Goal: Task Accomplishment & Management: Use online tool/utility

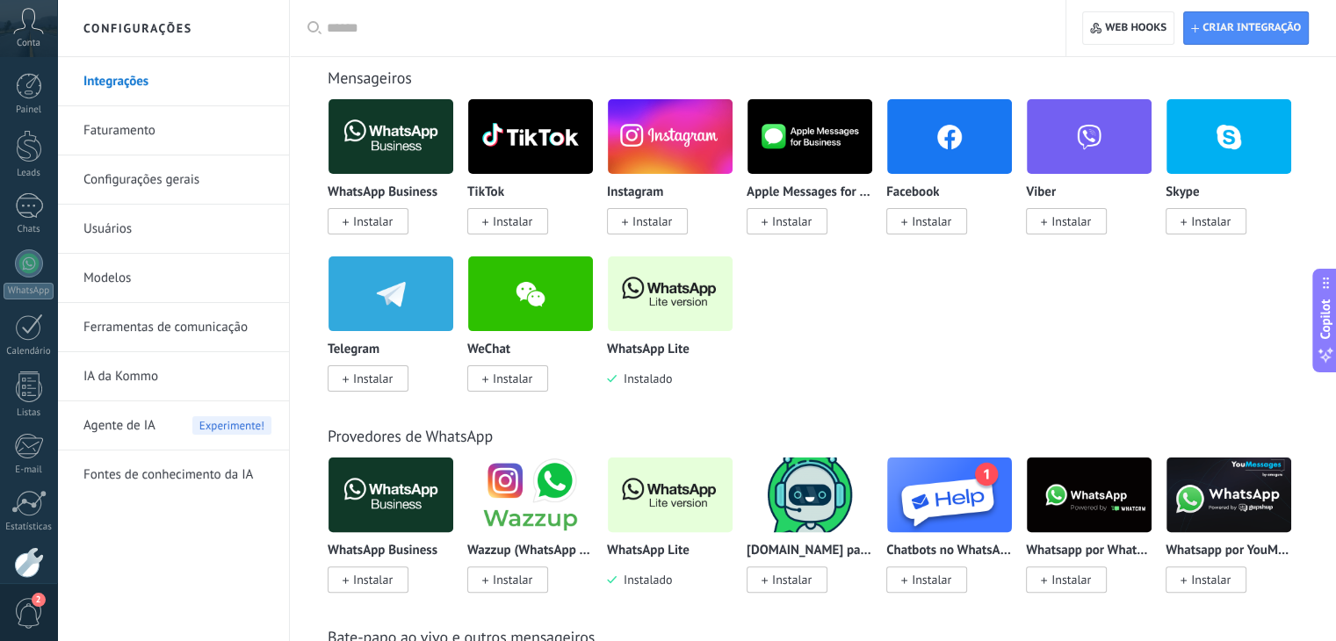
click at [653, 310] on img at bounding box center [670, 293] width 125 height 85
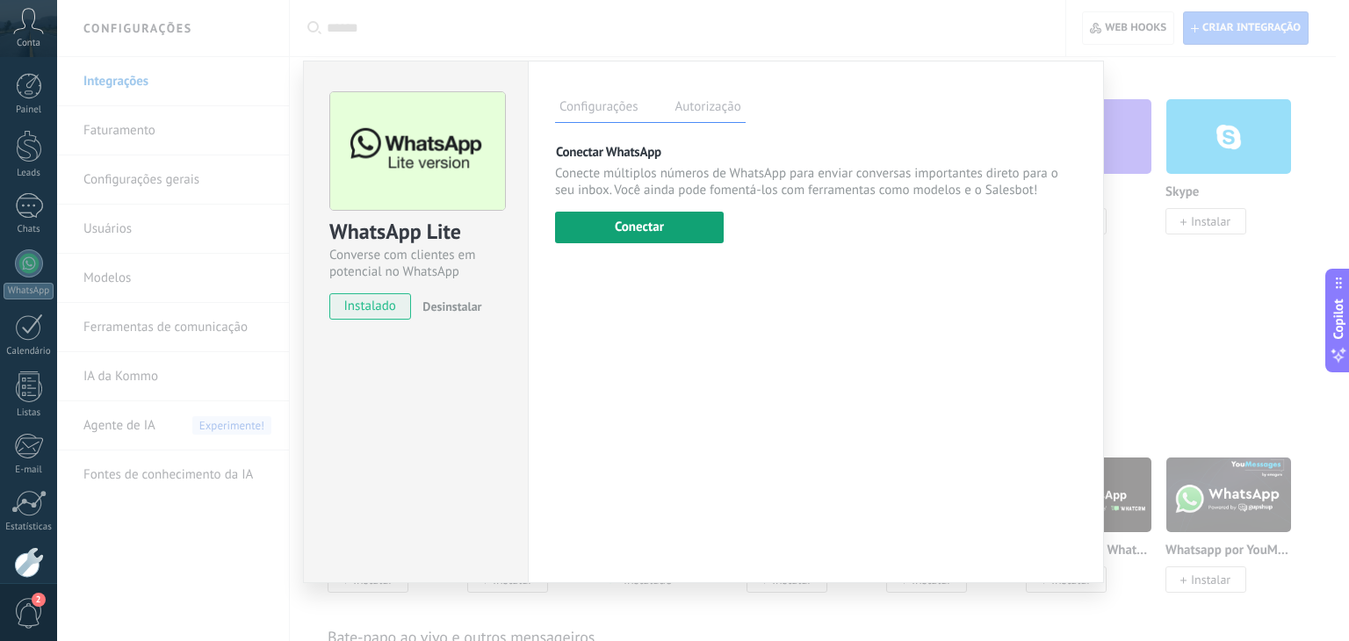
click at [641, 227] on button "Conectar" at bounding box center [639, 228] width 169 height 32
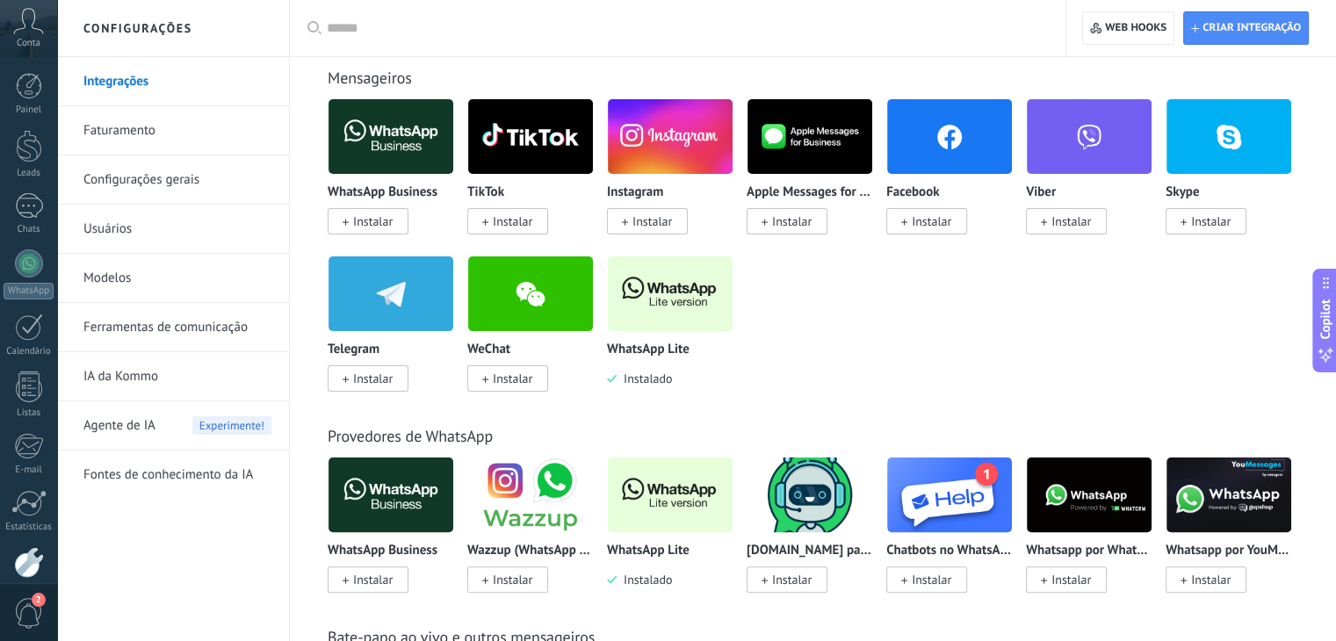
click at [639, 319] on img at bounding box center [670, 293] width 125 height 85
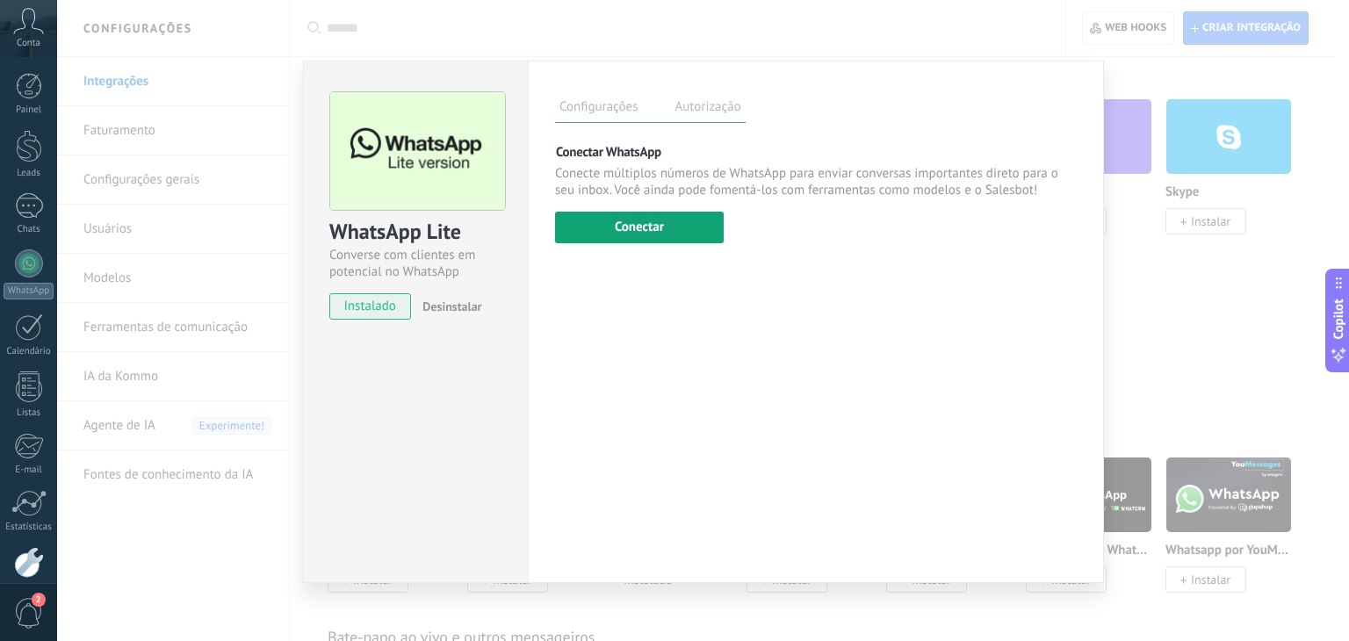
click at [604, 216] on button "Conectar" at bounding box center [639, 228] width 169 height 32
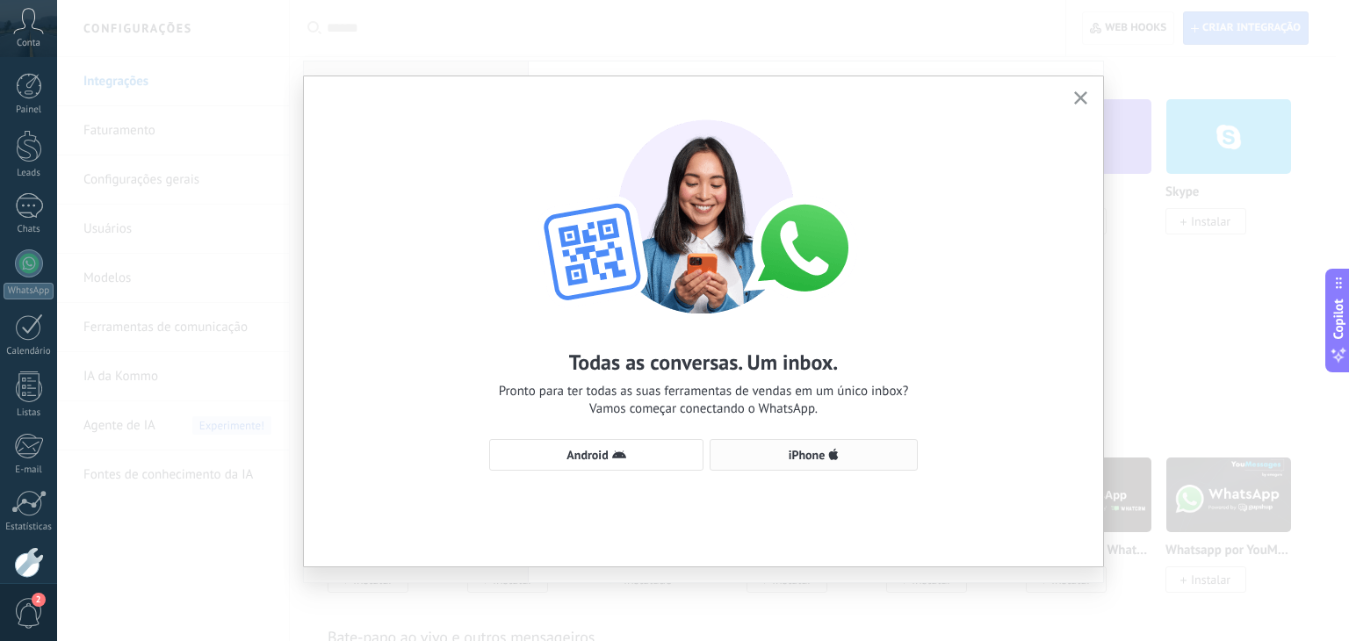
click at [808, 459] on span "iPhone" at bounding box center [807, 455] width 37 height 12
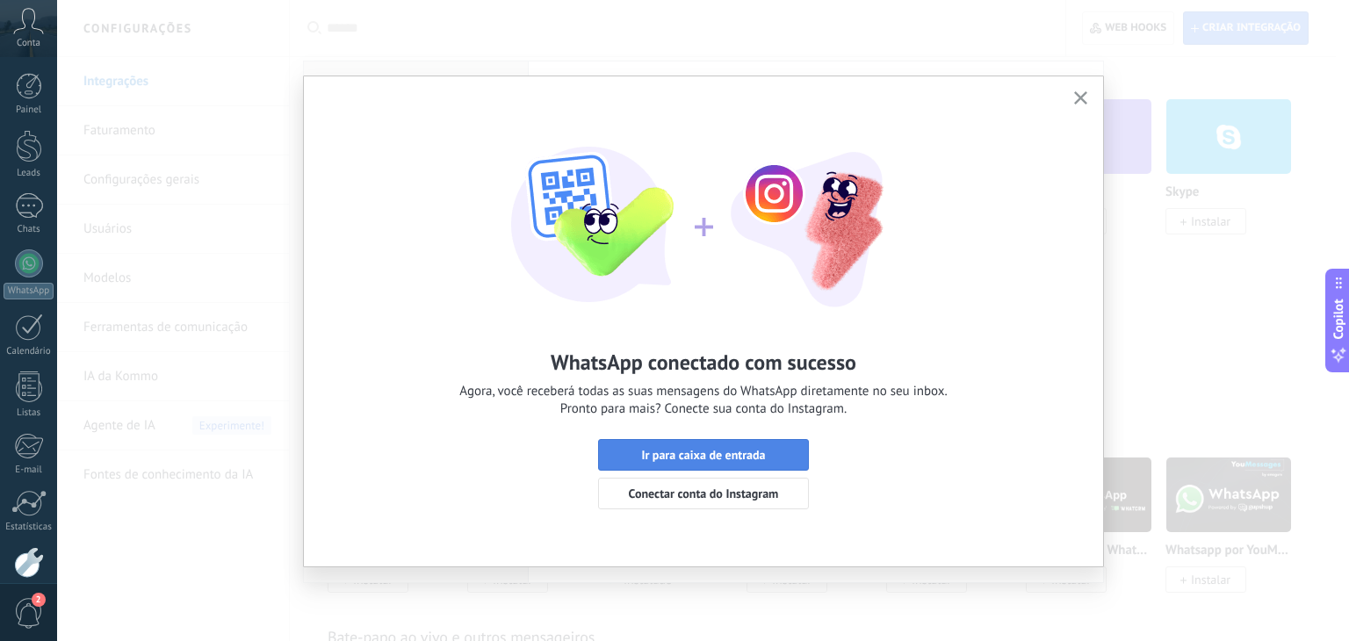
click at [682, 458] on span "Ir para caixa de entrada" at bounding box center [703, 455] width 124 height 12
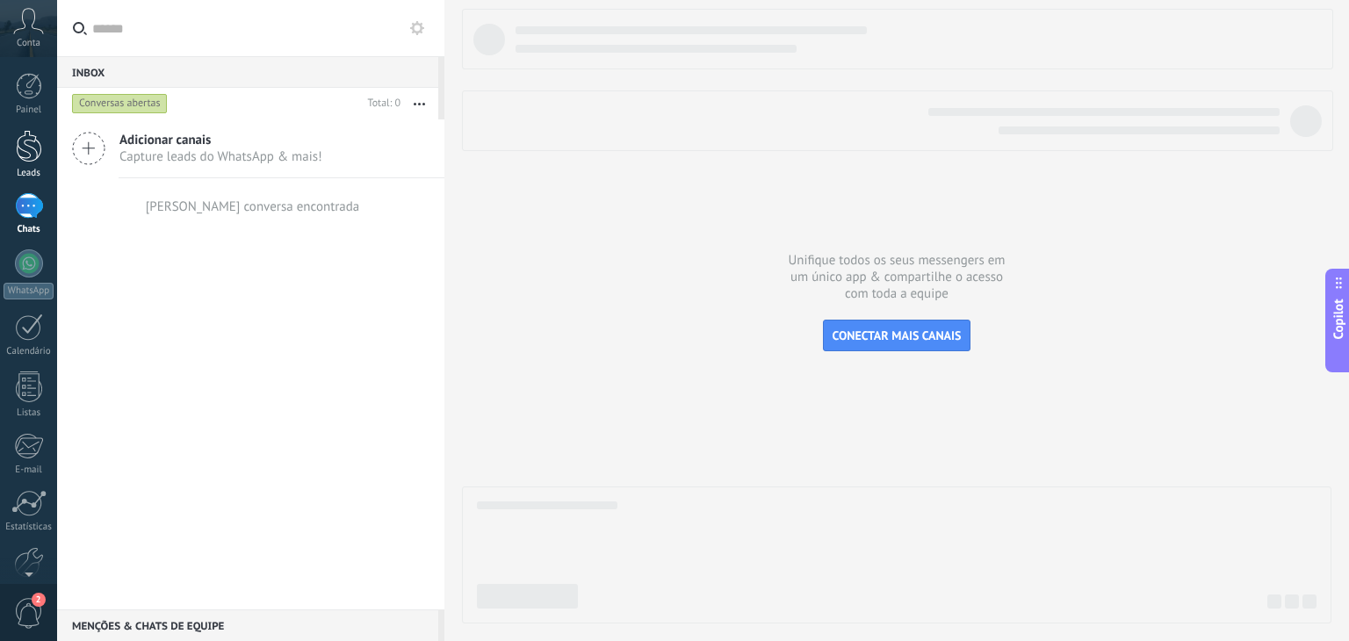
click at [34, 148] on div at bounding box center [29, 146] width 26 height 32
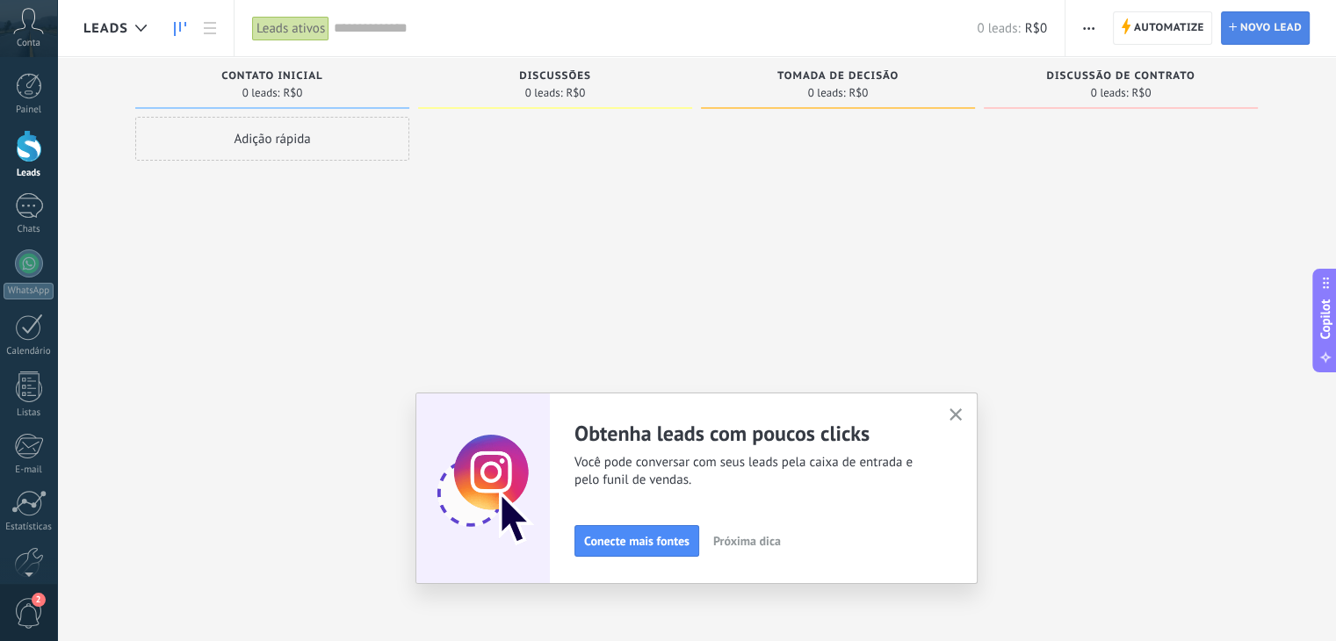
click at [1243, 29] on span "Novo lead" at bounding box center [1270, 28] width 61 height 32
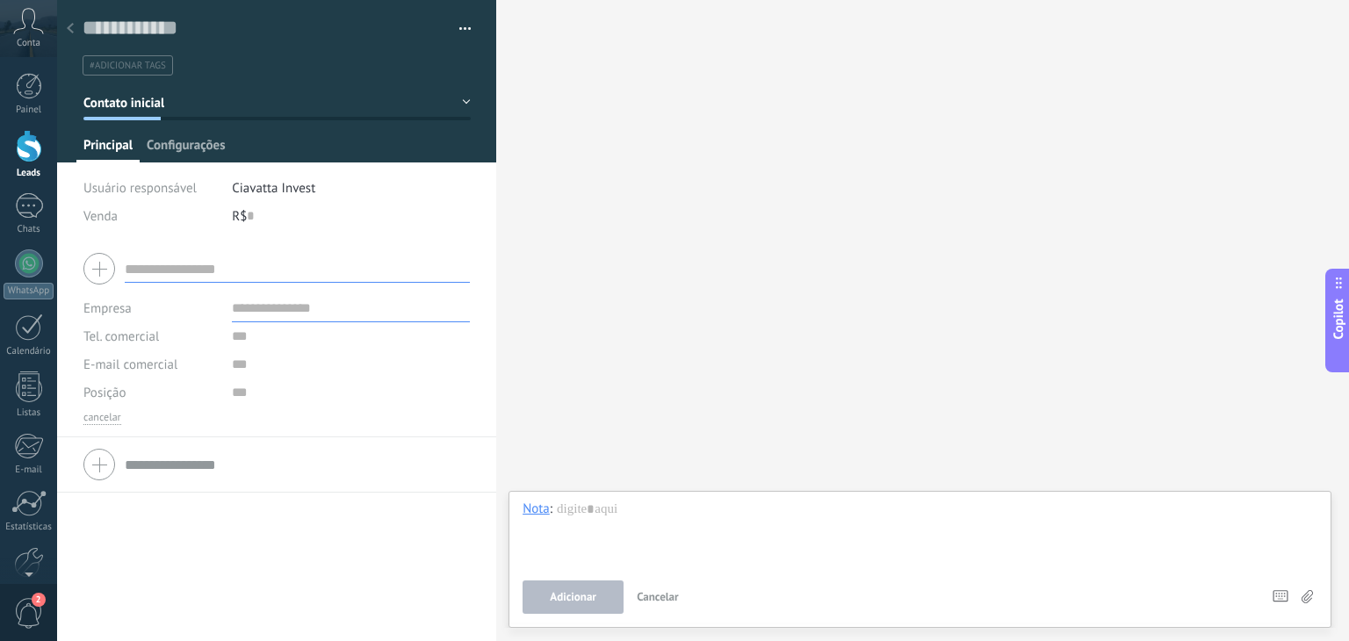
click at [191, 151] on span "Configurações" at bounding box center [186, 149] width 78 height 25
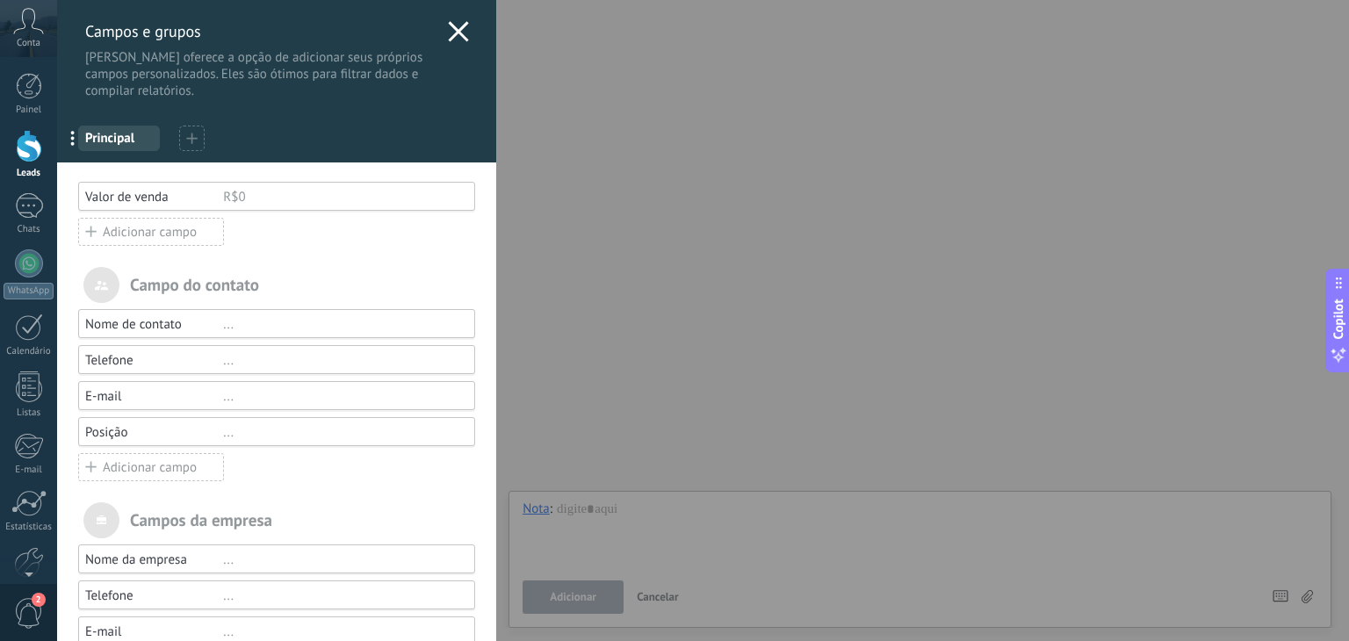
click at [155, 243] on div "Adicionar campo" at bounding box center [151, 232] width 146 height 28
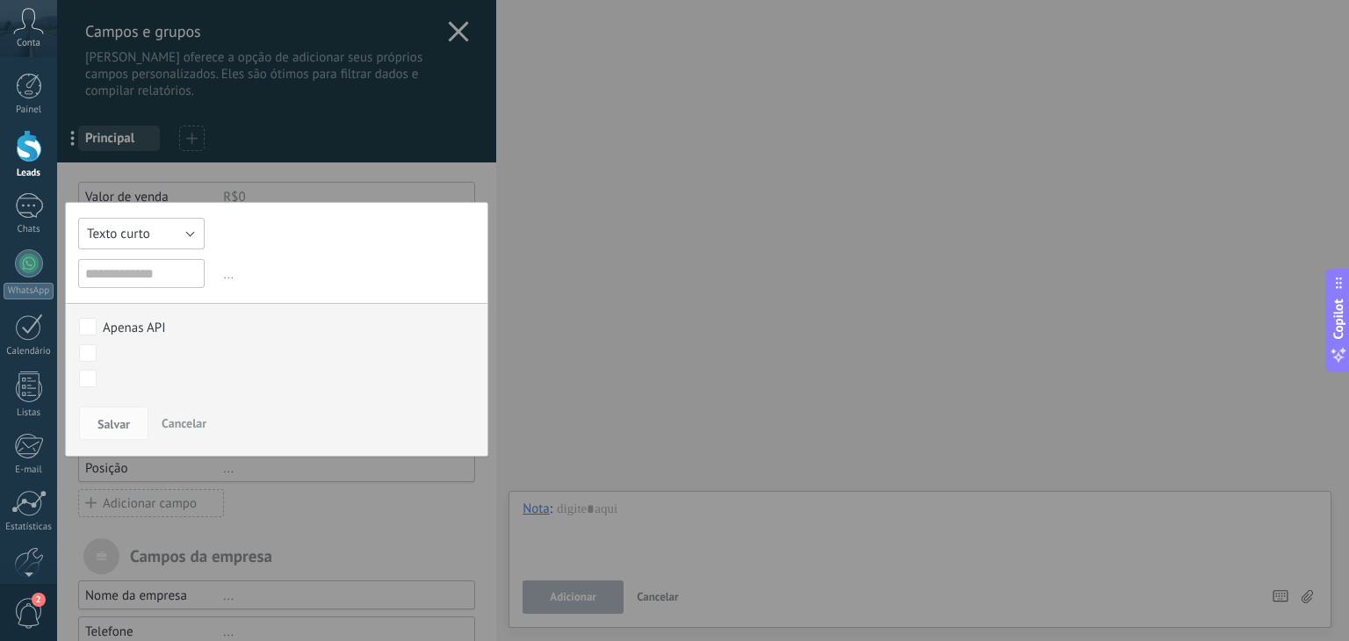
click at [162, 239] on button "Texto curto" at bounding box center [141, 234] width 126 height 32
click at [146, 299] on span "Data e hora" at bounding box center [140, 300] width 145 height 17
click at [141, 279] on input "text" at bounding box center [141, 273] width 126 height 29
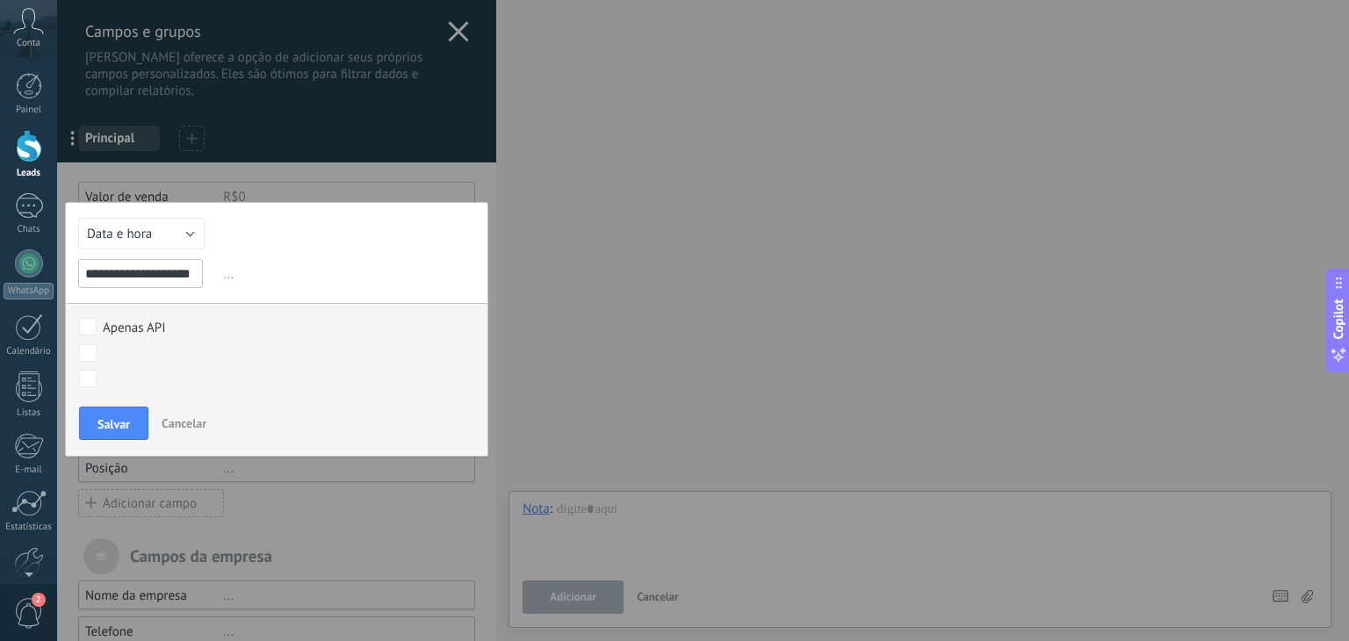
drag, startPoint x: 140, startPoint y: 273, endPoint x: 83, endPoint y: 272, distance: 56.2
click at [83, 272] on input "**********" at bounding box center [140, 273] width 125 height 29
type input "**********"
click at [115, 425] on span "Salvar" at bounding box center [113, 424] width 32 height 12
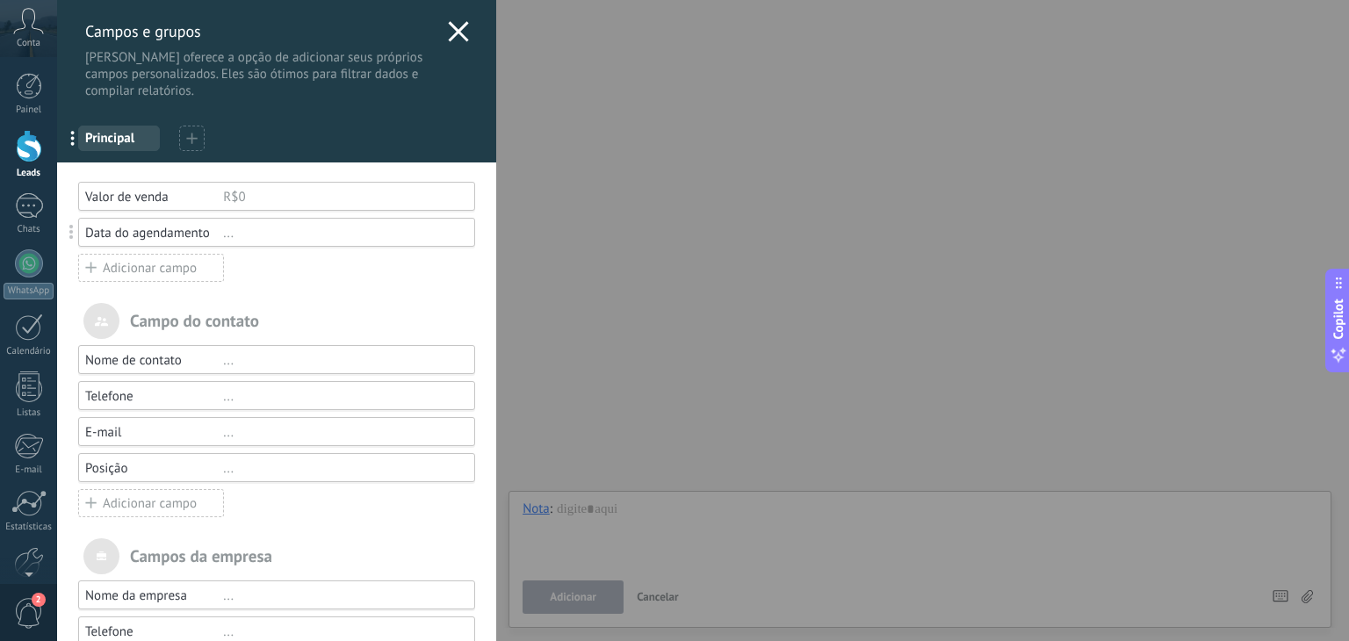
click at [262, 229] on div "..." at bounding box center [341, 233] width 236 height 17
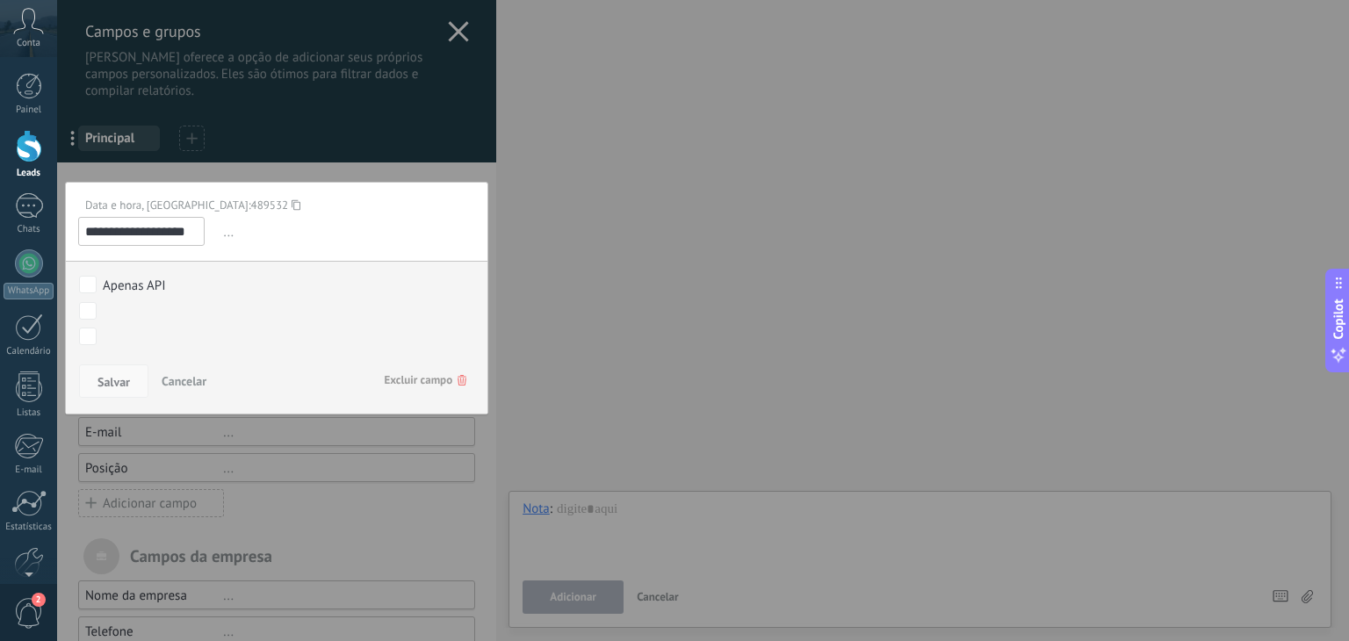
click at [124, 376] on span "Salvar" at bounding box center [113, 382] width 32 height 12
click at [219, 177] on div at bounding box center [276, 410] width 439 height 821
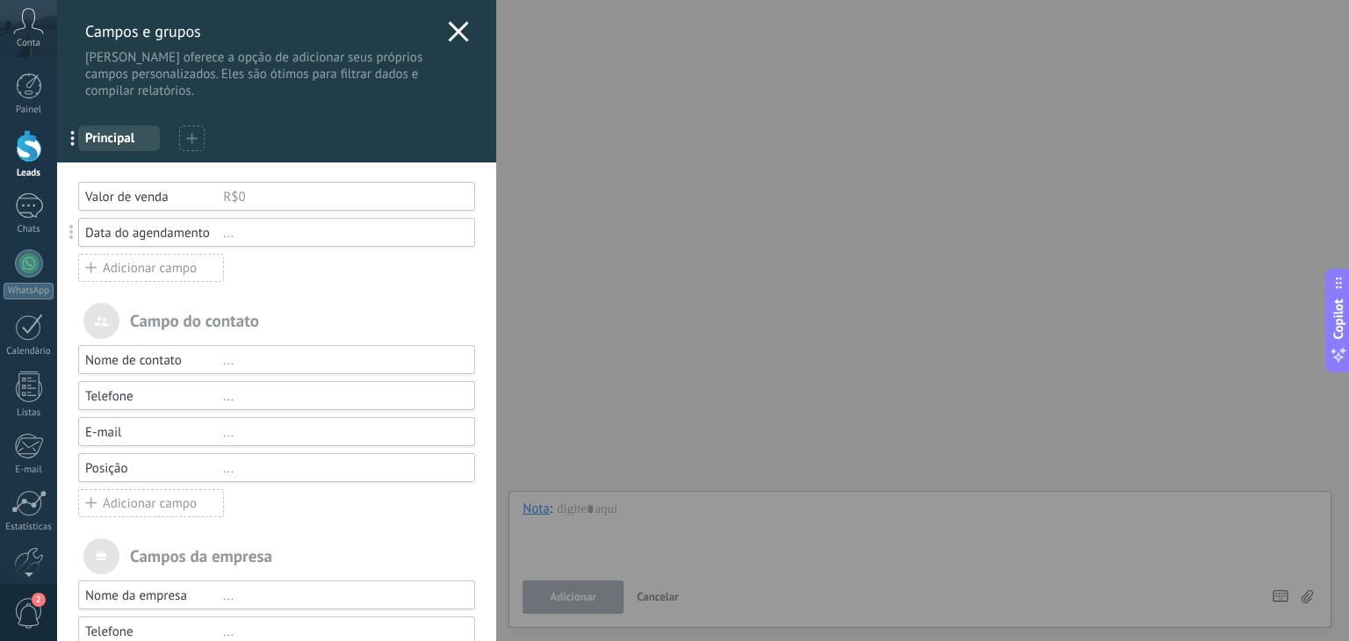
click at [456, 35] on use at bounding box center [459, 31] width 20 height 20
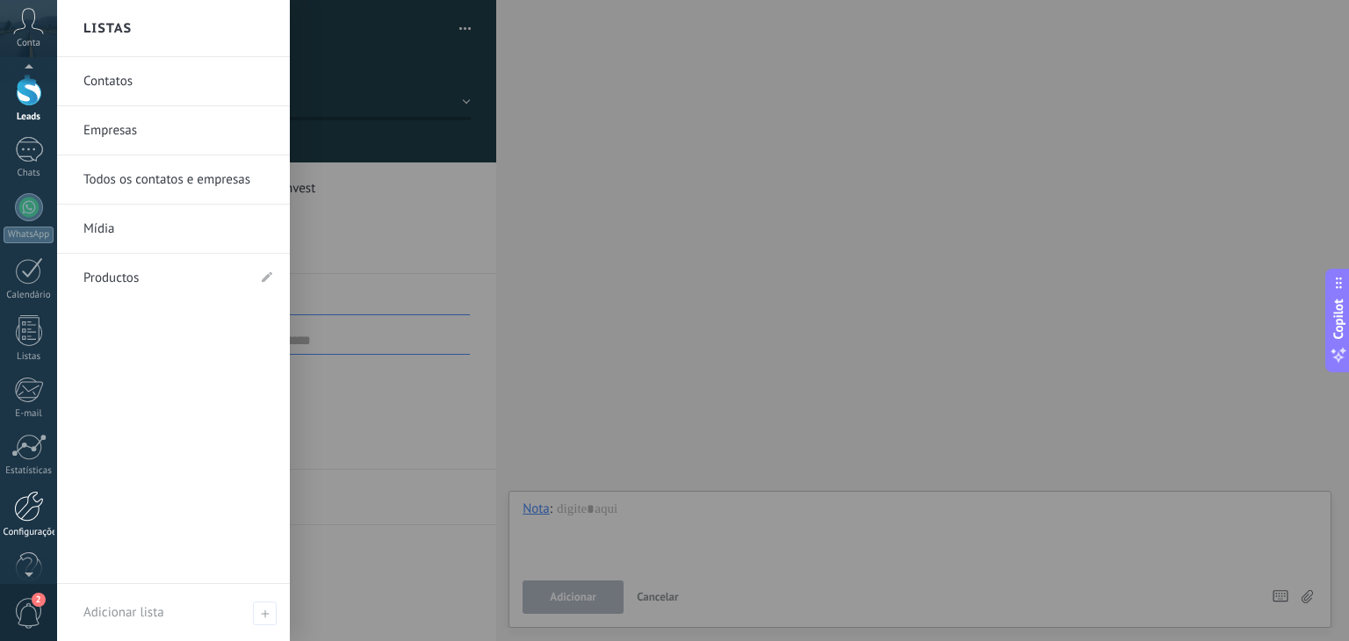
scroll to position [89, 0]
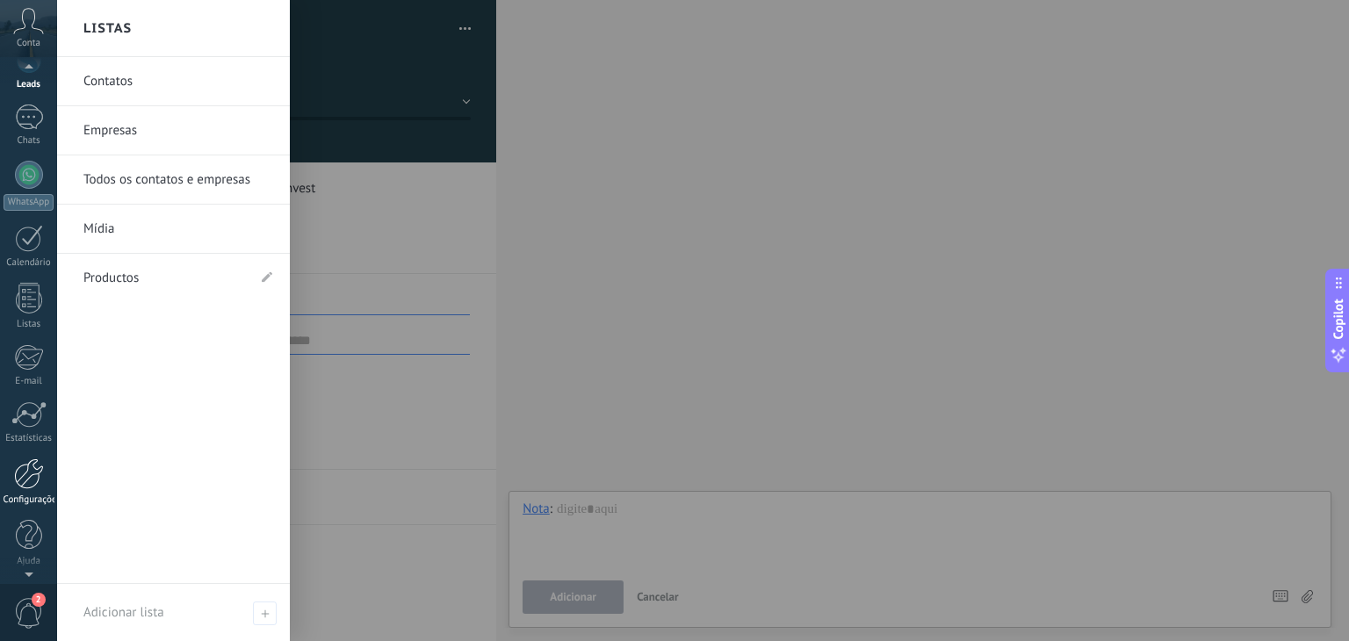
click at [32, 487] on div at bounding box center [29, 473] width 30 height 31
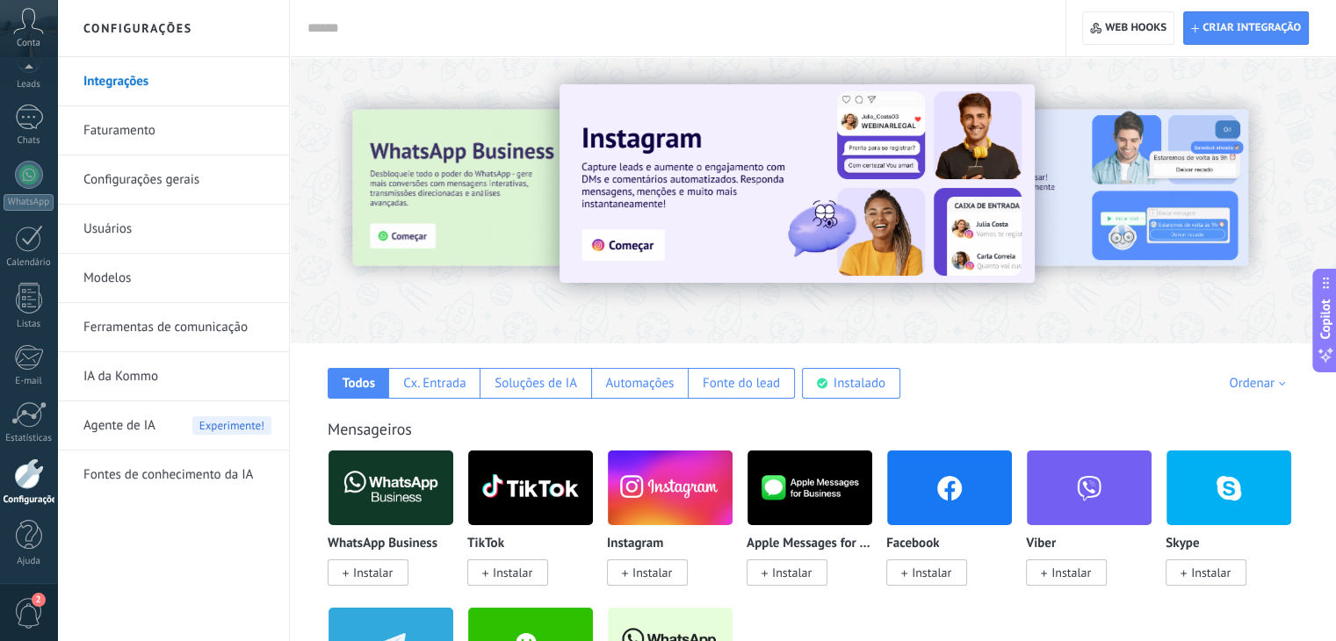
click at [162, 330] on link "Ferramentas de comunicação" at bounding box center [177, 327] width 188 height 49
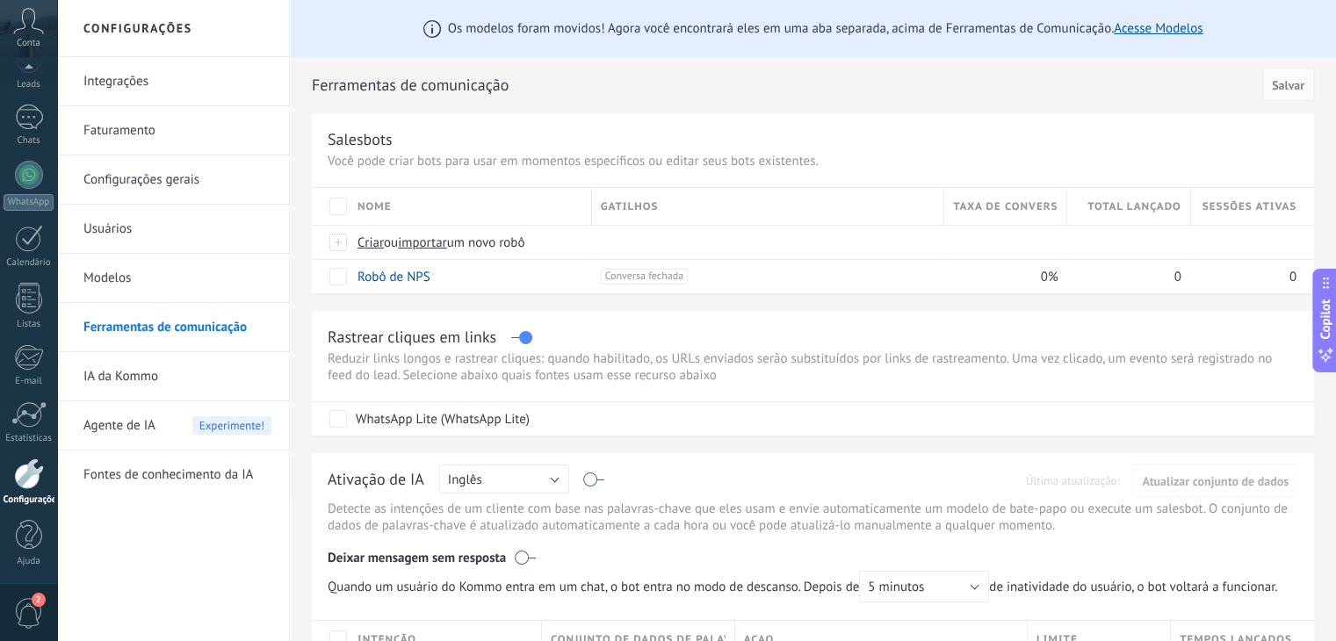
click at [160, 333] on link "Ferramentas de comunicação" at bounding box center [177, 327] width 188 height 49
click at [398, 242] on span "ou" at bounding box center [391, 243] width 14 height 17
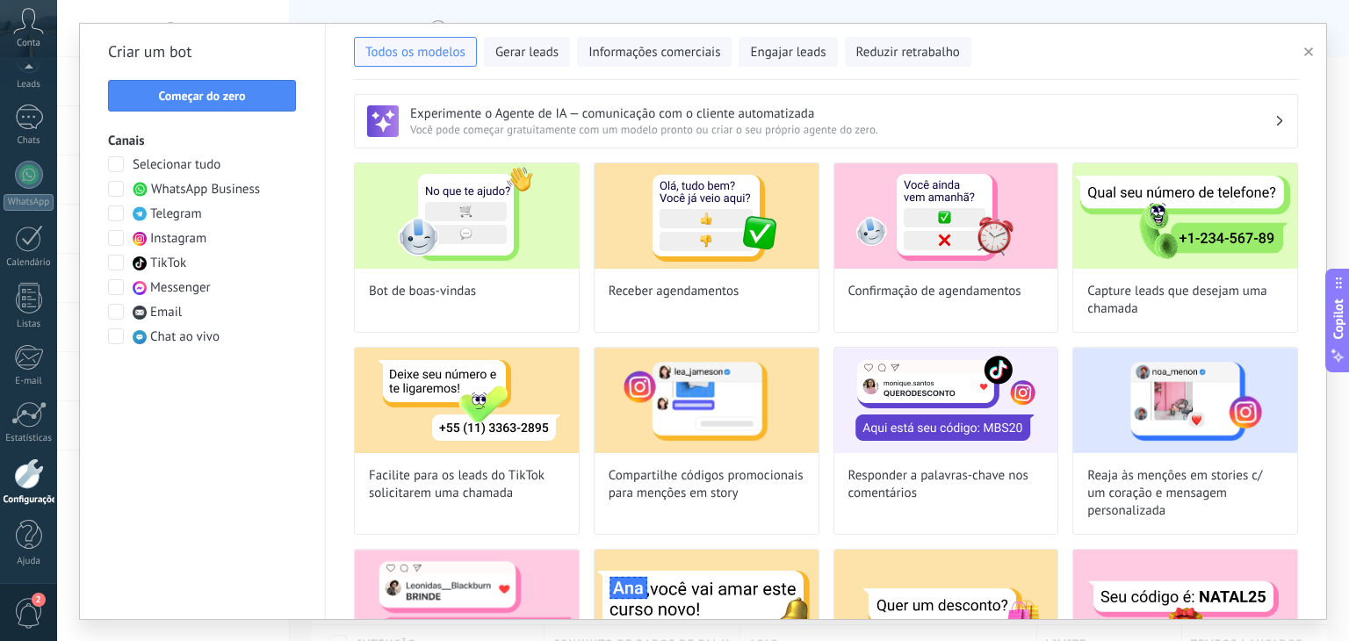
click at [193, 99] on span "Começar do zero" at bounding box center [201, 96] width 87 height 12
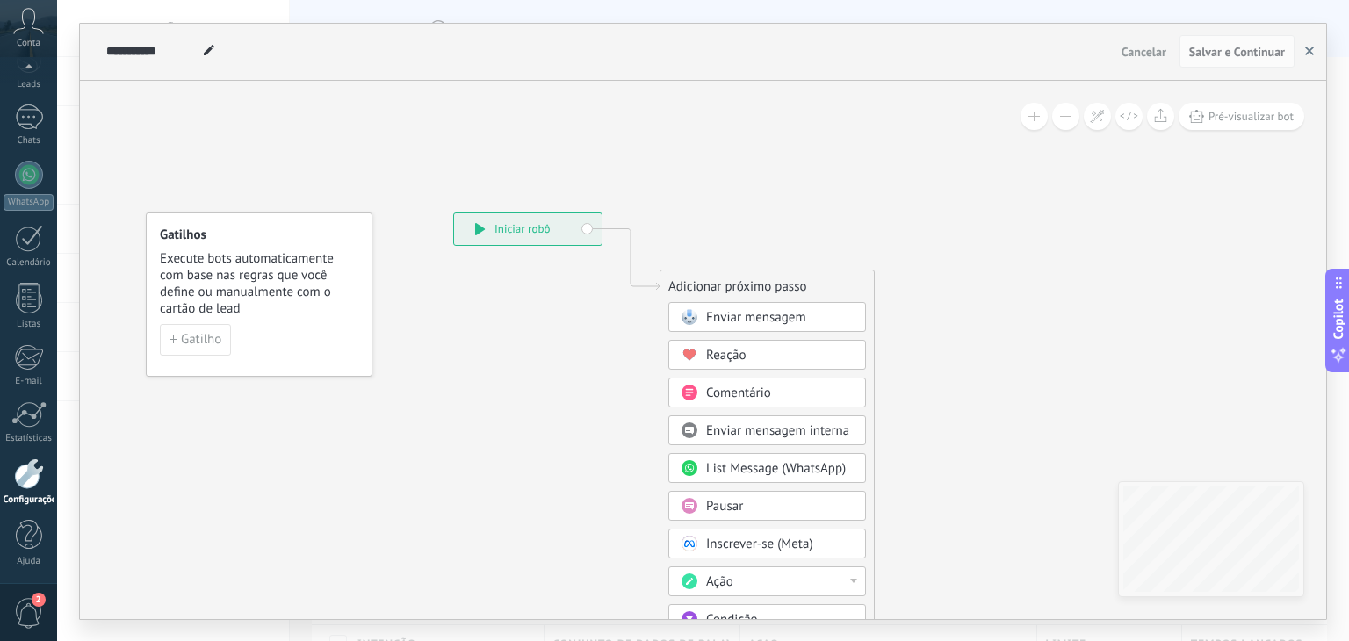
click at [1309, 52] on use "button" at bounding box center [1309, 51] width 9 height 9
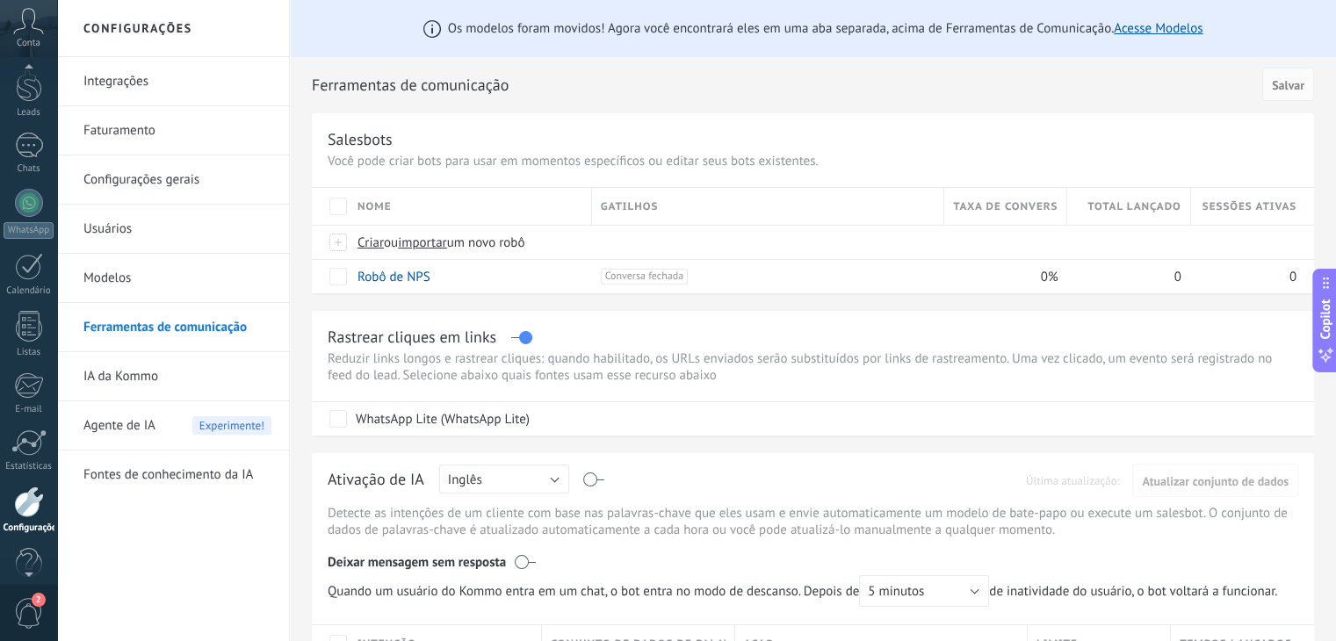
scroll to position [55, 0]
click at [24, 103] on div at bounding box center [29, 91] width 26 height 32
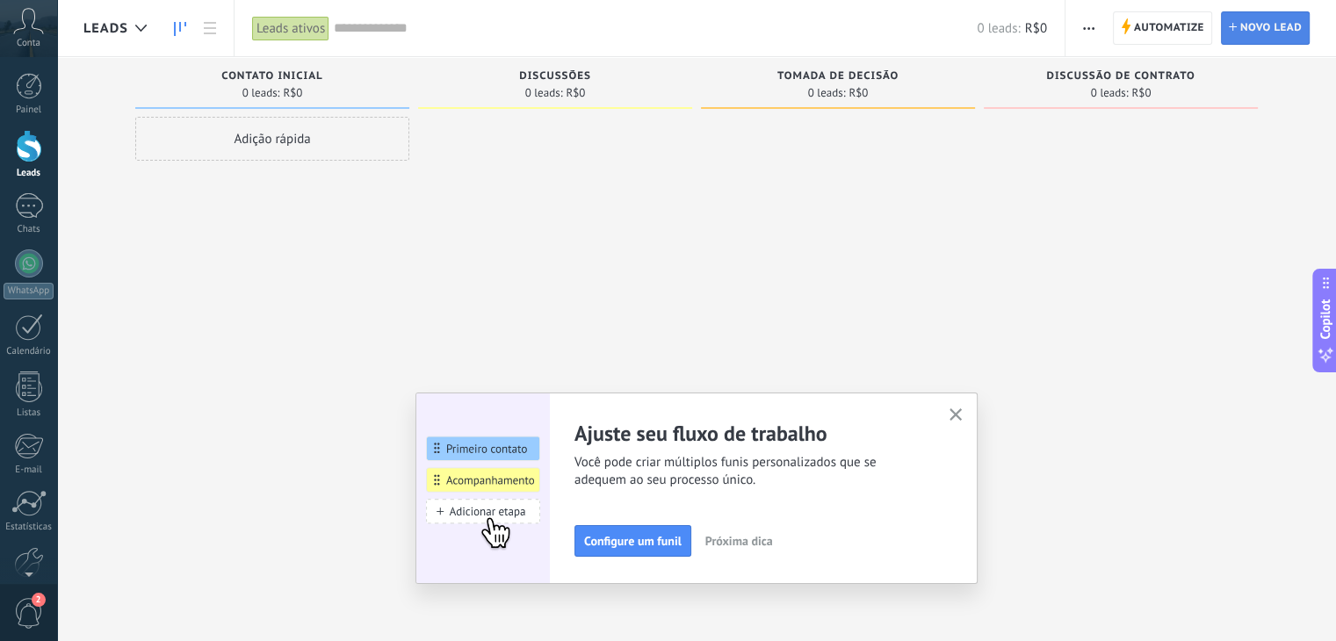
click at [1236, 31] on icon at bounding box center [1233, 27] width 8 height 8
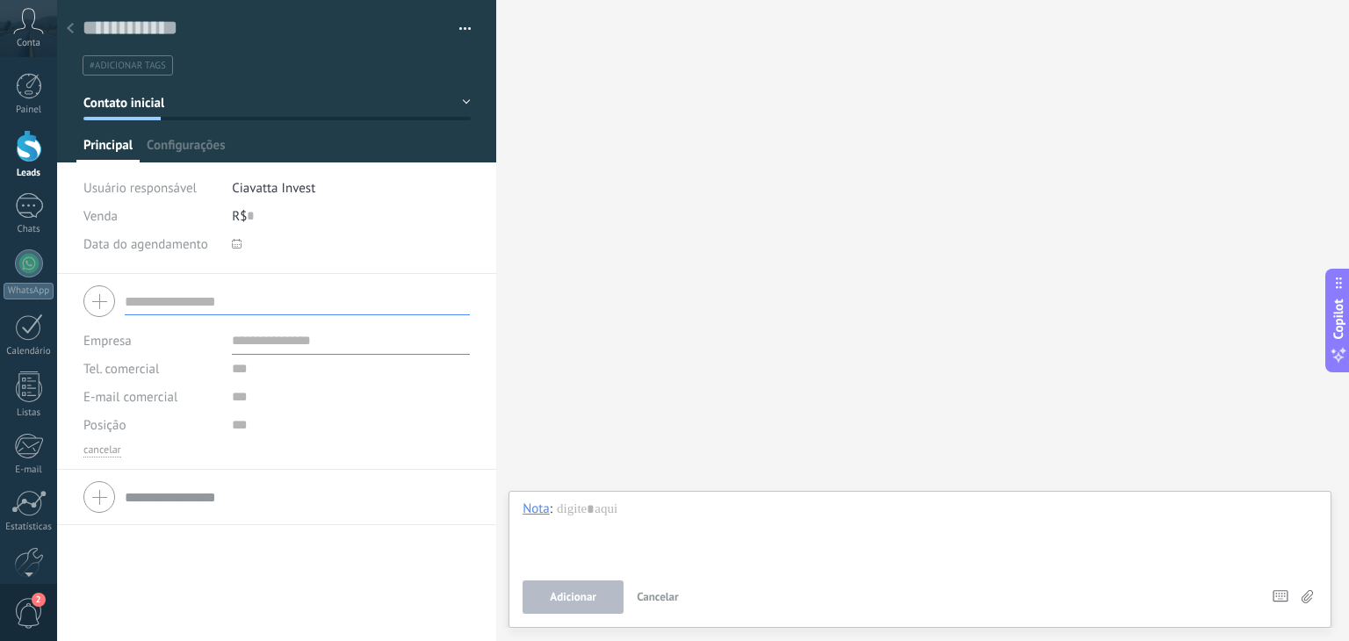
click at [155, 299] on input "text" at bounding box center [297, 301] width 345 height 28
click at [198, 148] on span "Configurações" at bounding box center [186, 149] width 78 height 25
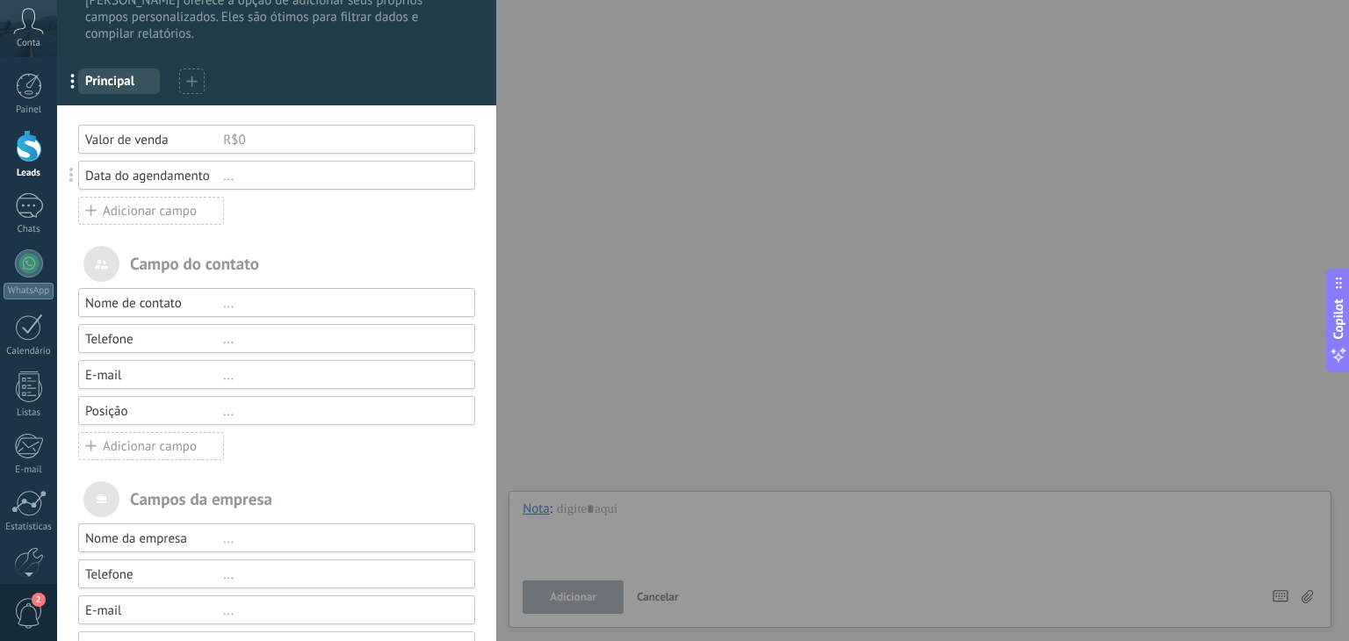
scroll to position [88, 0]
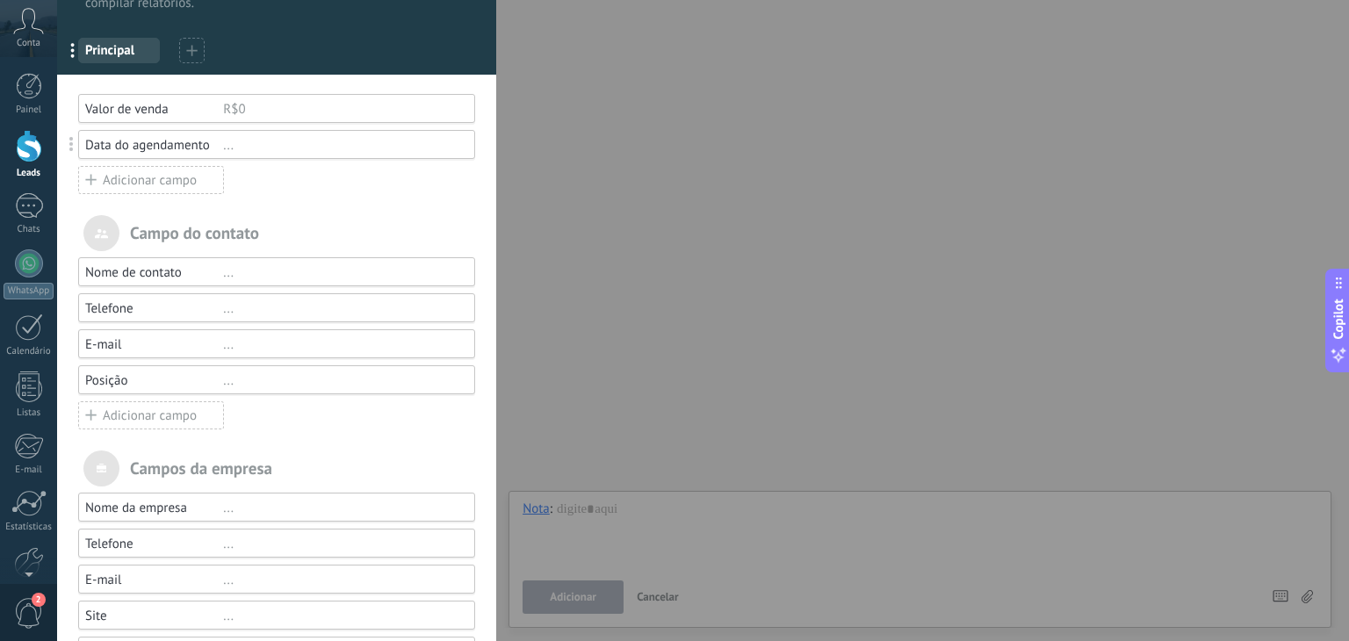
click at [260, 280] on div "Nome de contato ..." at bounding box center [276, 271] width 397 height 29
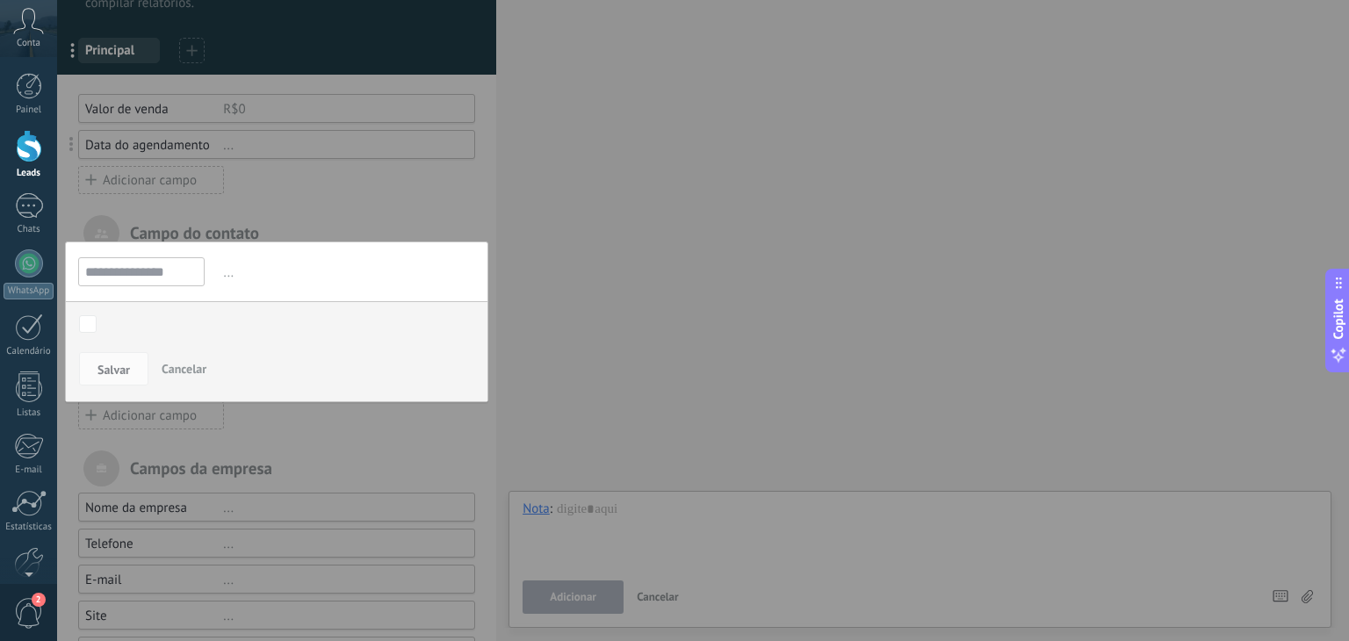
click at [272, 227] on div at bounding box center [276, 322] width 439 height 821
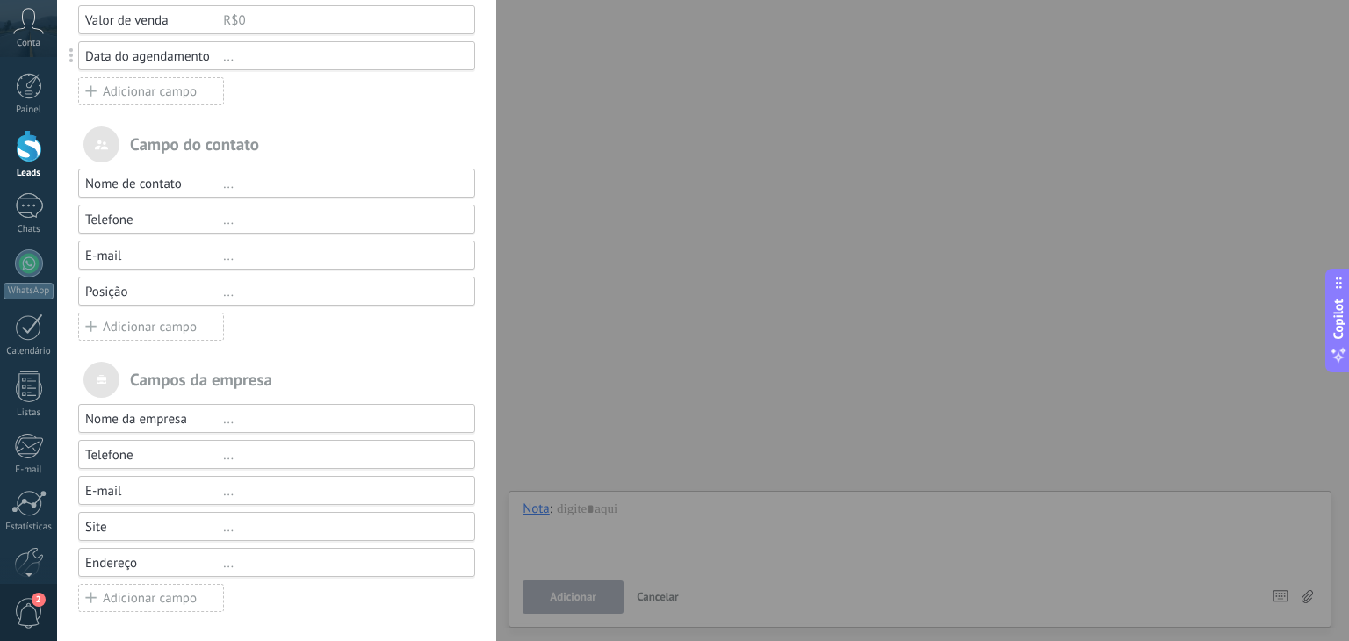
scroll to position [89, 0]
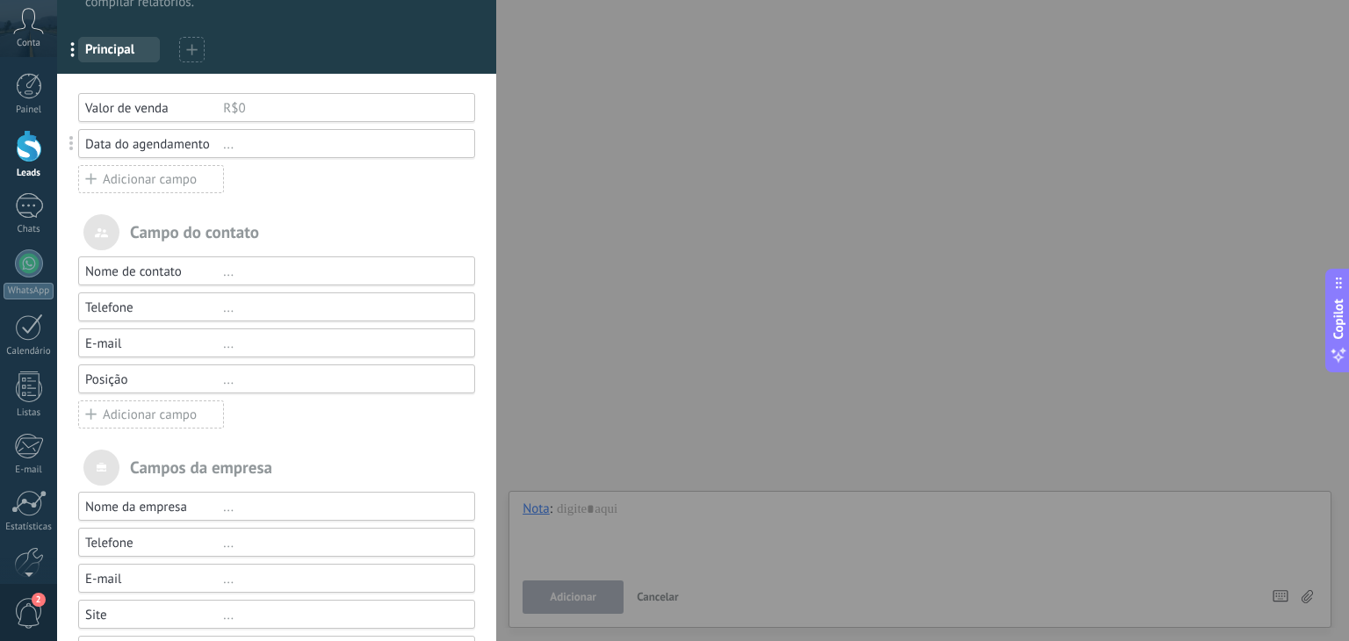
click at [158, 414] on div "Adicionar campo" at bounding box center [151, 414] width 146 height 28
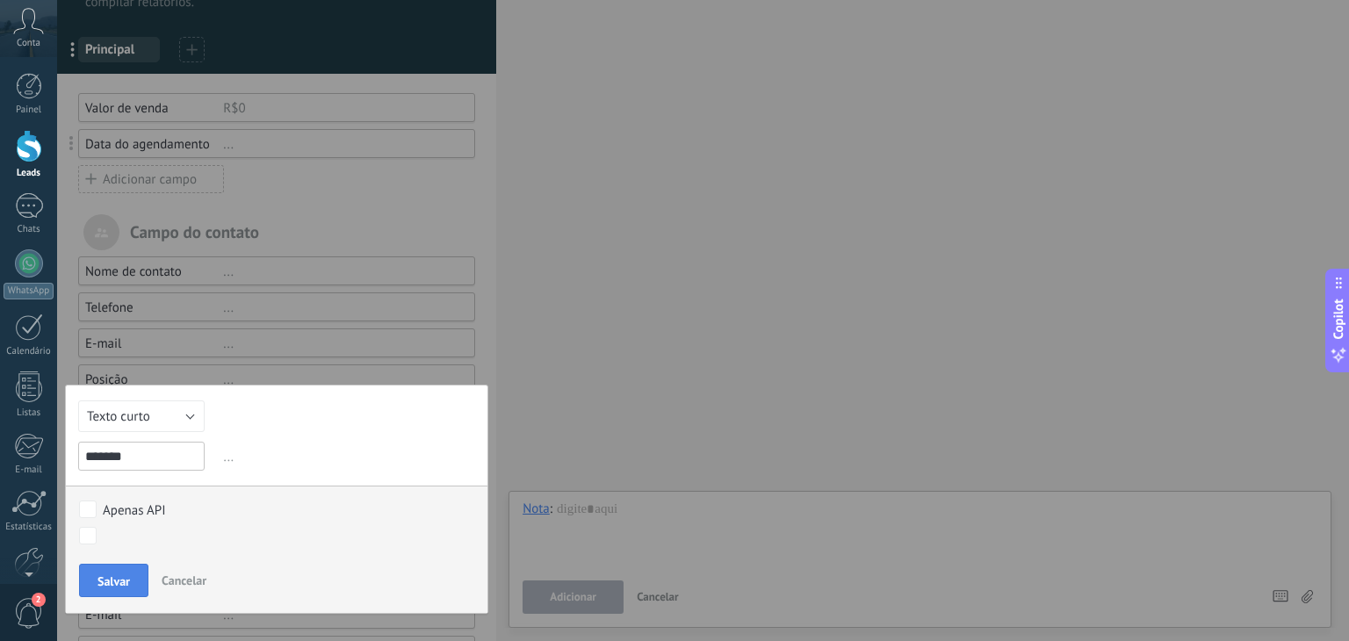
type input "*******"
click at [112, 581] on span "Salvar" at bounding box center [113, 581] width 32 height 12
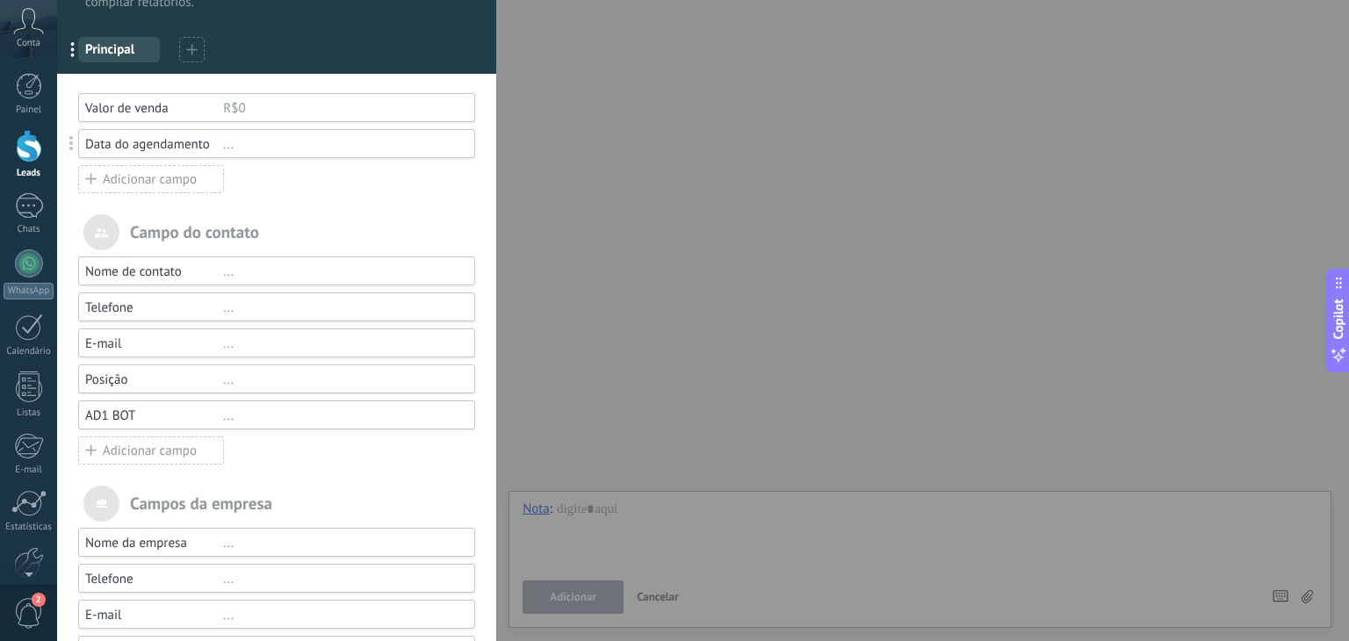
scroll to position [0, 0]
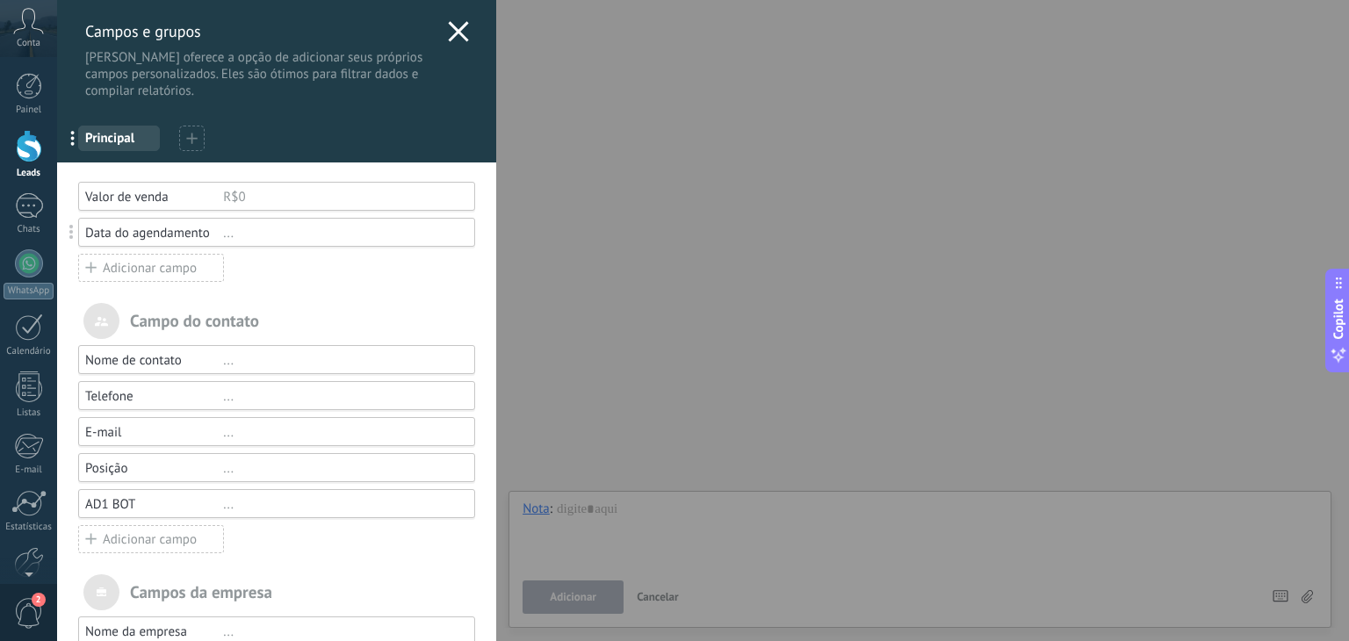
click at [454, 15] on div "Campos e grupos Kommo oferece a opção de adicionar seus próprios campos persona…" at bounding box center [276, 49] width 439 height 99
click at [453, 30] on use at bounding box center [459, 31] width 20 height 20
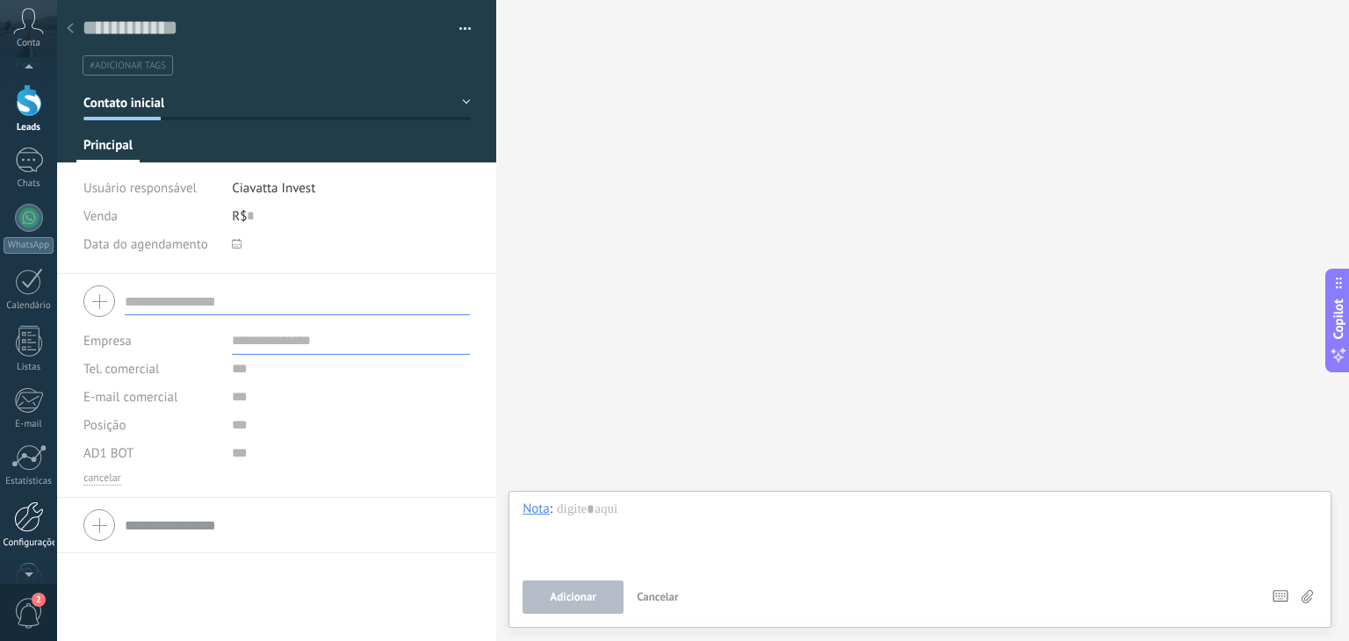
scroll to position [89, 0]
click at [32, 480] on div at bounding box center [29, 473] width 30 height 31
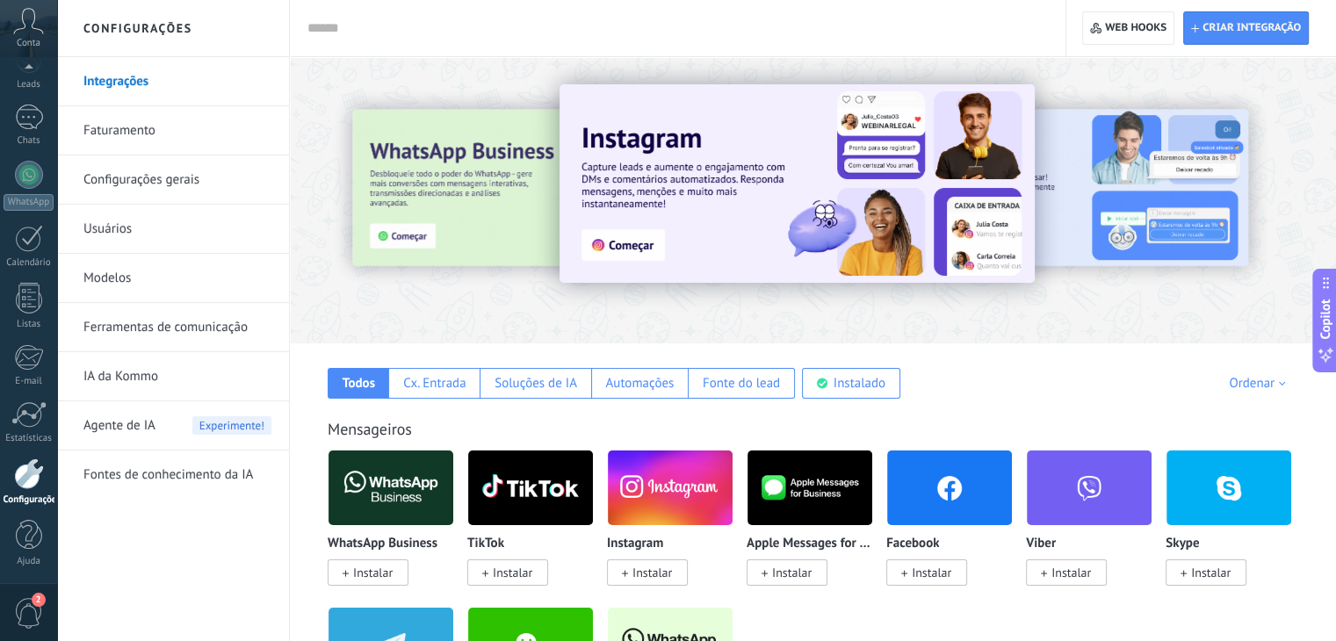
click at [158, 320] on link "Ferramentas de comunicação" at bounding box center [177, 327] width 188 height 49
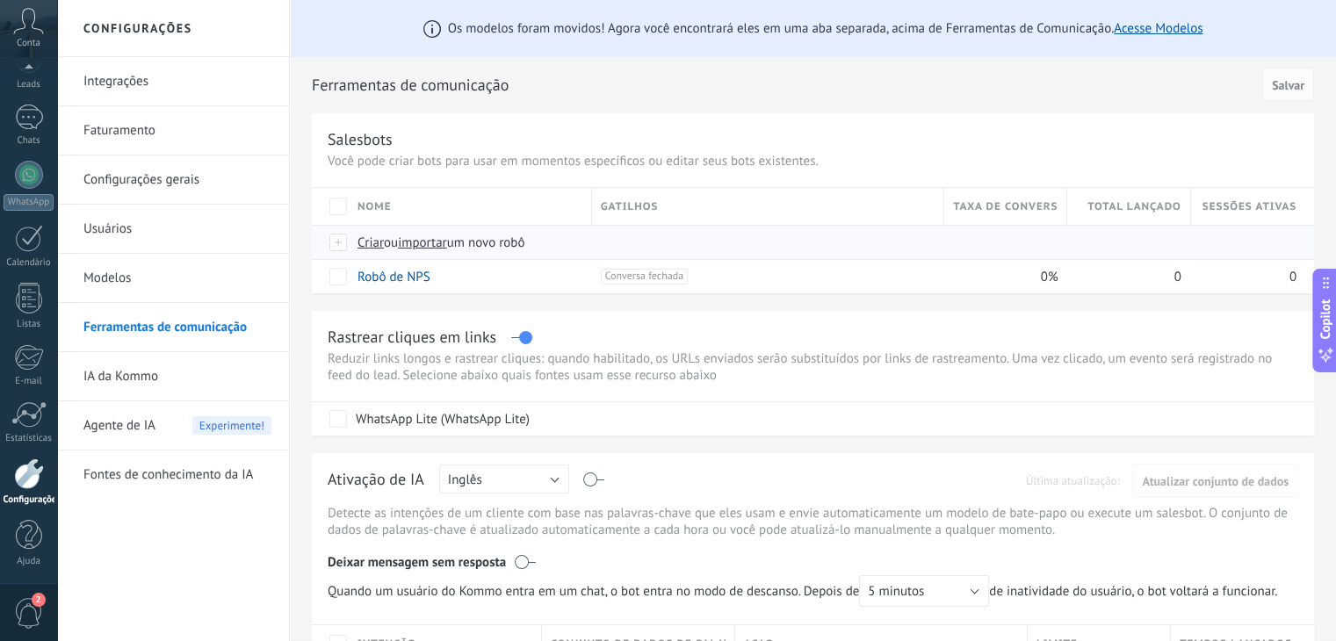
click at [392, 249] on span "ou" at bounding box center [391, 243] width 14 height 17
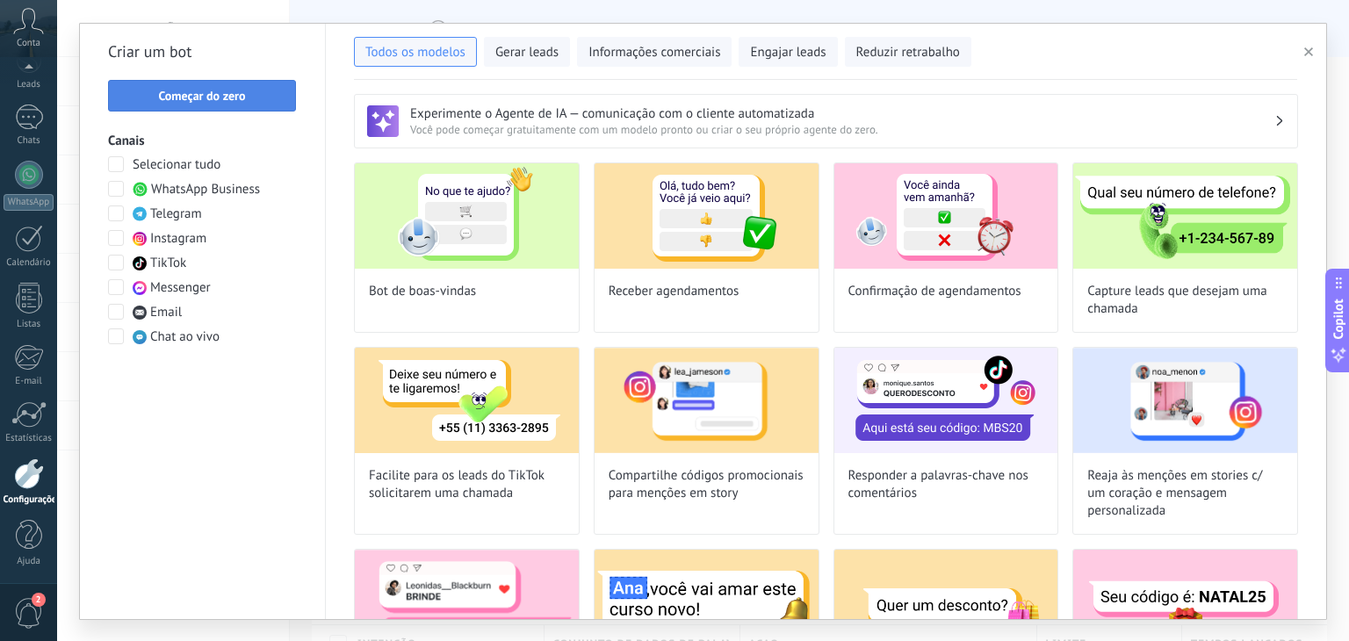
click at [237, 96] on span "Começar do zero" at bounding box center [201, 96] width 87 height 12
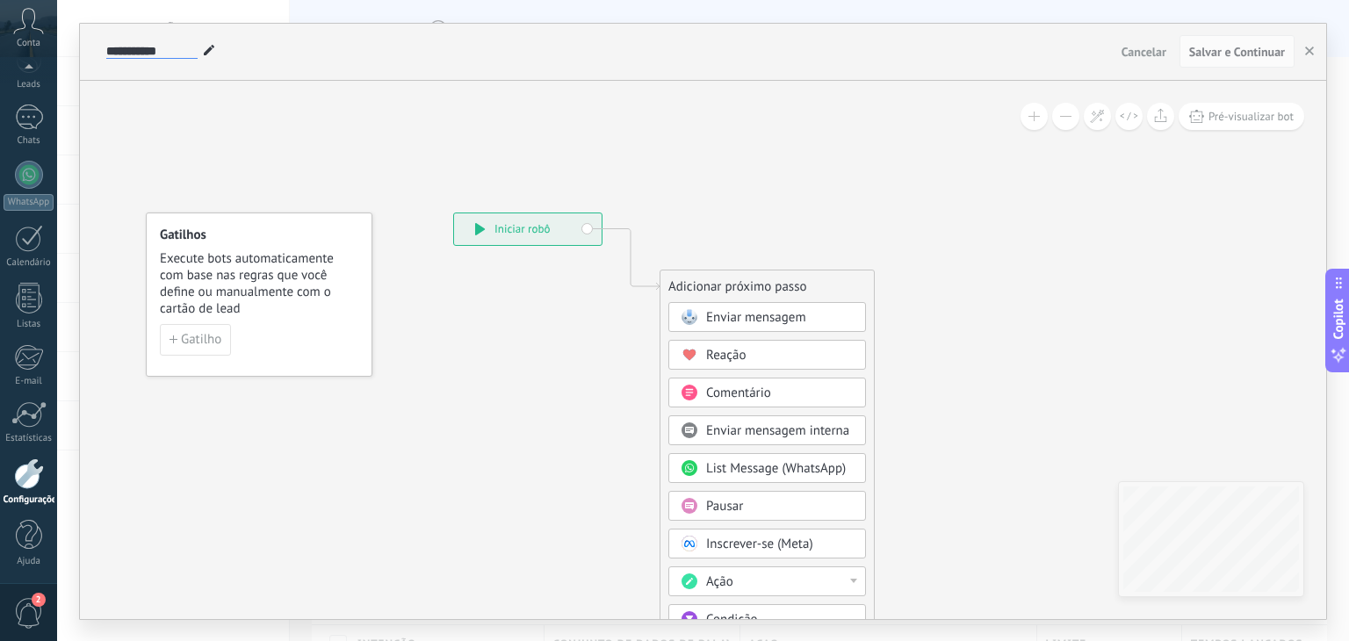
click at [170, 55] on input "**********" at bounding box center [151, 52] width 91 height 14
type input "**********"
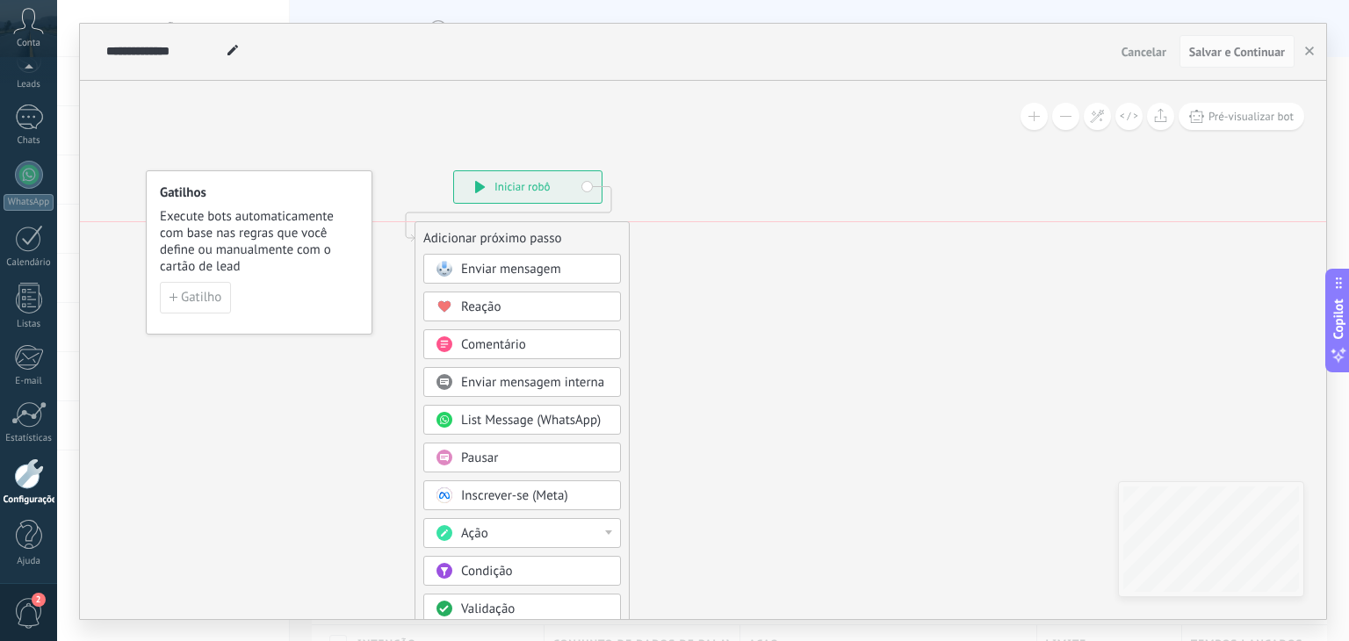
drag, startPoint x: 755, startPoint y: 240, endPoint x: 510, endPoint y: 234, distance: 245.1
click at [510, 234] on div "Adicionar próximo passo" at bounding box center [521, 238] width 213 height 29
click at [499, 271] on span "Enviar mensagem" at bounding box center [511, 269] width 100 height 17
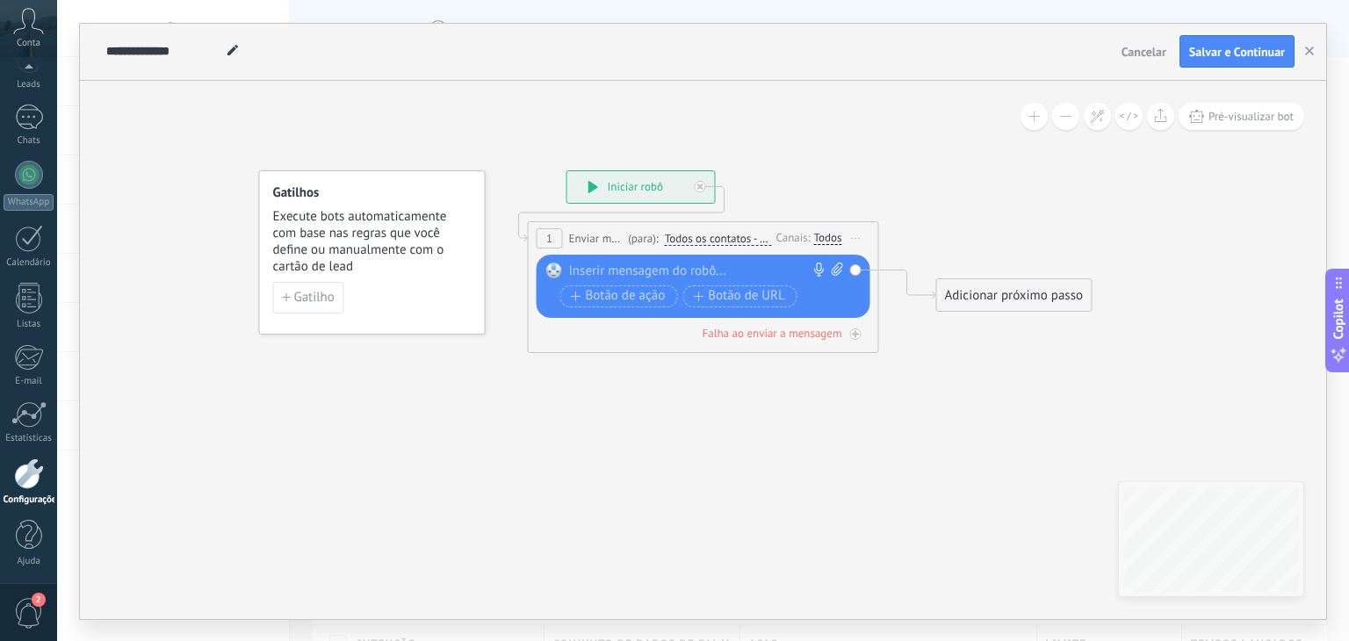
click at [622, 271] on div at bounding box center [699, 272] width 261 height 18
click at [703, 187] on div at bounding box center [700, 186] width 11 height 11
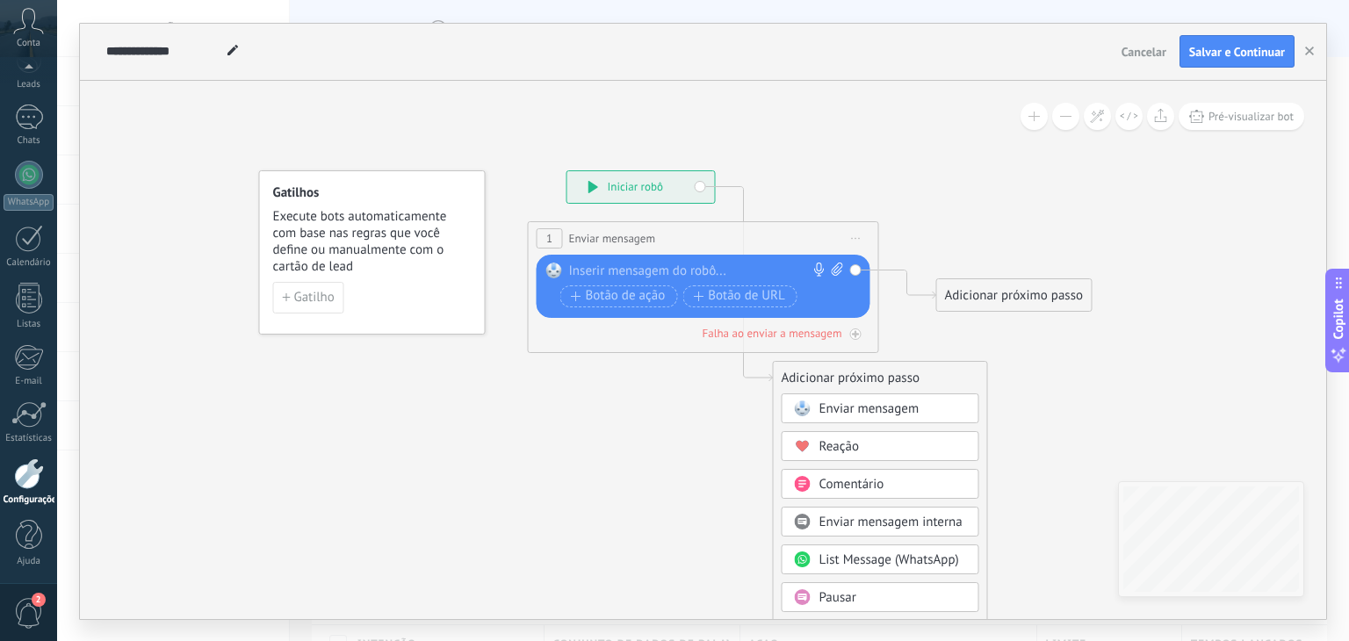
click at [857, 237] on icon at bounding box center [856, 238] width 9 height 2
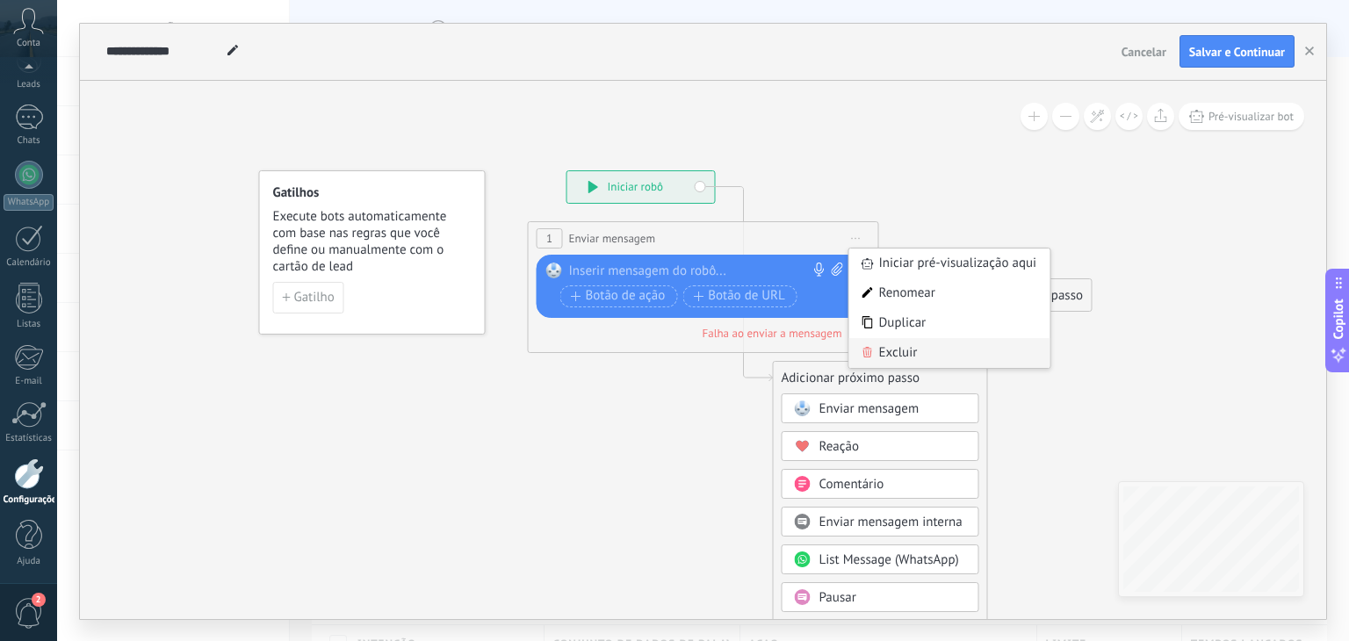
click at [905, 352] on div "Excluir" at bounding box center [949, 353] width 201 height 30
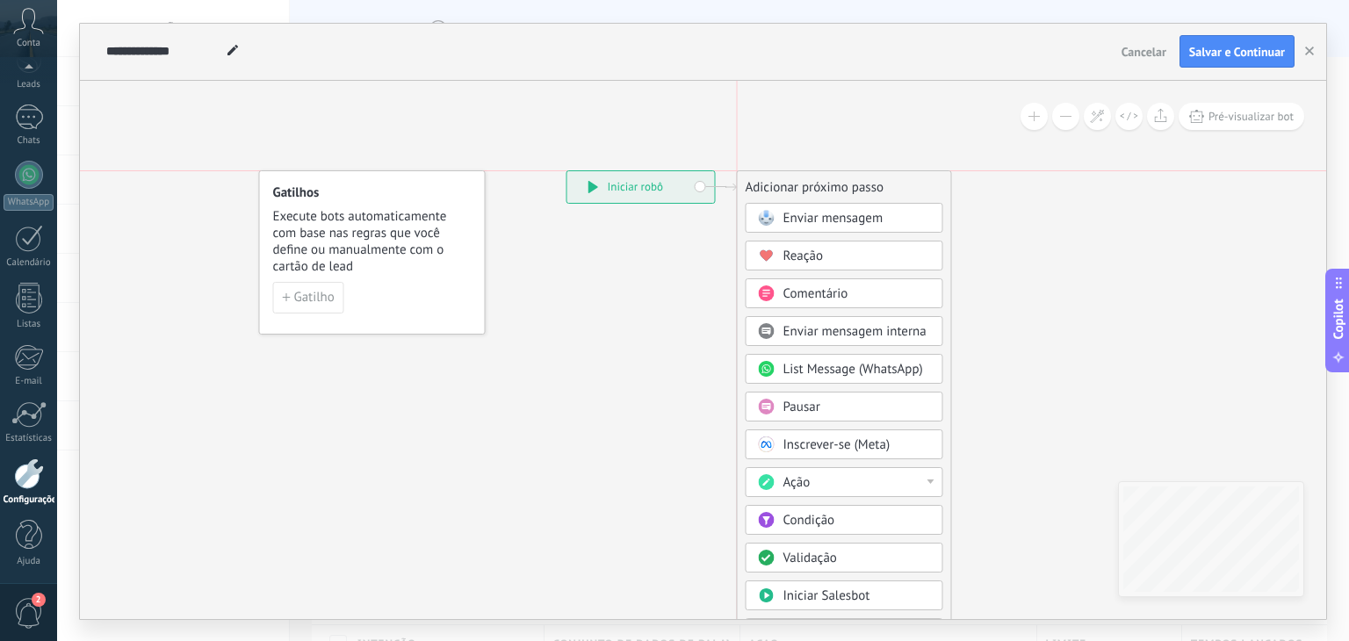
drag, startPoint x: 841, startPoint y: 377, endPoint x: 811, endPoint y: 188, distance: 191.2
click at [811, 188] on div "Adicionar próximo passo" at bounding box center [844, 187] width 213 height 29
drag, startPoint x: 834, startPoint y: 482, endPoint x: 870, endPoint y: 475, distance: 36.7
click at [870, 475] on div "Ação" at bounding box center [857, 483] width 148 height 18
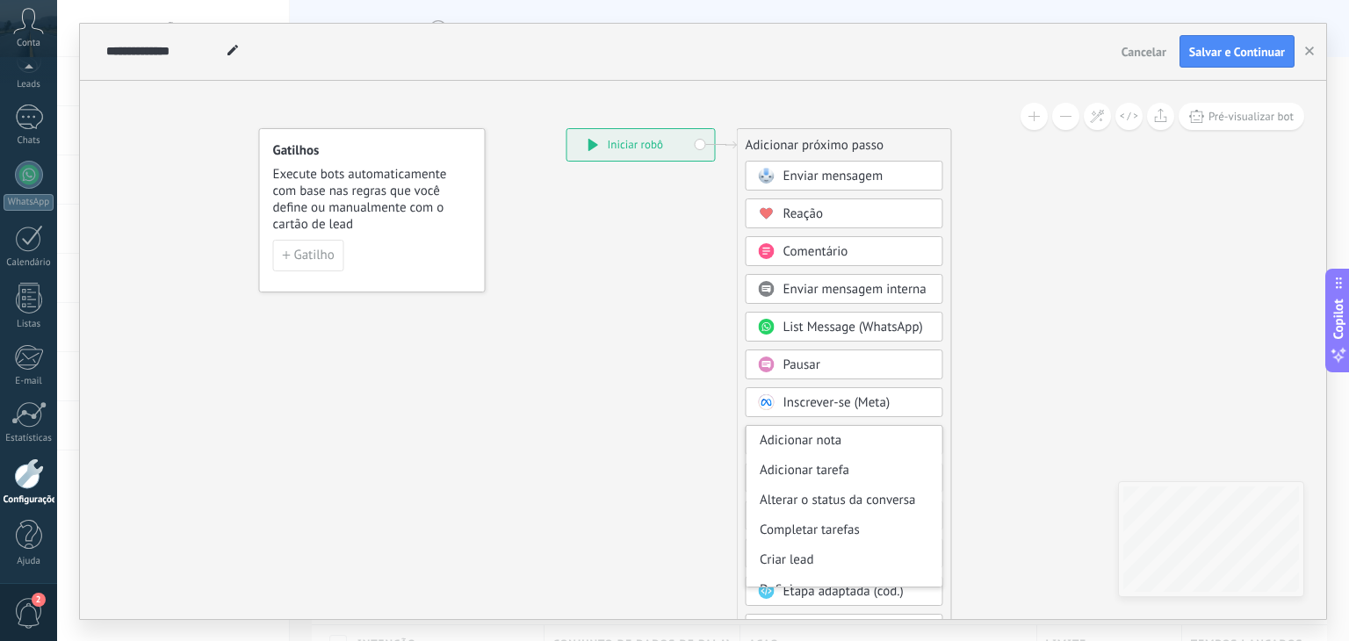
click at [1018, 400] on icon at bounding box center [699, 406] width 1144 height 1435
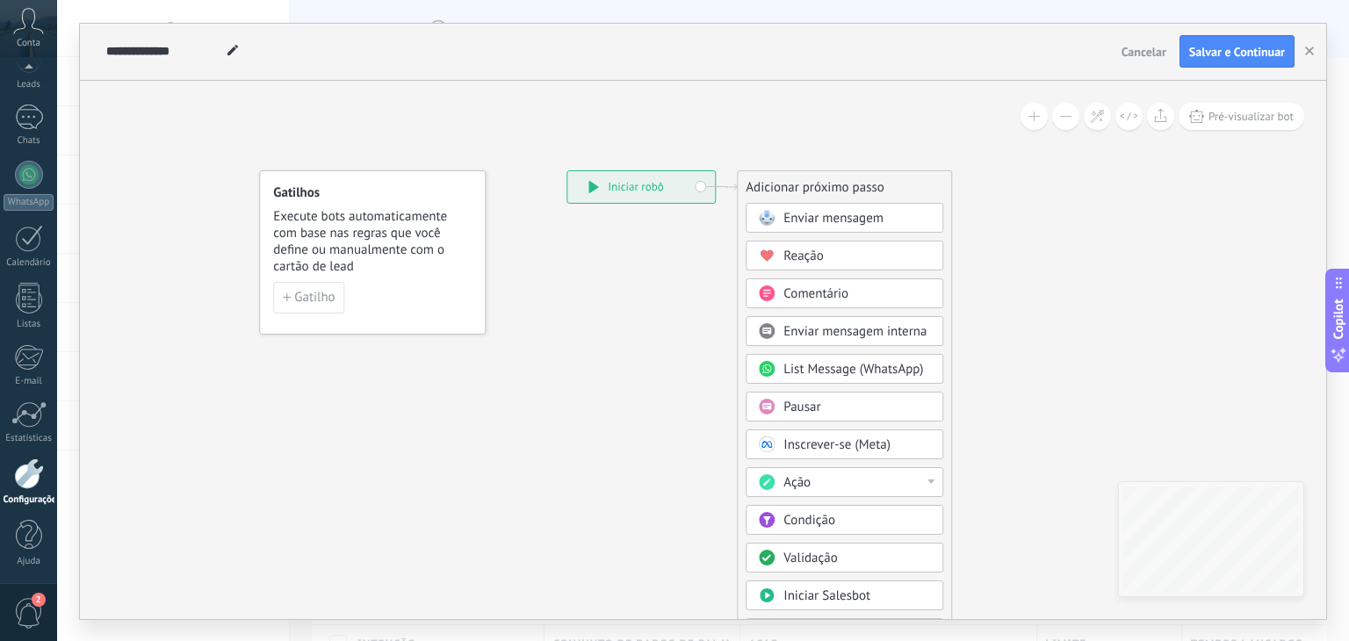
click at [863, 300] on div "Comentário" at bounding box center [857, 294] width 148 height 18
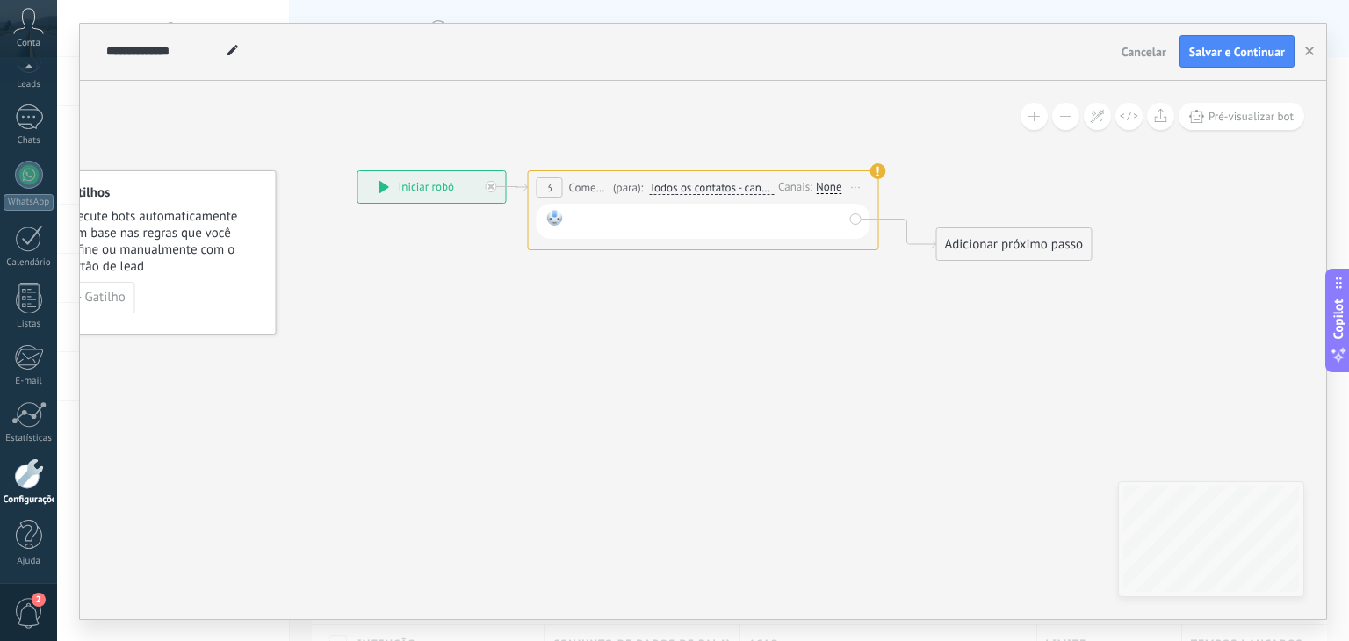
click at [740, 219] on div at bounding box center [706, 221] width 273 height 23
click at [878, 168] on use at bounding box center [878, 171] width 16 height 16
click at [878, 174] on use at bounding box center [878, 171] width 16 height 16
drag, startPoint x: 878, startPoint y: 174, endPoint x: 859, endPoint y: 185, distance: 22.4
click at [859, 185] on span "Iniciar pré-visualização aqui Renomear Duplicar Excluir" at bounding box center [856, 187] width 28 height 25
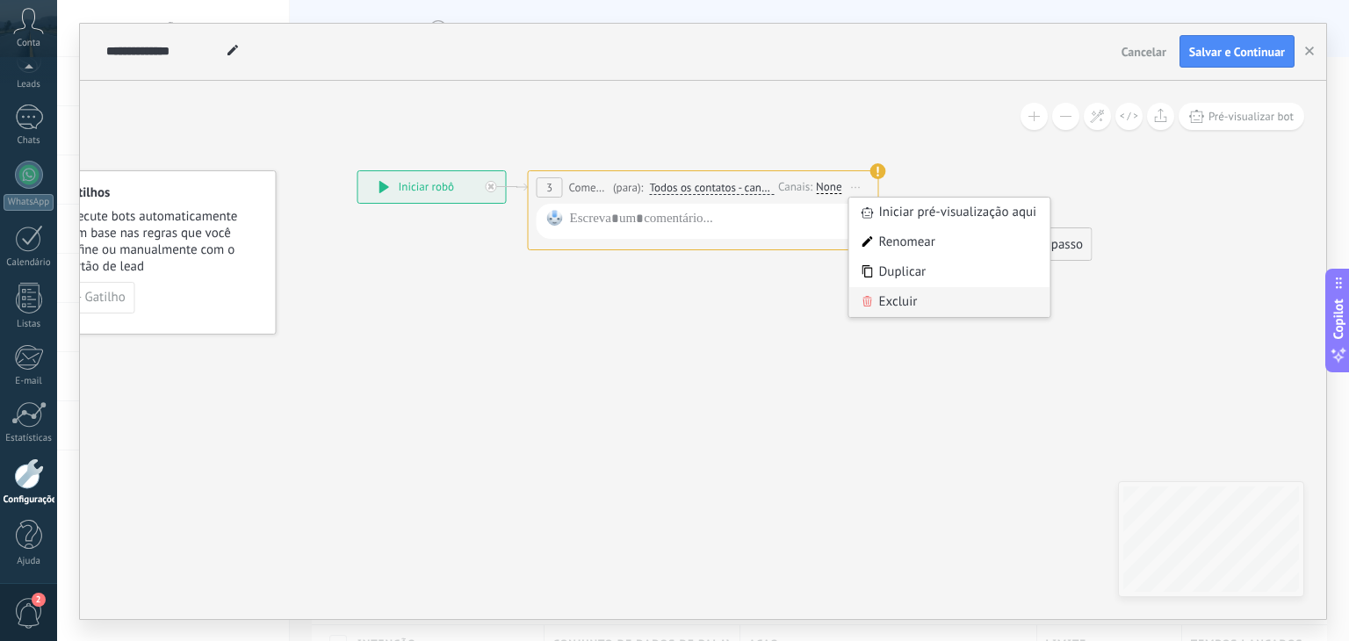
click at [898, 310] on div "Excluir" at bounding box center [949, 302] width 201 height 30
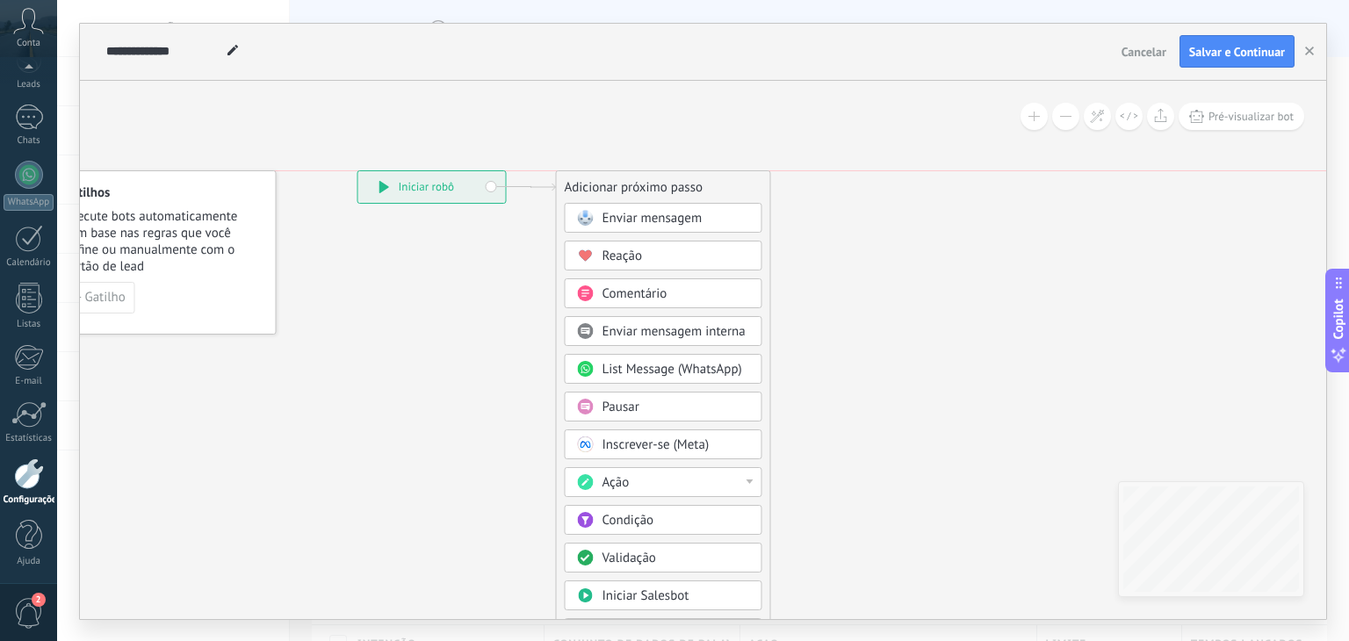
drag, startPoint x: 686, startPoint y: 243, endPoint x: 678, endPoint y: 179, distance: 64.6
click at [678, 179] on div "Adicionar próximo passo" at bounding box center [663, 187] width 213 height 29
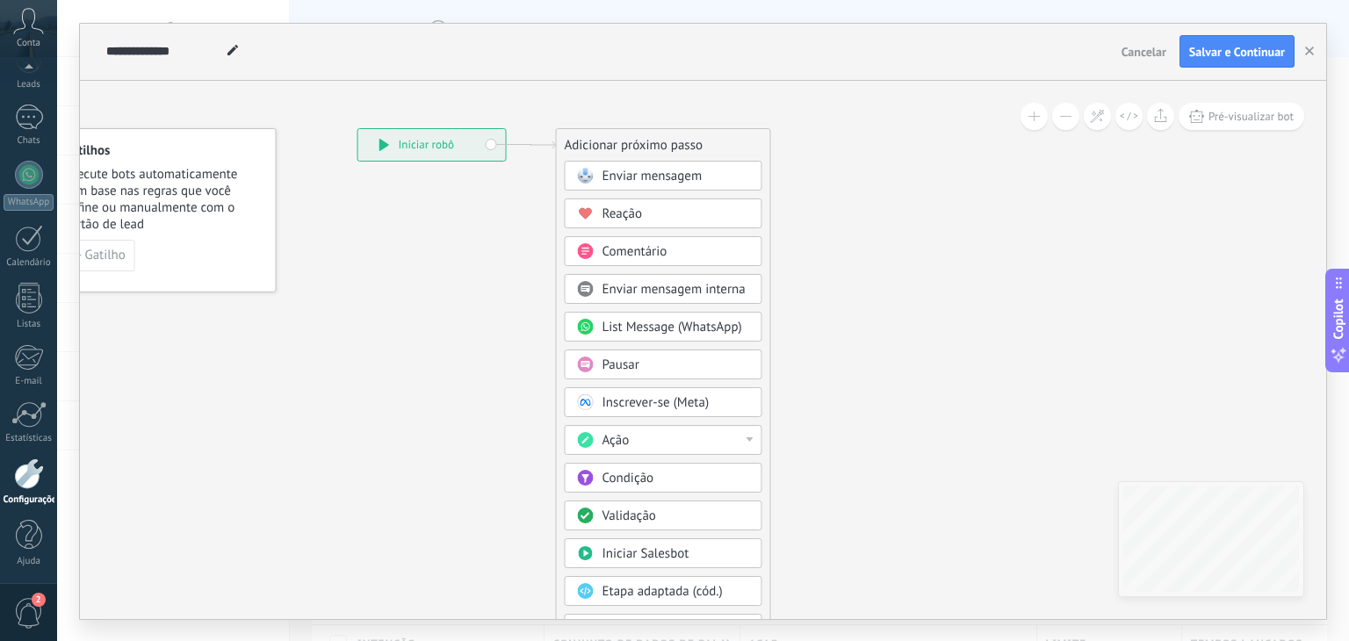
click at [636, 443] on div "Ação" at bounding box center [677, 441] width 148 height 18
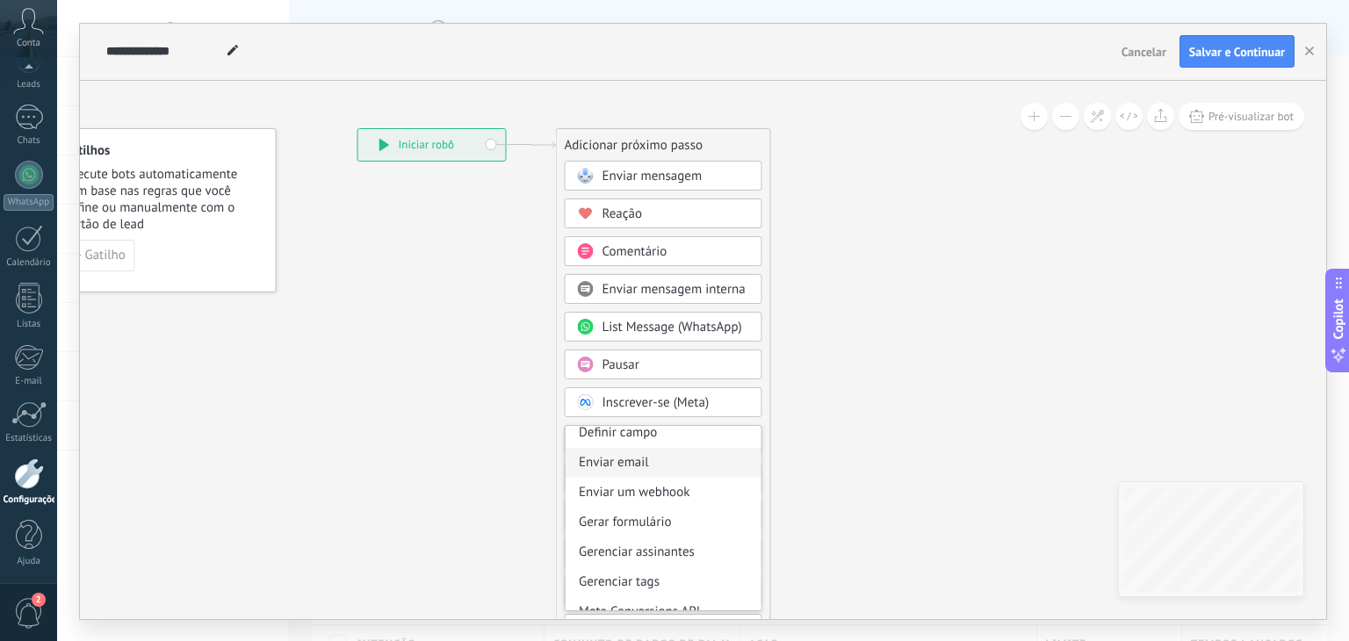
scroll to position [176, 0]
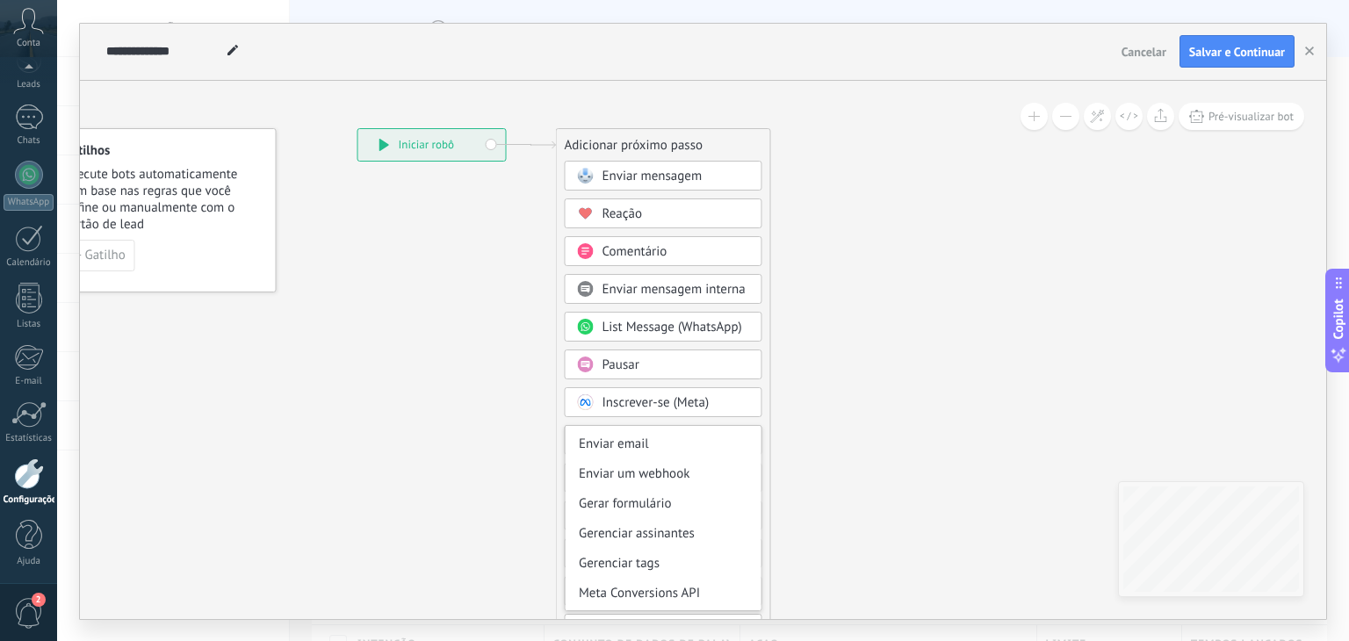
click at [787, 371] on icon at bounding box center [504, 397] width 1173 height 1435
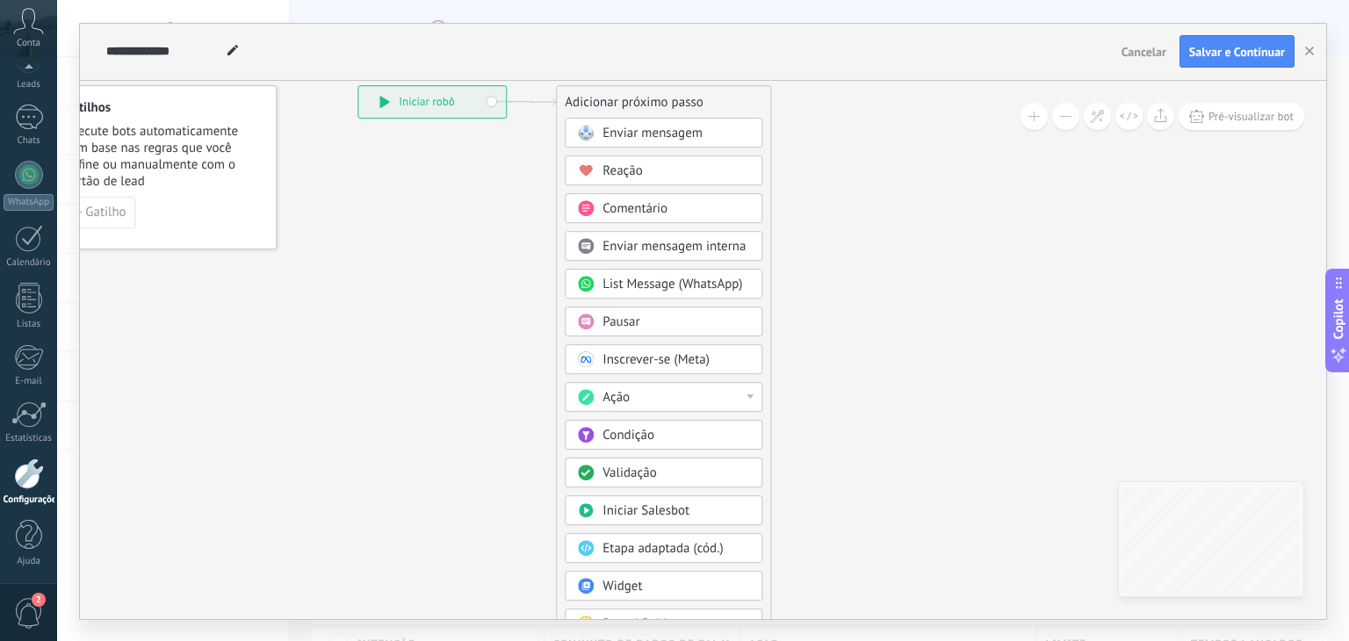
click at [705, 429] on div "Condição" at bounding box center [677, 436] width 148 height 18
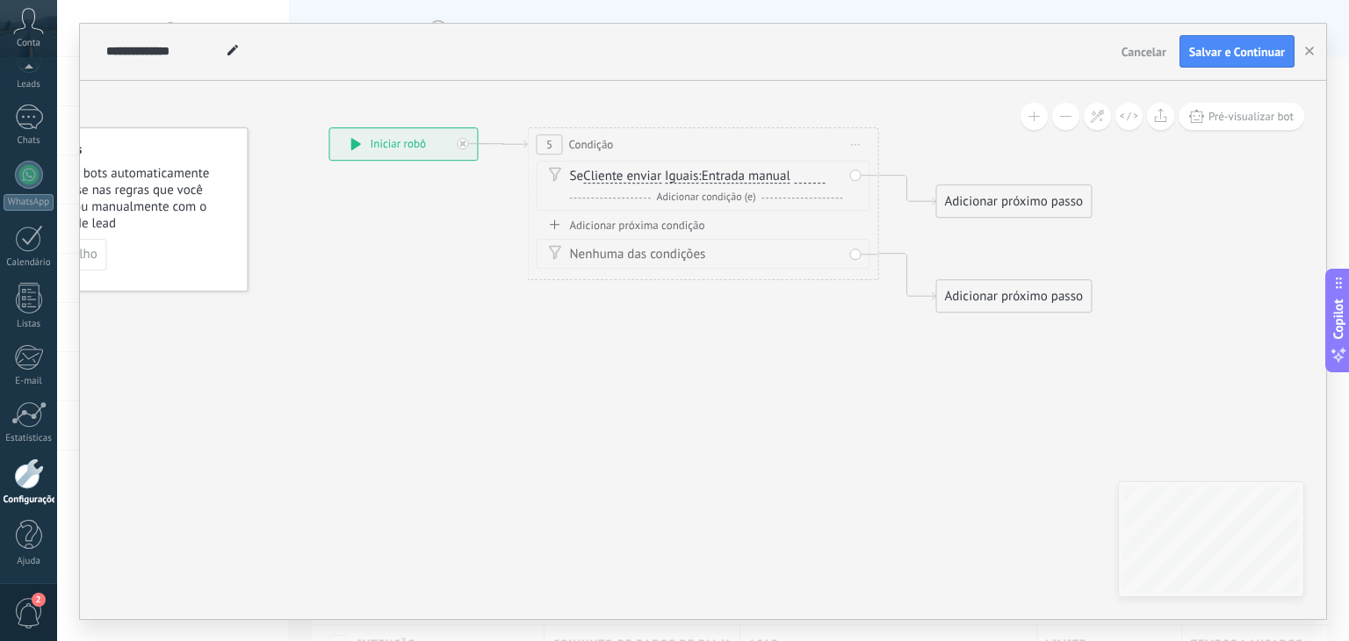
click at [855, 147] on span "Iniciar pré-visualização aqui Renomear Duplicar Excluir" at bounding box center [856, 144] width 28 height 25
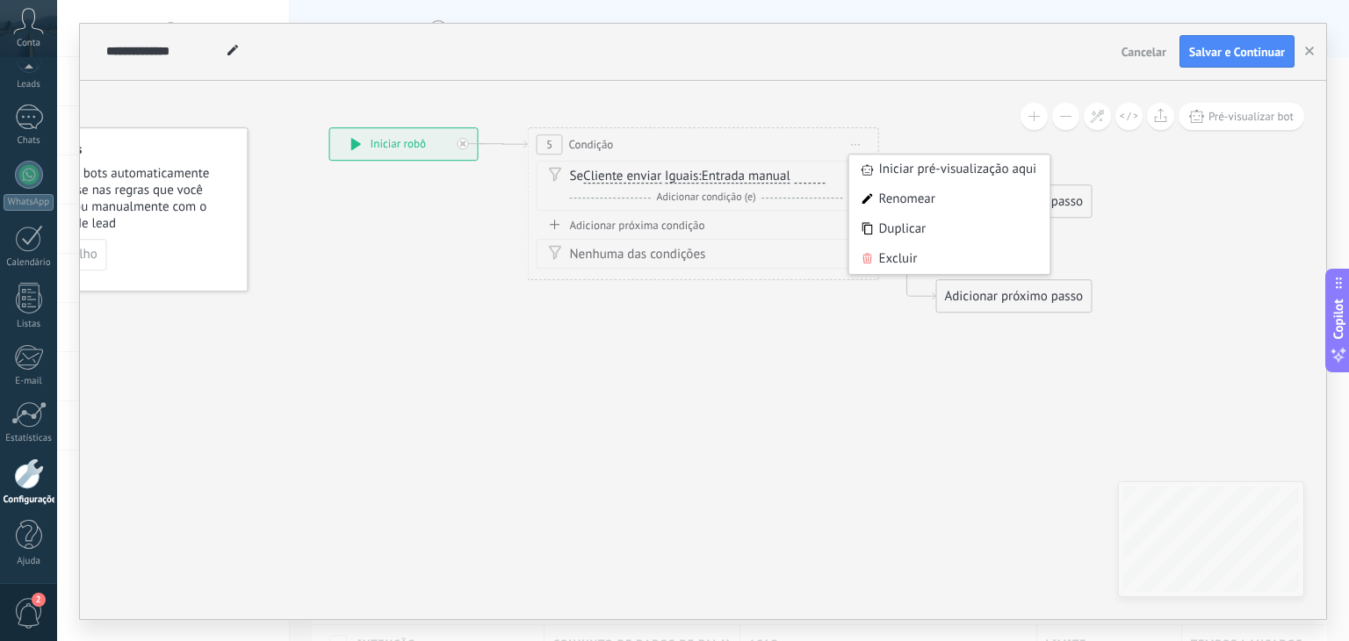
click at [892, 249] on div "Excluir" at bounding box center [949, 259] width 201 height 30
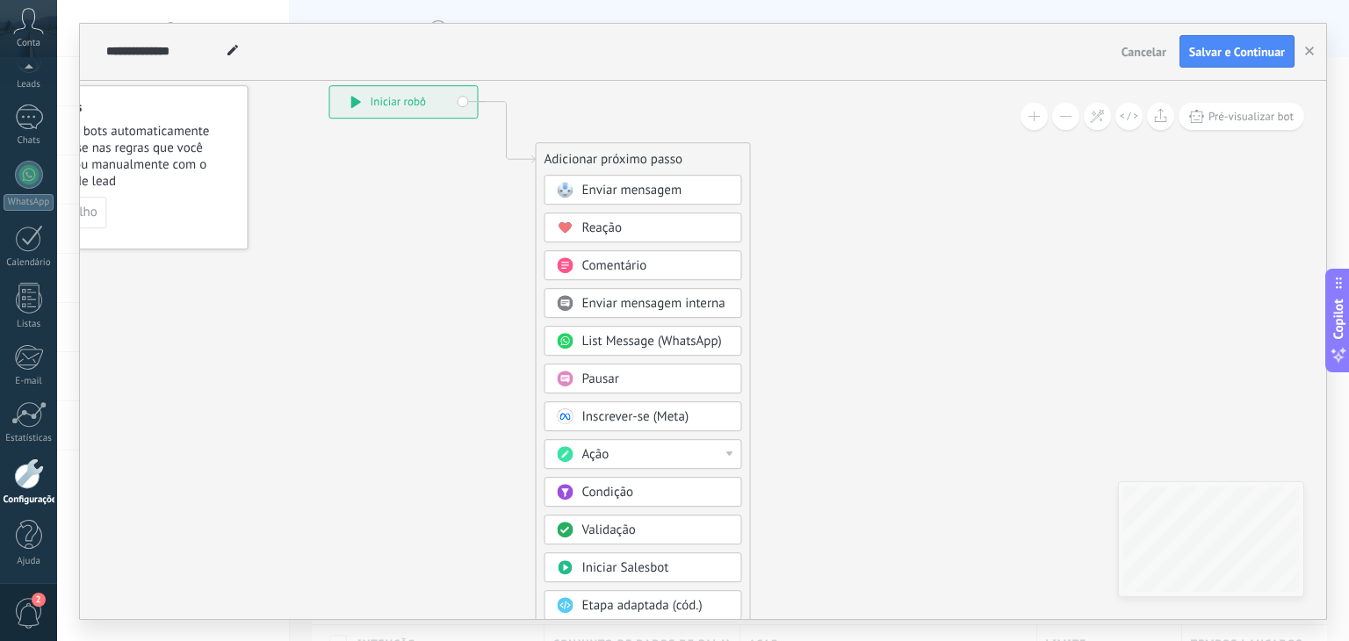
click at [629, 193] on span "Enviar mensagem" at bounding box center [632, 190] width 100 height 17
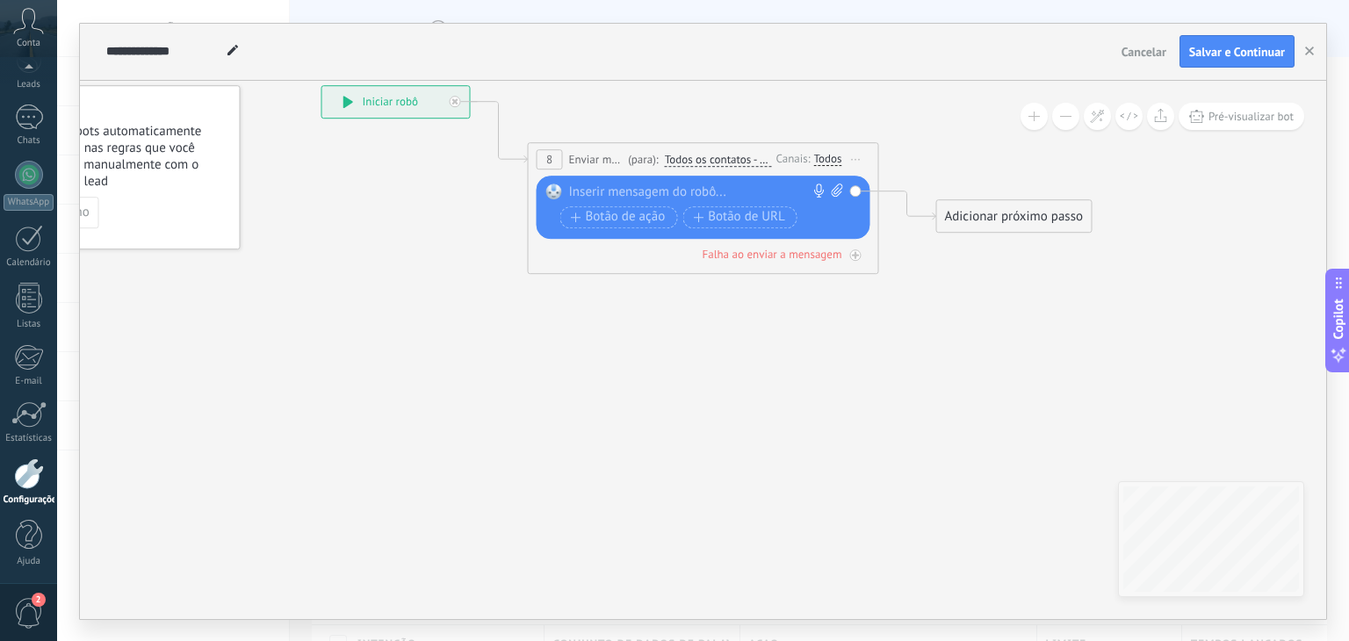
click at [639, 196] on div at bounding box center [699, 193] width 261 height 18
click at [713, 155] on span "Todos os contatos - canais selecionados" at bounding box center [718, 160] width 107 height 14
click at [713, 155] on button "Todos os contatos - canais selecionados" at bounding box center [766, 160] width 220 height 32
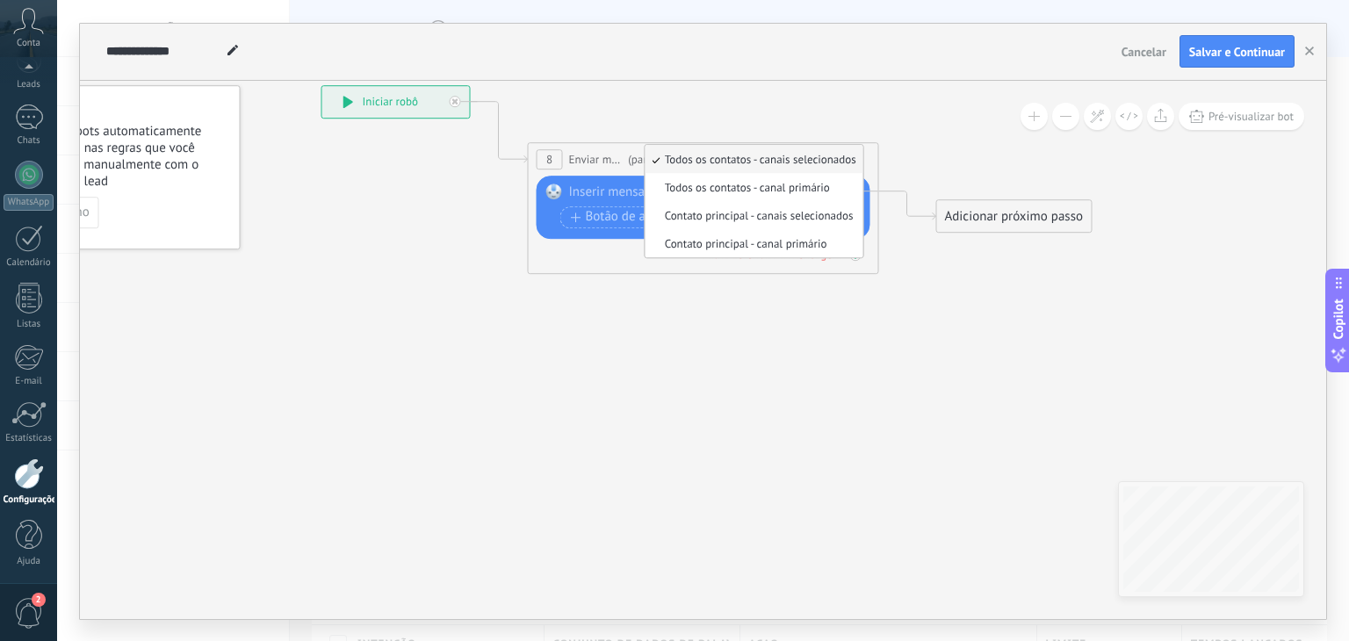
click at [589, 250] on div "Falha ao enviar a mensagem" at bounding box center [704, 254] width 334 height 17
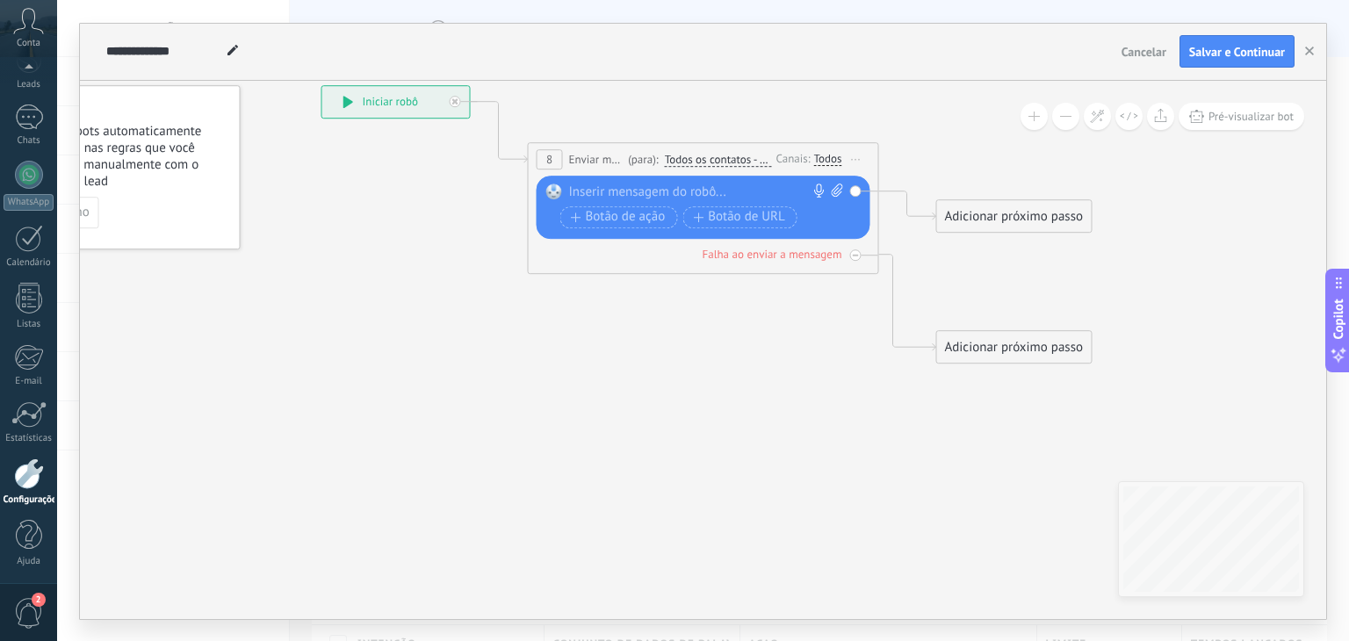
click at [584, 184] on div at bounding box center [699, 193] width 261 height 18
click at [588, 214] on span "Botão de ação" at bounding box center [618, 217] width 95 height 14
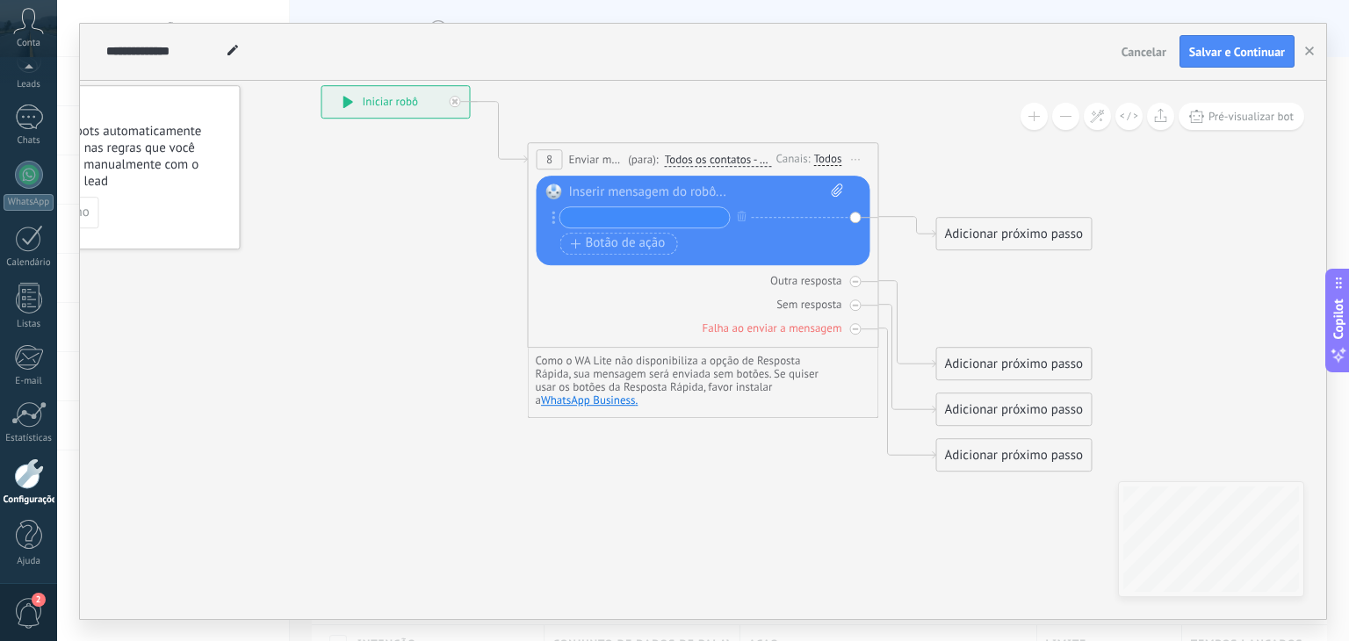
click at [598, 198] on div at bounding box center [706, 193] width 275 height 18
paste div
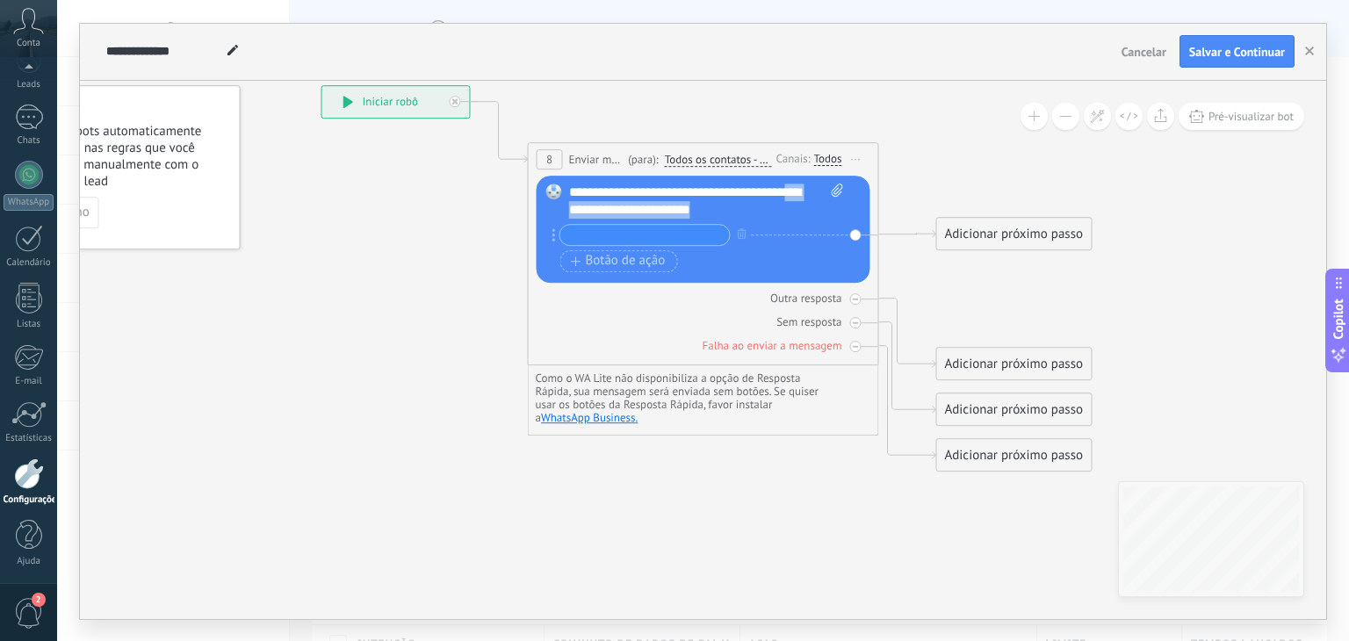
drag, startPoint x: 725, startPoint y: 208, endPoint x: 808, endPoint y: 191, distance: 85.3
click at [808, 191] on div "**********" at bounding box center [707, 201] width 276 height 35
click at [626, 232] on input "text" at bounding box center [645, 235] width 170 height 20
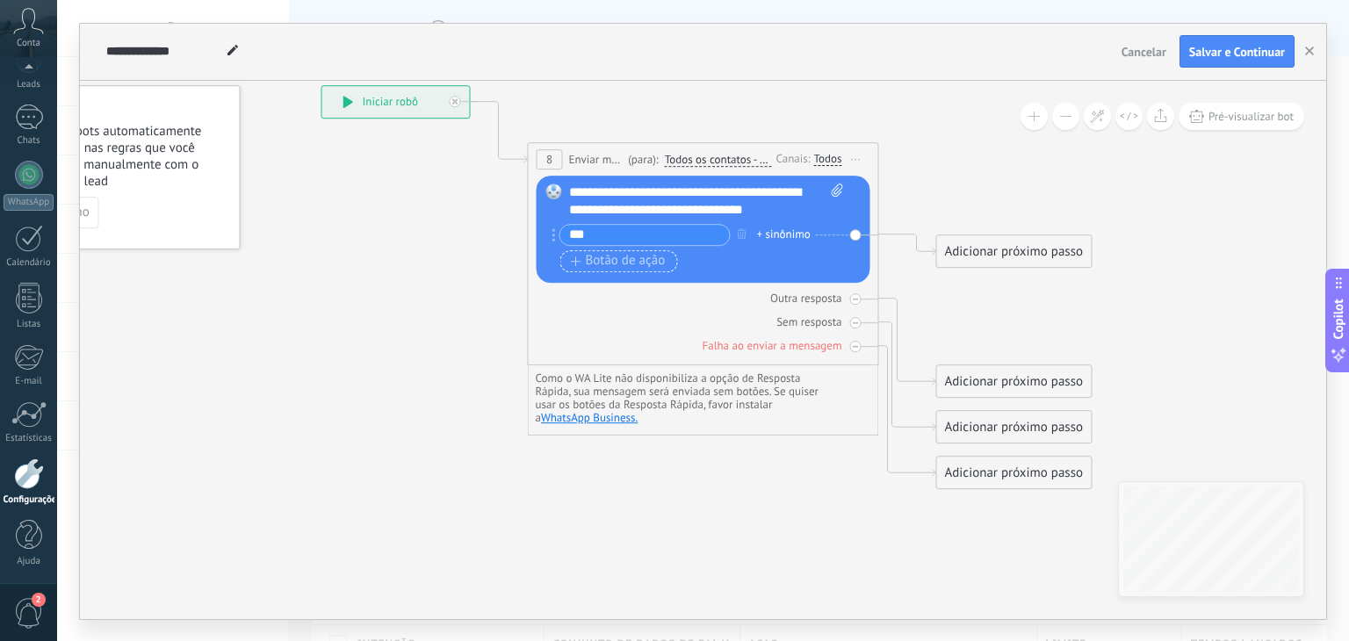
type input "***"
click at [591, 264] on span "Botão de ação" at bounding box center [618, 261] width 95 height 14
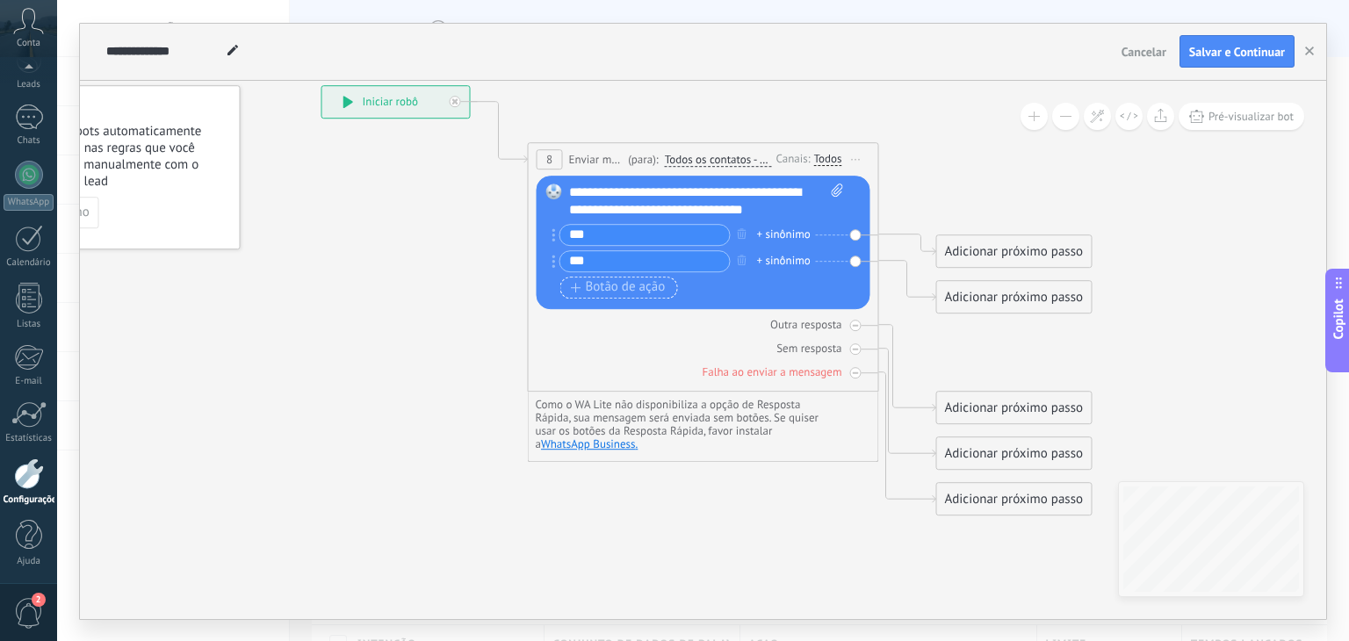
type input "***"
click at [584, 282] on span "Botão de ação" at bounding box center [618, 287] width 95 height 14
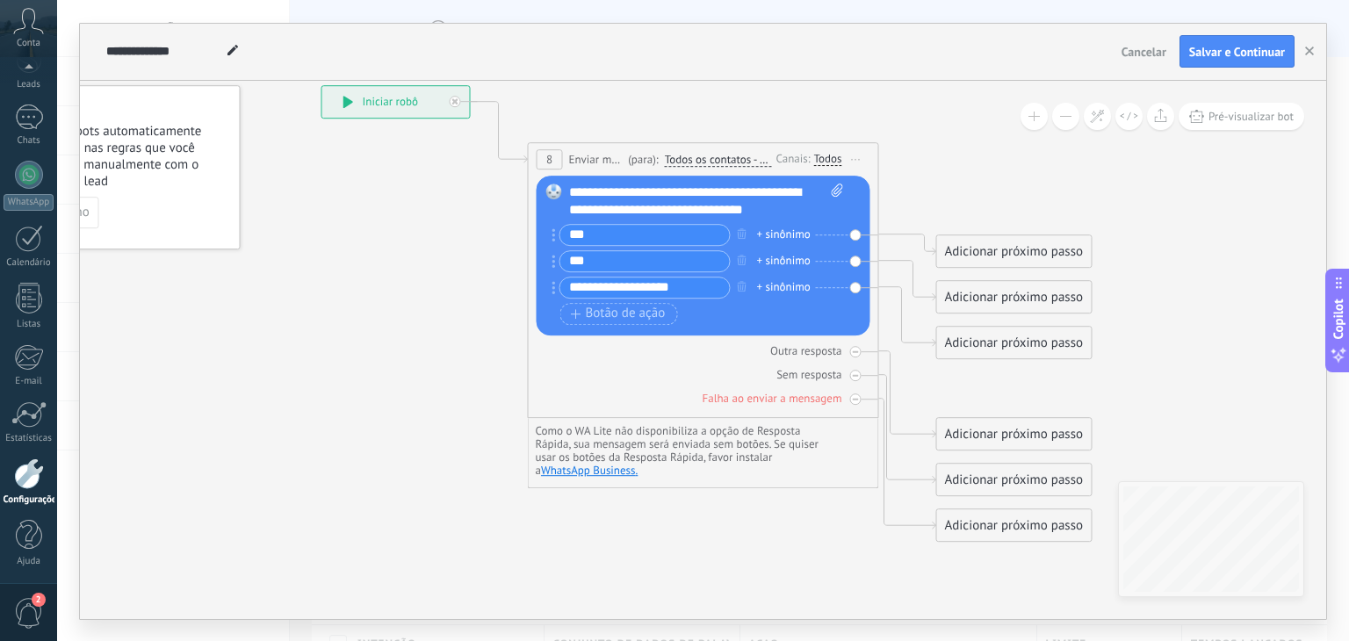
type input "**********"
click at [833, 217] on span at bounding box center [834, 201] width 17 height 35
click input "Upload" at bounding box center [0, 0] width 0 height 0
drag, startPoint x: 958, startPoint y: 243, endPoint x: 937, endPoint y: 191, distance: 56.8
click at [937, 191] on div "Adicionar próximo passo" at bounding box center [993, 198] width 155 height 29
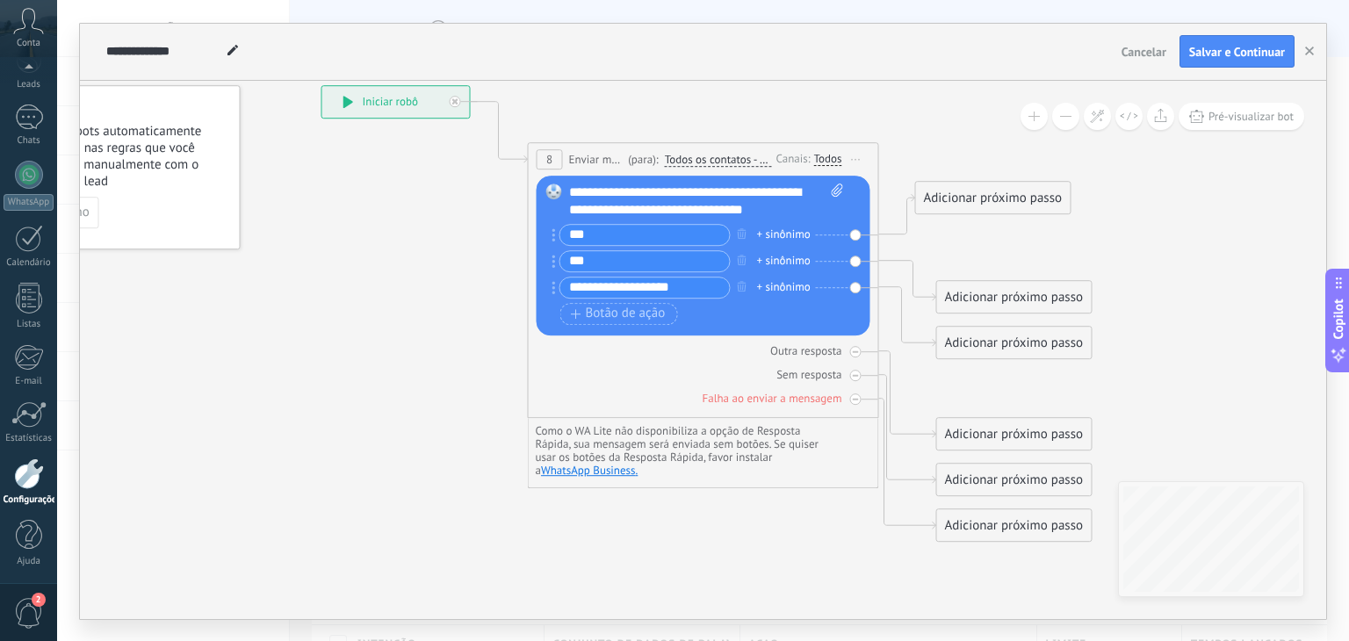
click at [939, 191] on div "Adicionar próximo passo" at bounding box center [993, 198] width 155 height 29
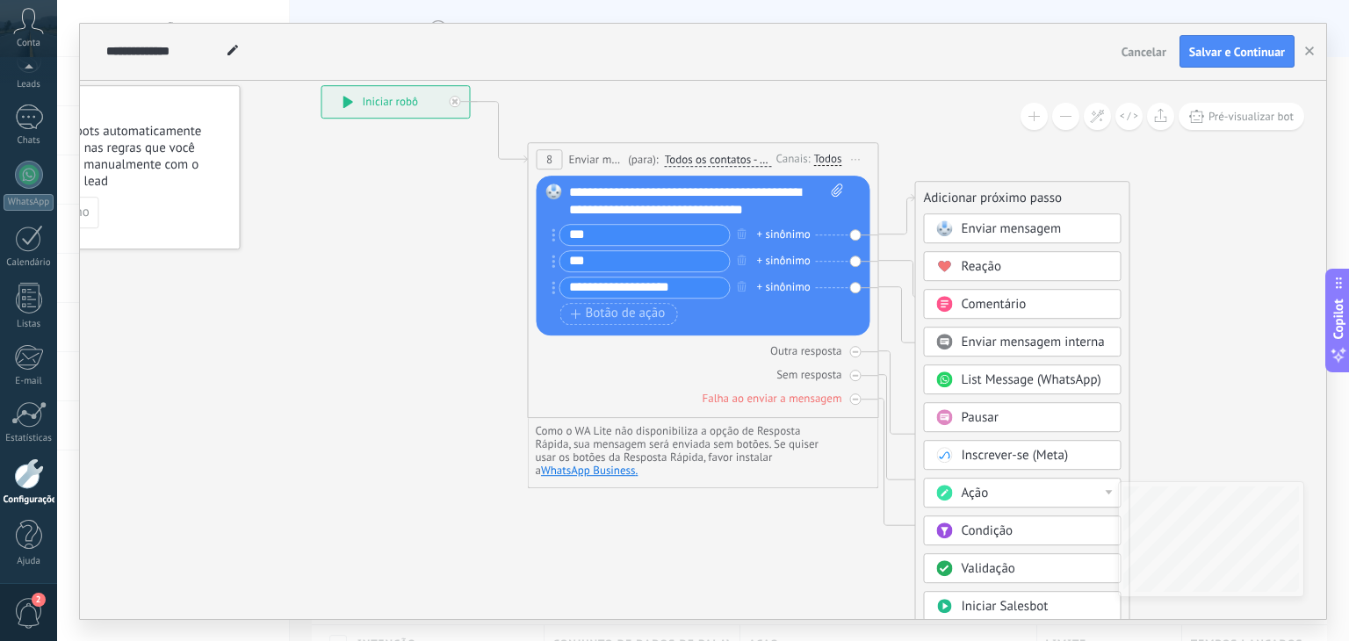
click at [976, 271] on span "Reação" at bounding box center [982, 266] width 40 height 17
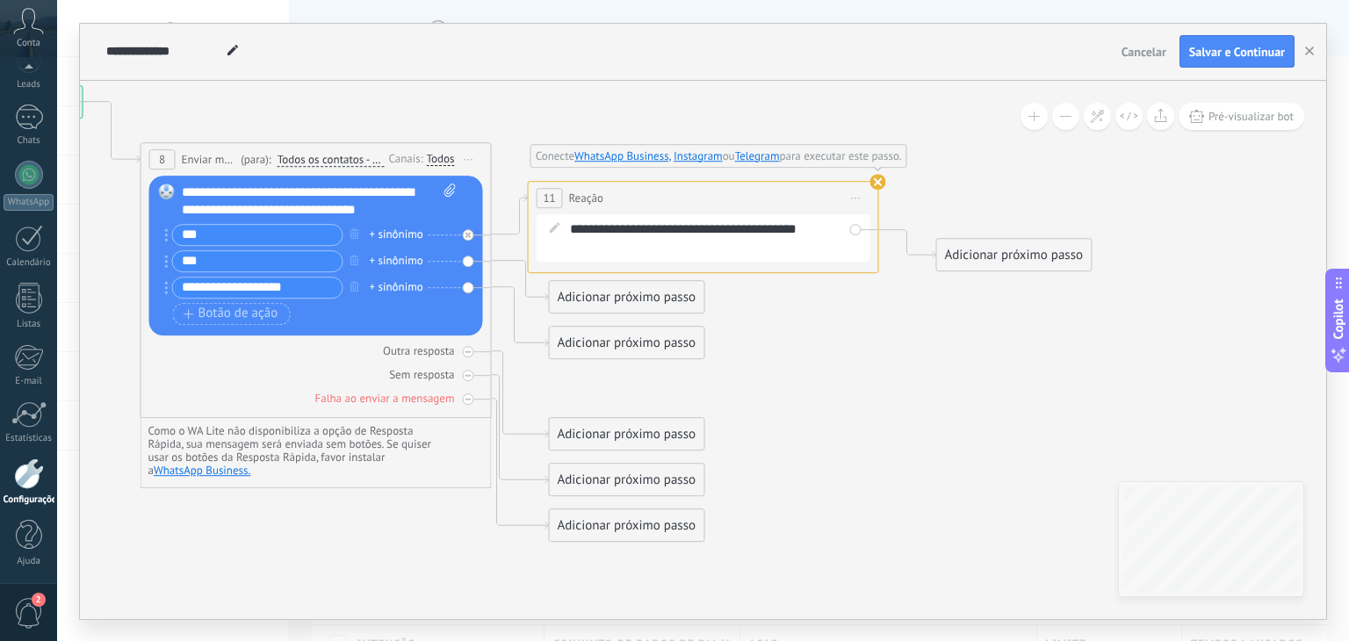
click at [854, 192] on span "Iniciar pré-visualização aqui Renomear Duplicar Excluir" at bounding box center [856, 197] width 28 height 25
click at [879, 307] on div "Excluir" at bounding box center [949, 313] width 201 height 30
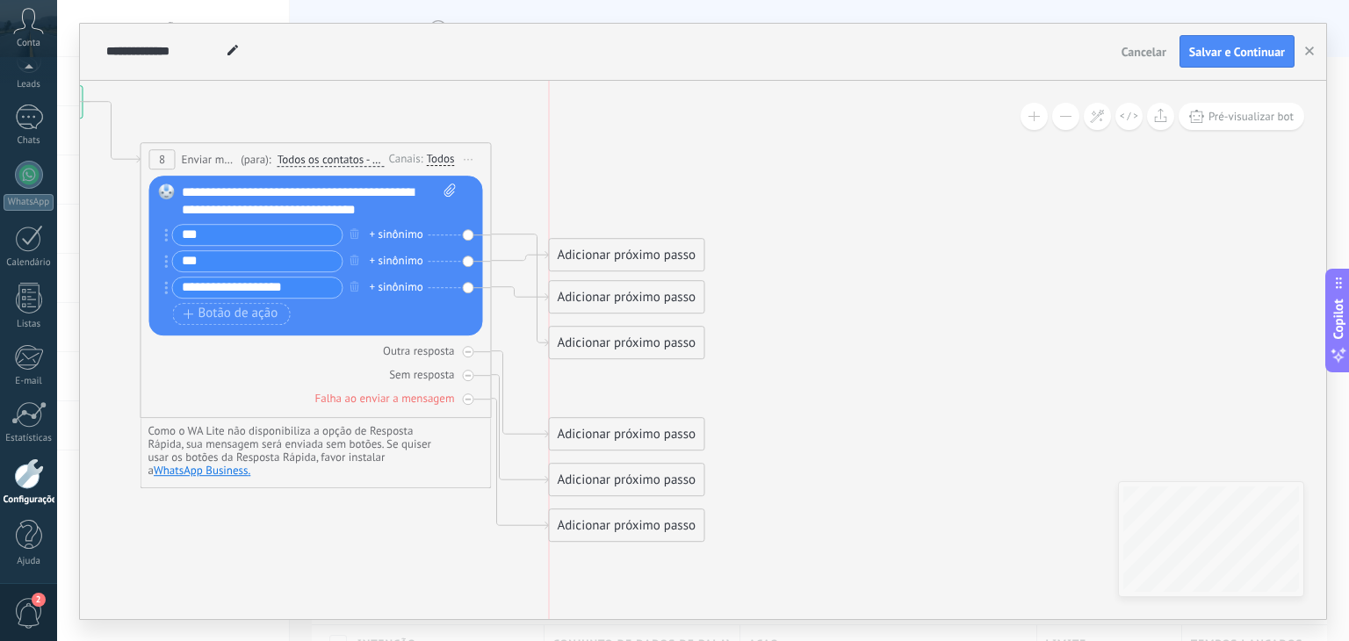
click at [629, 253] on div "Adicionar próximo passo" at bounding box center [627, 255] width 155 height 29
drag, startPoint x: 625, startPoint y: 340, endPoint x: 615, endPoint y: 203, distance: 137.4
click at [615, 203] on div "Adicionar próximo passo" at bounding box center [616, 205] width 155 height 29
click at [653, 208] on div "Adicionar próximo passo" at bounding box center [616, 205] width 155 height 29
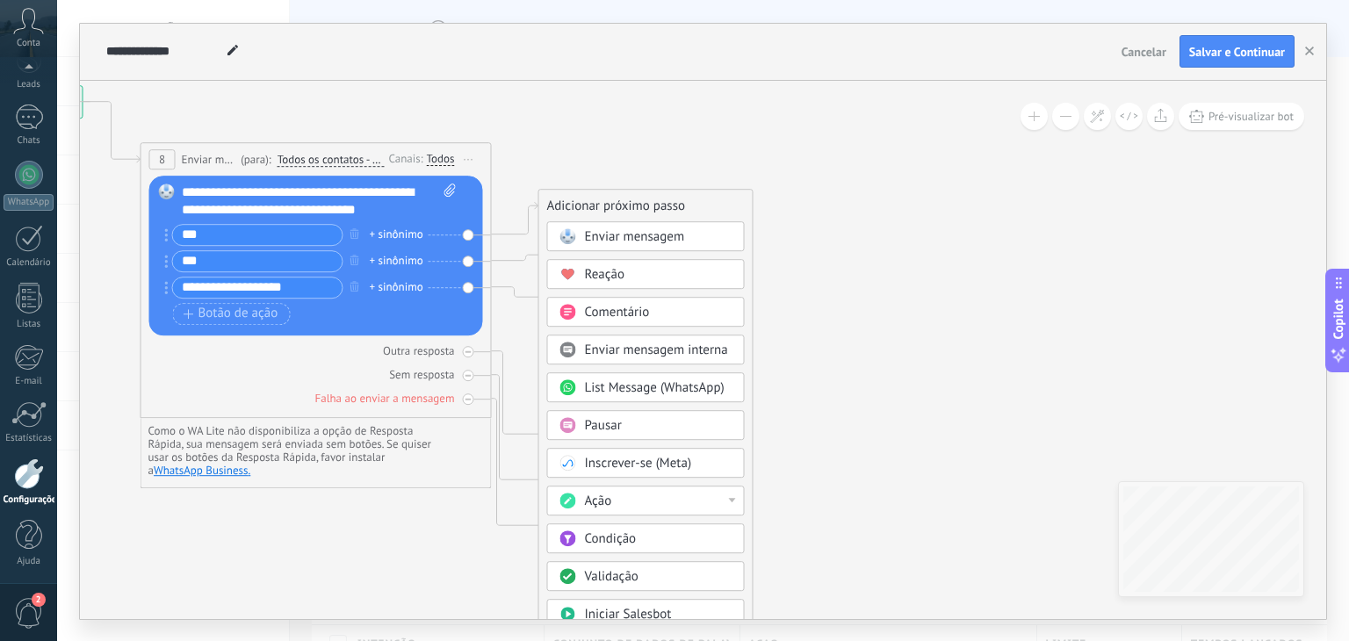
click at [678, 236] on span "Enviar mensagem" at bounding box center [635, 236] width 100 height 17
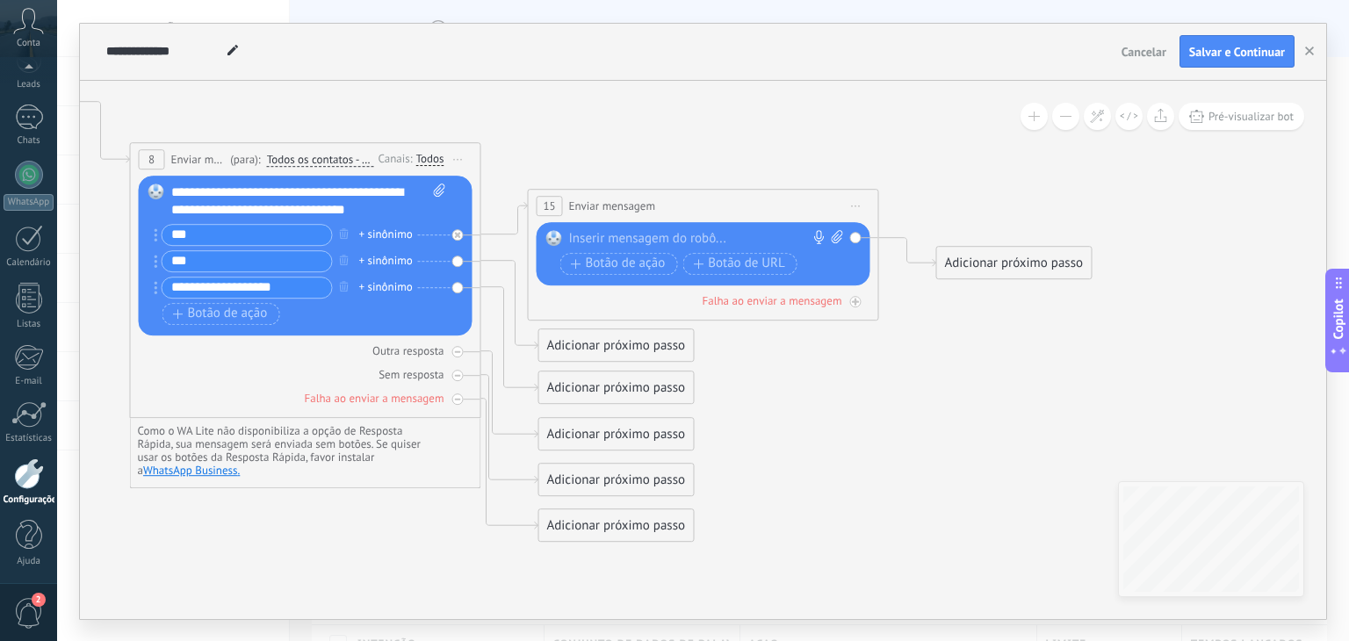
click at [671, 236] on div at bounding box center [699, 239] width 261 height 18
drag, startPoint x: 631, startPoint y: 268, endPoint x: 614, endPoint y: 280, distance: 20.7
click at [631, 267] on span "Botão de ação" at bounding box center [618, 263] width 95 height 14
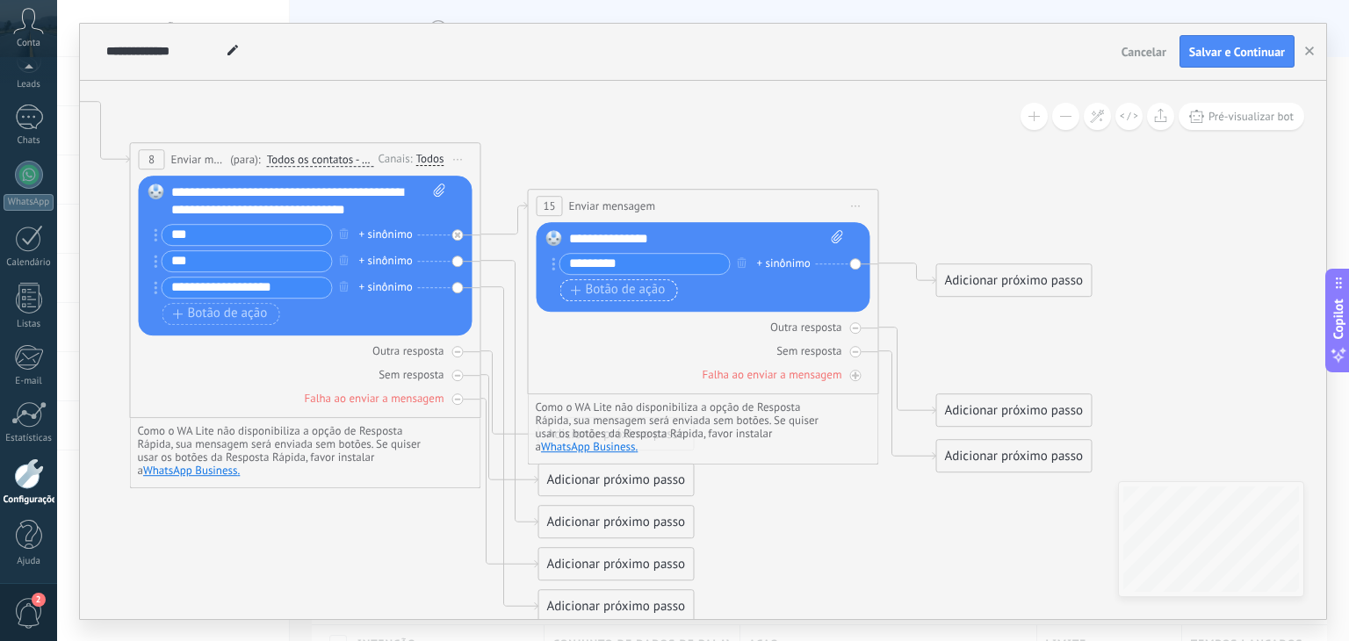
type input "*********"
click at [604, 279] on button "Botão de ação" at bounding box center [619, 290] width 118 height 22
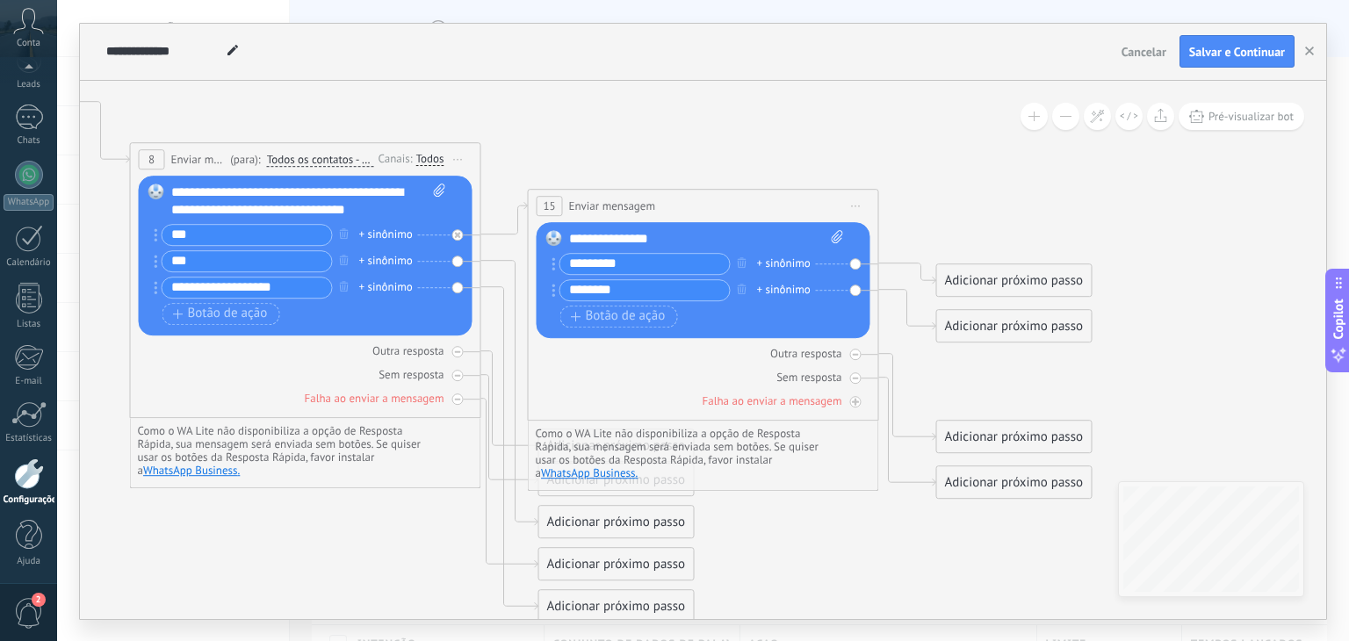
type input "********"
click at [699, 162] on icon at bounding box center [477, 354] width 1987 height 1416
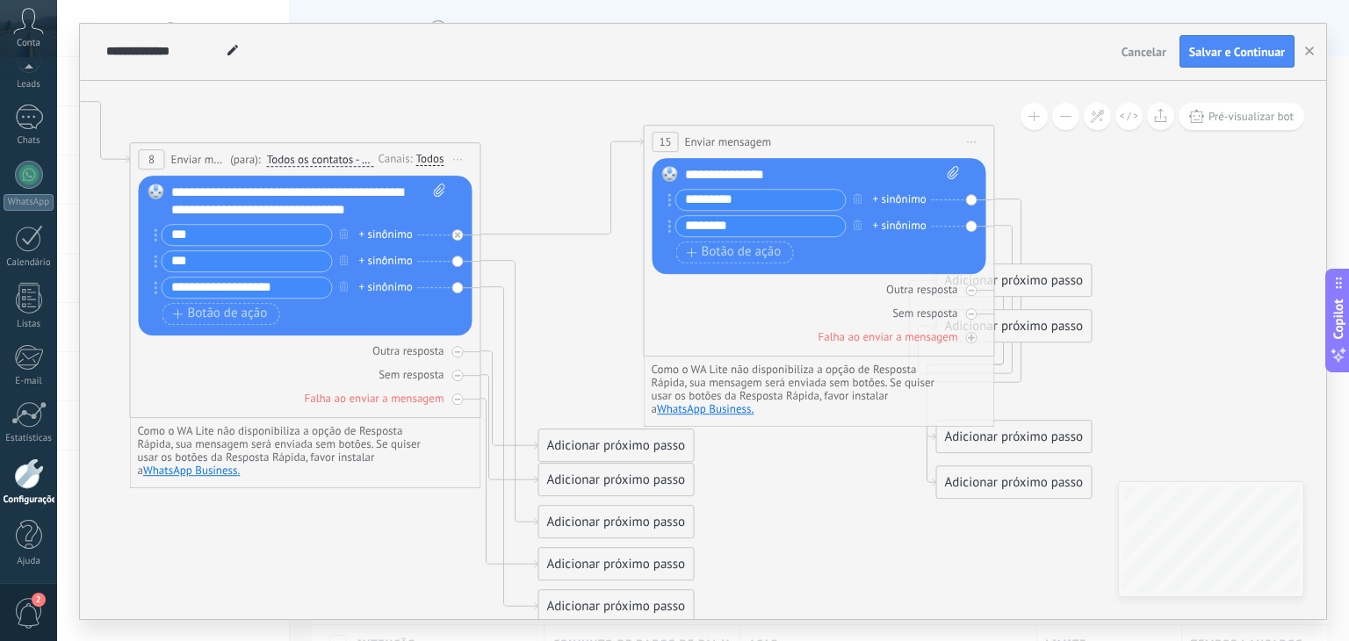
drag, startPoint x: 674, startPoint y: 206, endPoint x: 790, endPoint y: 142, distance: 132.5
click at [790, 142] on div "**********" at bounding box center [820, 142] width 350 height 32
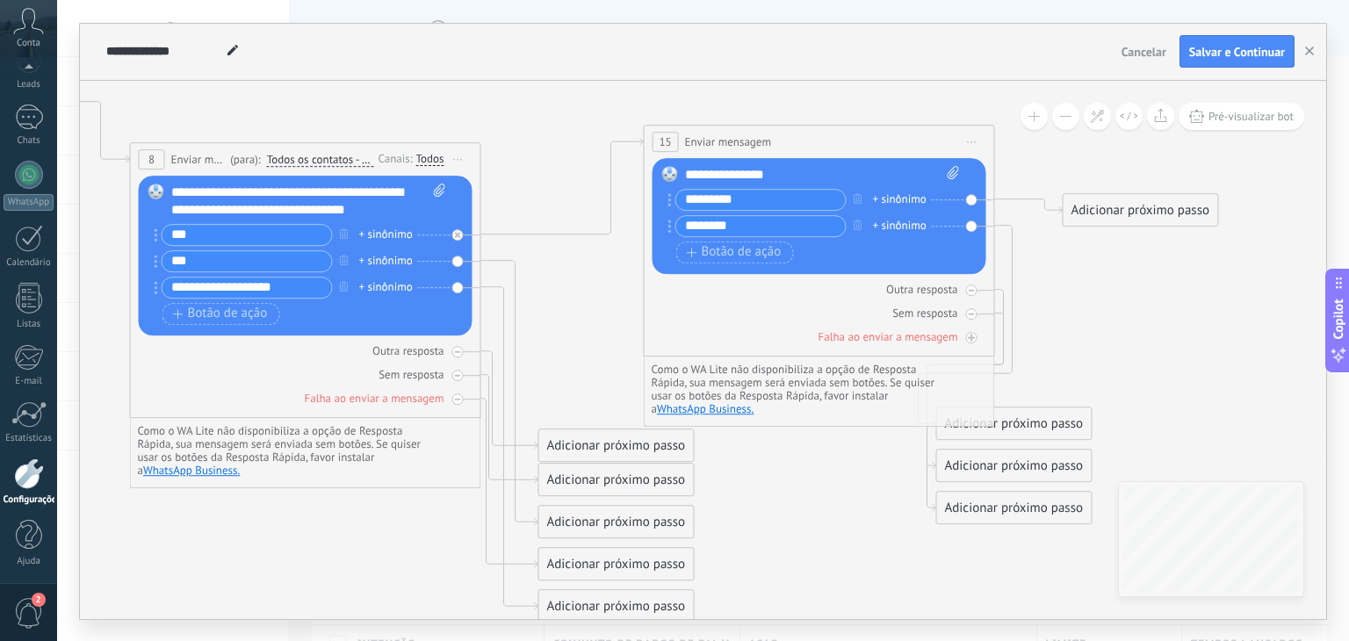
drag, startPoint x: 1026, startPoint y: 377, endPoint x: 1159, endPoint y: 184, distance: 234.9
click at [1159, 196] on div "Adicionar próximo passo" at bounding box center [1141, 210] width 155 height 29
drag, startPoint x: 1022, startPoint y: 419, endPoint x: 1159, endPoint y: 263, distance: 207.2
click at [1172, 226] on div "Adicionar próximo passo" at bounding box center [1164, 229] width 155 height 29
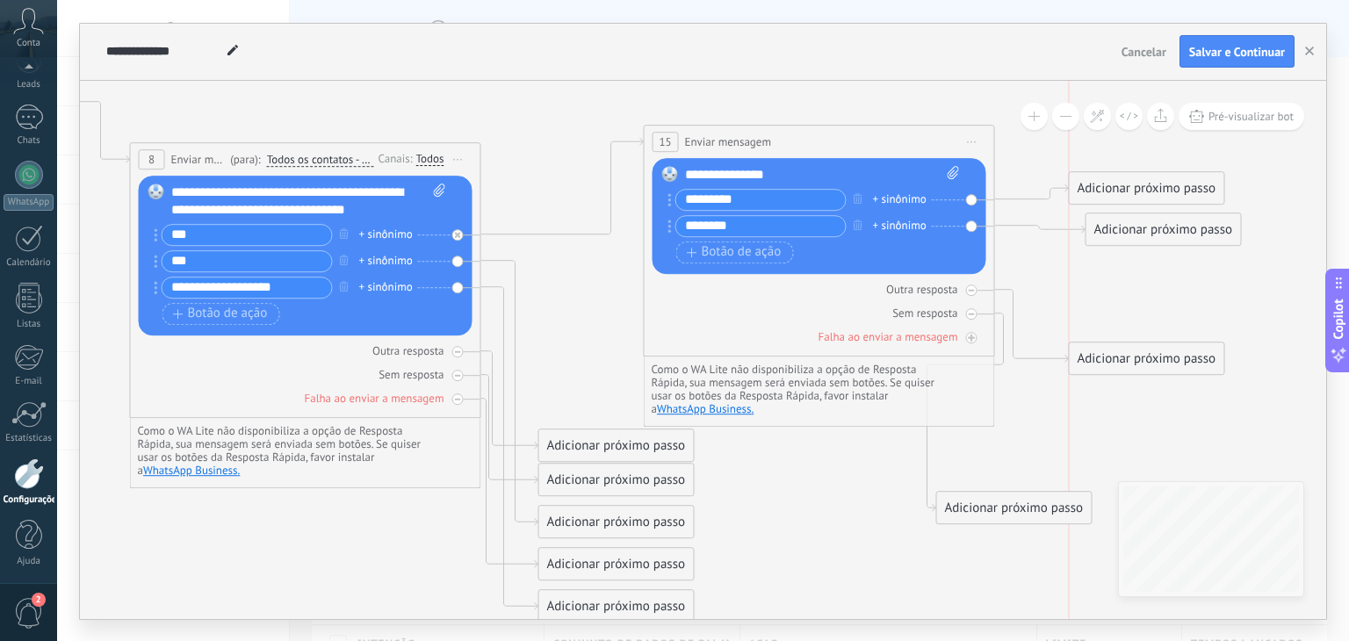
drag, startPoint x: 1034, startPoint y: 466, endPoint x: 1173, endPoint y: 359, distance: 176.0
click at [1173, 359] on div "Adicionar próximo passo" at bounding box center [1147, 358] width 155 height 29
drag, startPoint x: 1022, startPoint y: 503, endPoint x: 1133, endPoint y: 415, distance: 141.8
click at [1133, 415] on div "Adicionar próximo passo" at bounding box center [1124, 408] width 155 height 29
click at [1101, 353] on div "Adicionar próximo passo" at bounding box center [1147, 357] width 155 height 29
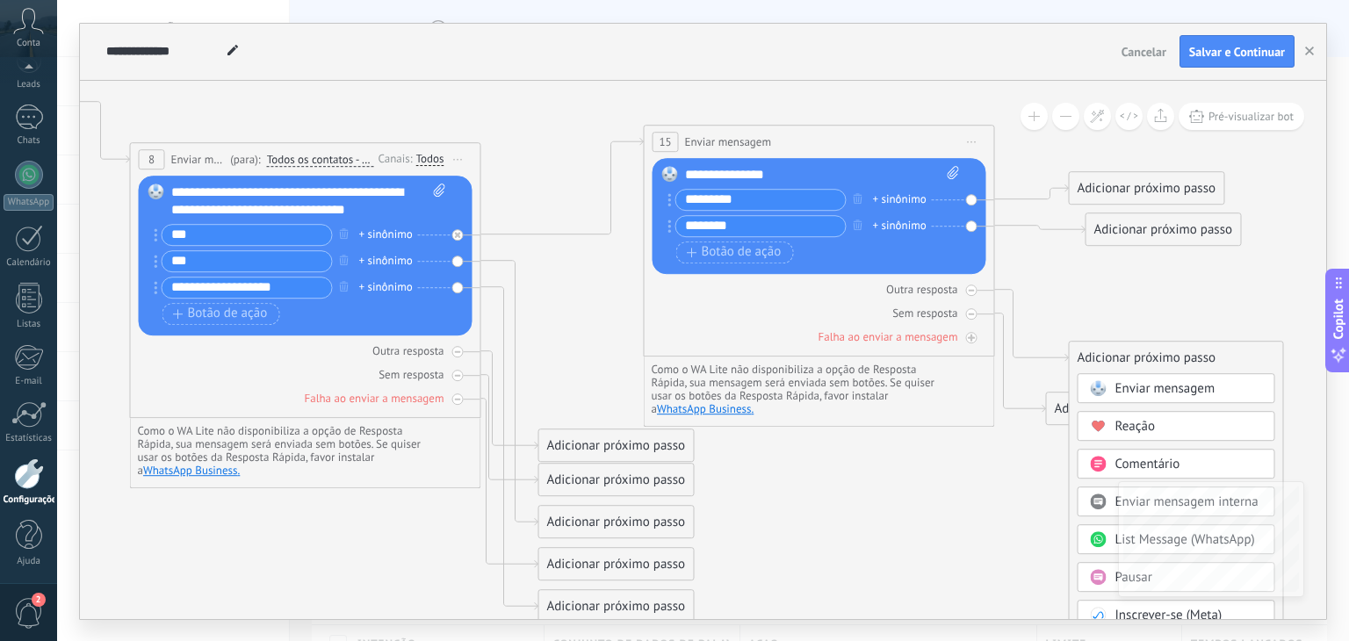
click at [1101, 353] on div "Adicionar próximo passo" at bounding box center [1176, 357] width 213 height 29
click at [1092, 310] on icon at bounding box center [552, 354] width 2136 height 1416
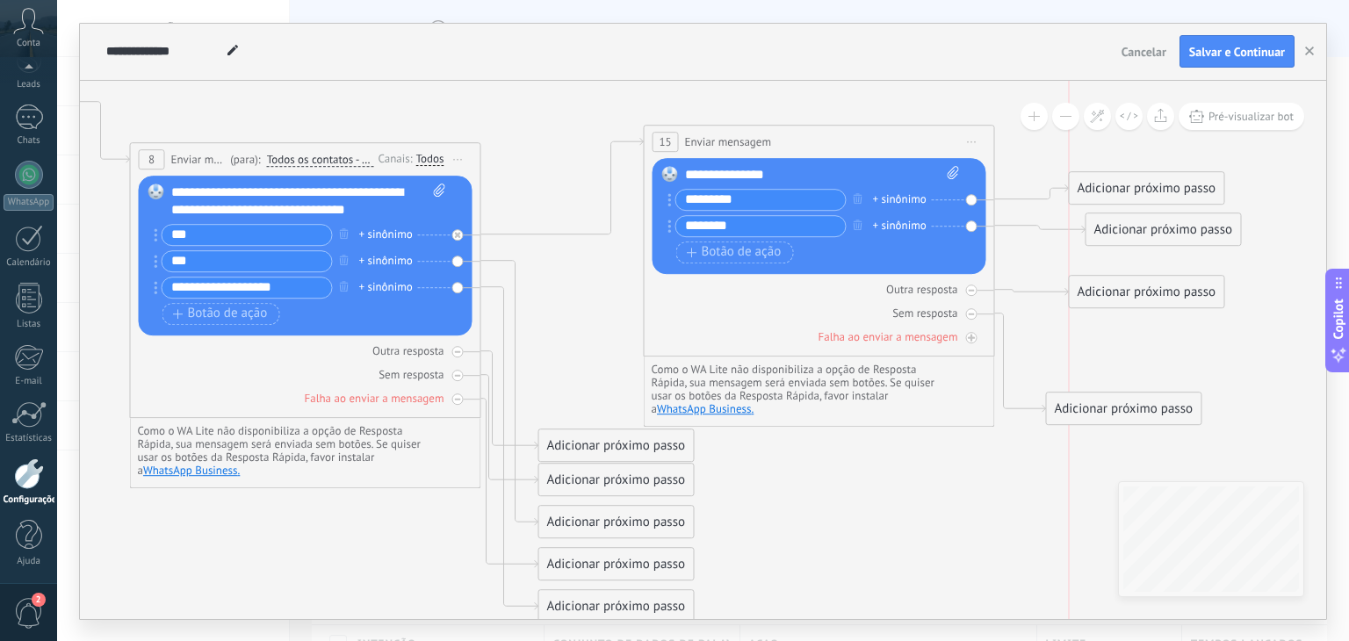
drag, startPoint x: 1100, startPoint y: 351, endPoint x: 1096, endPoint y: 285, distance: 66.0
click at [1096, 285] on div "Adicionar próximo passo" at bounding box center [1147, 292] width 155 height 29
drag, startPoint x: 1089, startPoint y: 409, endPoint x: 1089, endPoint y: 353, distance: 56.2
click at [1089, 353] on div "Adicionar próximo passo" at bounding box center [1124, 352] width 155 height 29
drag, startPoint x: 1093, startPoint y: 290, endPoint x: 1061, endPoint y: 290, distance: 31.6
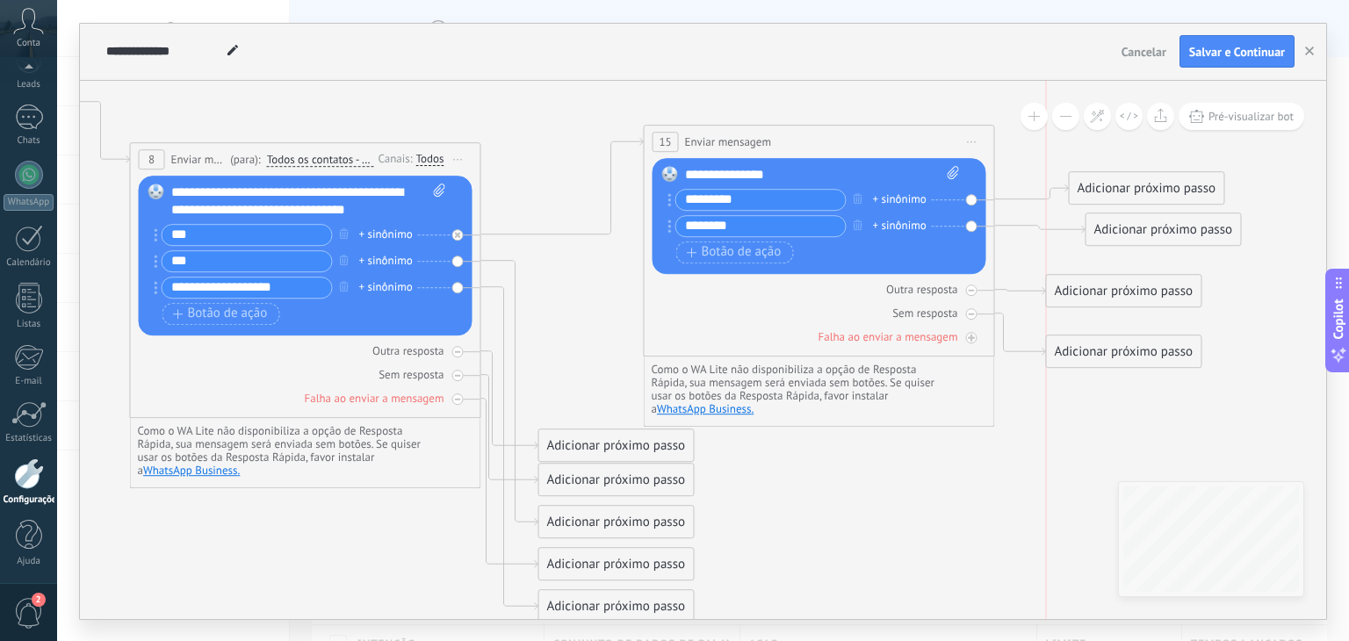
click at [1062, 290] on div "Adicionar próximo passo" at bounding box center [1124, 291] width 155 height 29
click at [1061, 290] on div "Adicionar próximo passo" at bounding box center [1115, 292] width 155 height 29
click at [1081, 287] on div "Adicionar próximo passo" at bounding box center [1115, 292] width 155 height 29
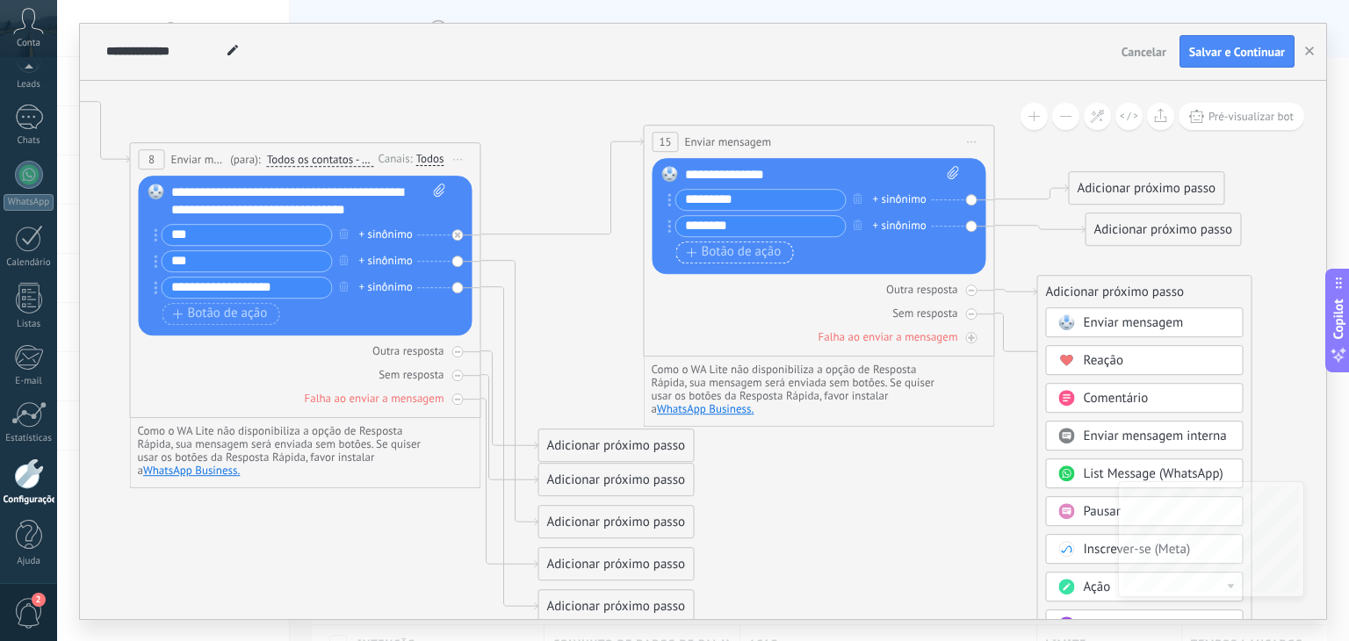
click at [755, 249] on span "Botão de ação" at bounding box center [734, 252] width 95 height 14
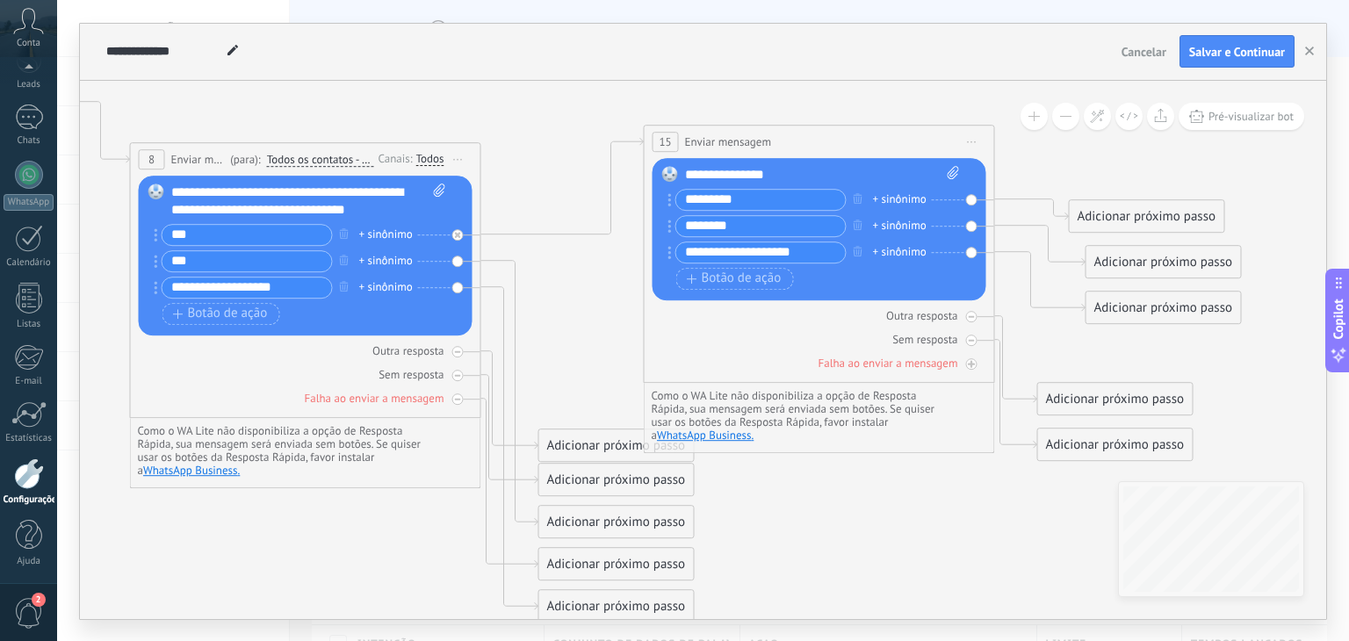
type input "**********"
click at [1103, 307] on div "Adicionar próximo passo" at bounding box center [1163, 307] width 155 height 29
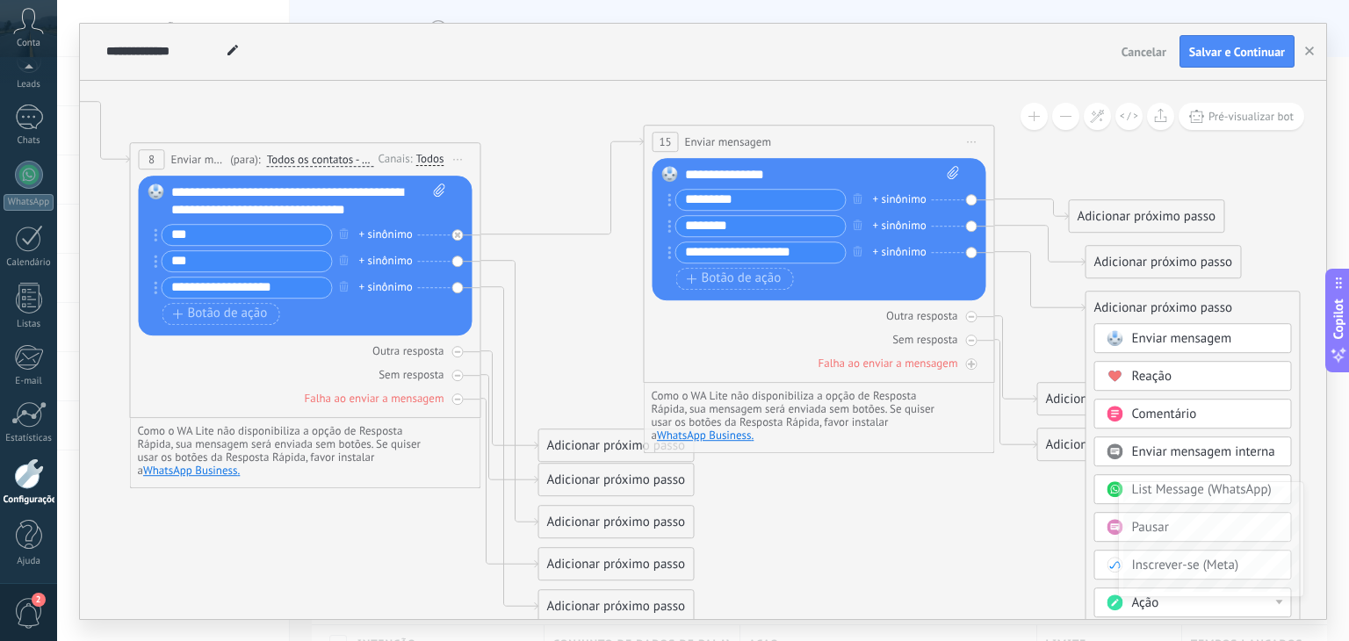
click at [1154, 409] on span "Comentário" at bounding box center [1164, 414] width 65 height 17
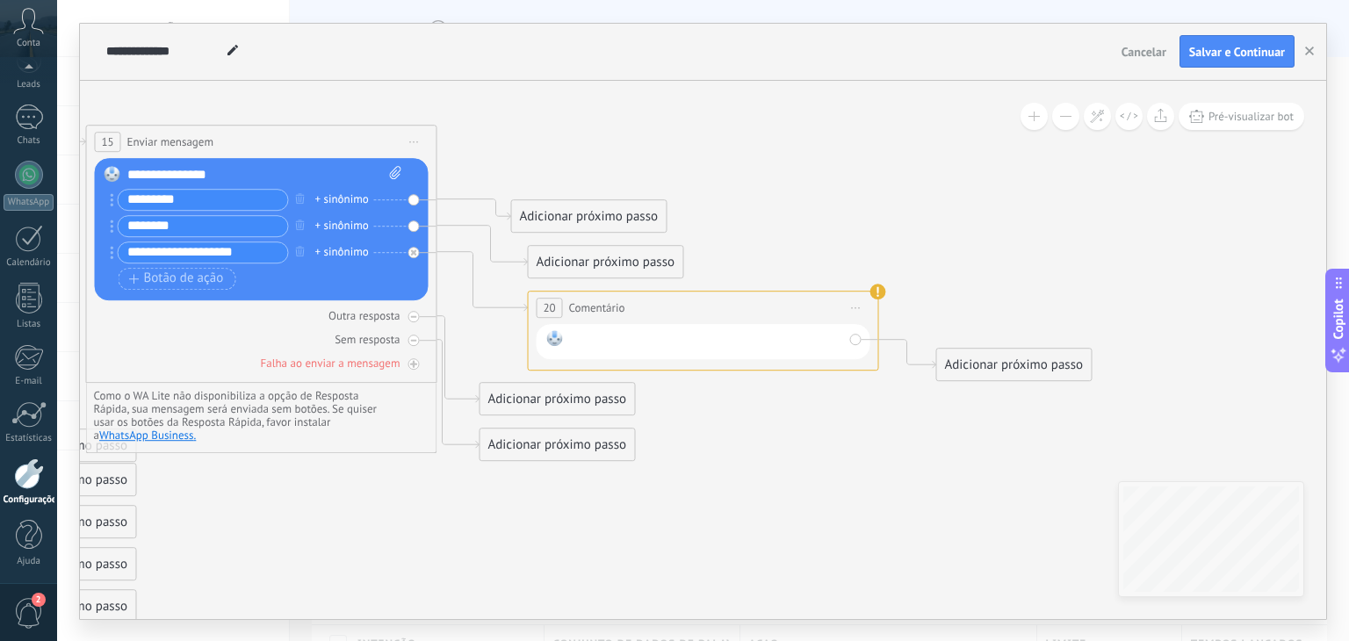
click at [689, 348] on div at bounding box center [706, 341] width 273 height 23
click at [767, 342] on div "**********" at bounding box center [707, 341] width 274 height 23
click at [825, 386] on icon at bounding box center [199, 354] width 2544 height 1416
drag, startPoint x: 978, startPoint y: 361, endPoint x: 955, endPoint y: 345, distance: 28.5
click at [955, 345] on div "Adicionar próximo passo" at bounding box center [996, 351] width 155 height 29
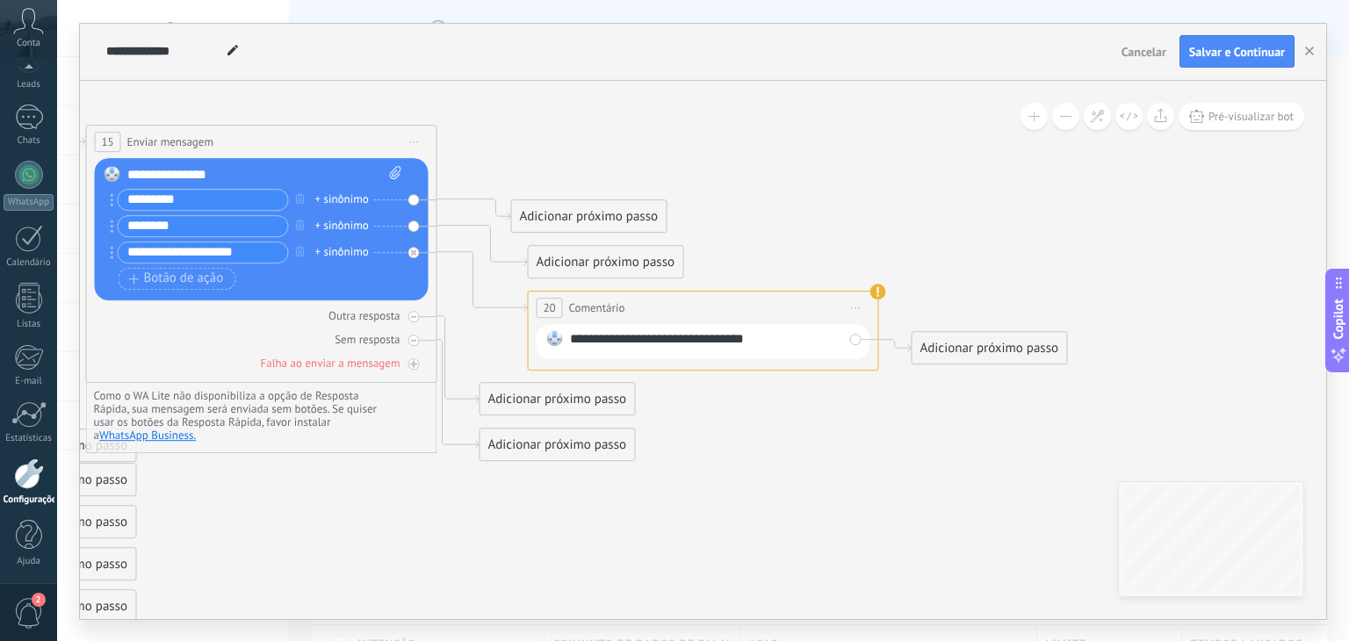
click at [953, 345] on div "Adicionar próximo passo" at bounding box center [990, 348] width 155 height 29
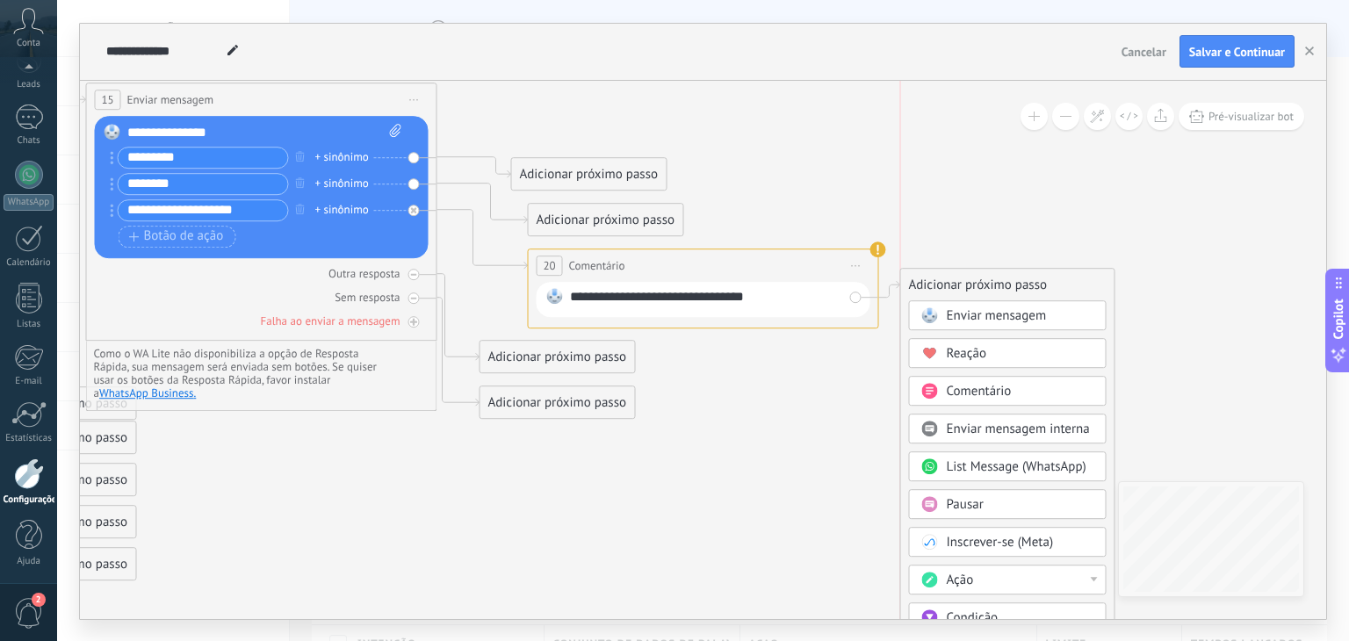
drag, startPoint x: 984, startPoint y: 307, endPoint x: 972, endPoint y: 287, distance: 22.4
click at [972, 287] on div "Adicionar próximo passo" at bounding box center [1007, 285] width 213 height 29
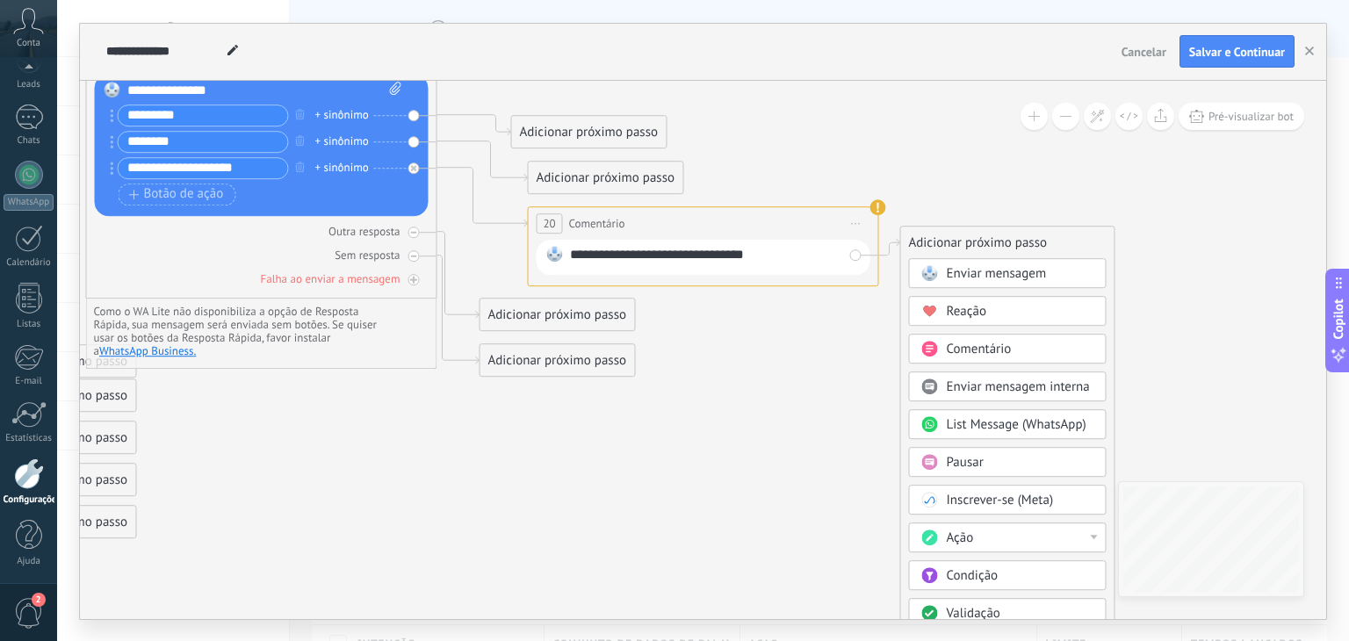
click at [1019, 538] on div "Ação" at bounding box center [1021, 539] width 148 height 18
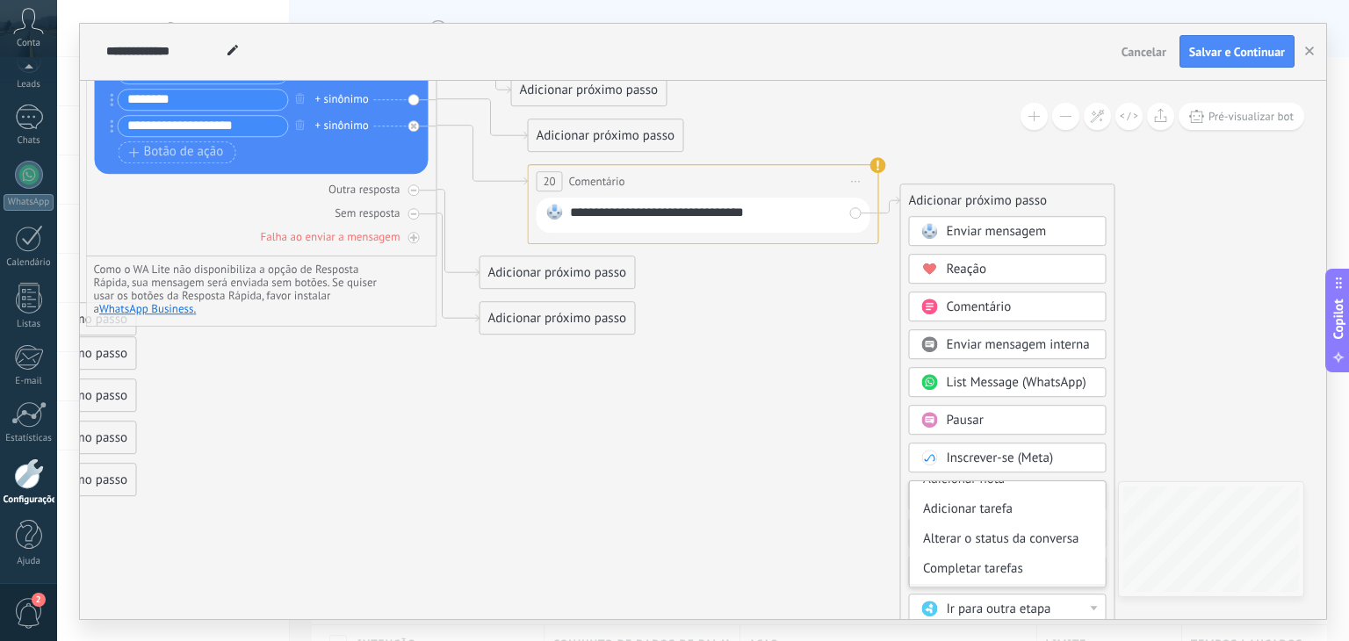
scroll to position [0, 0]
click at [805, 320] on icon at bounding box center [181, 228] width 2508 height 1416
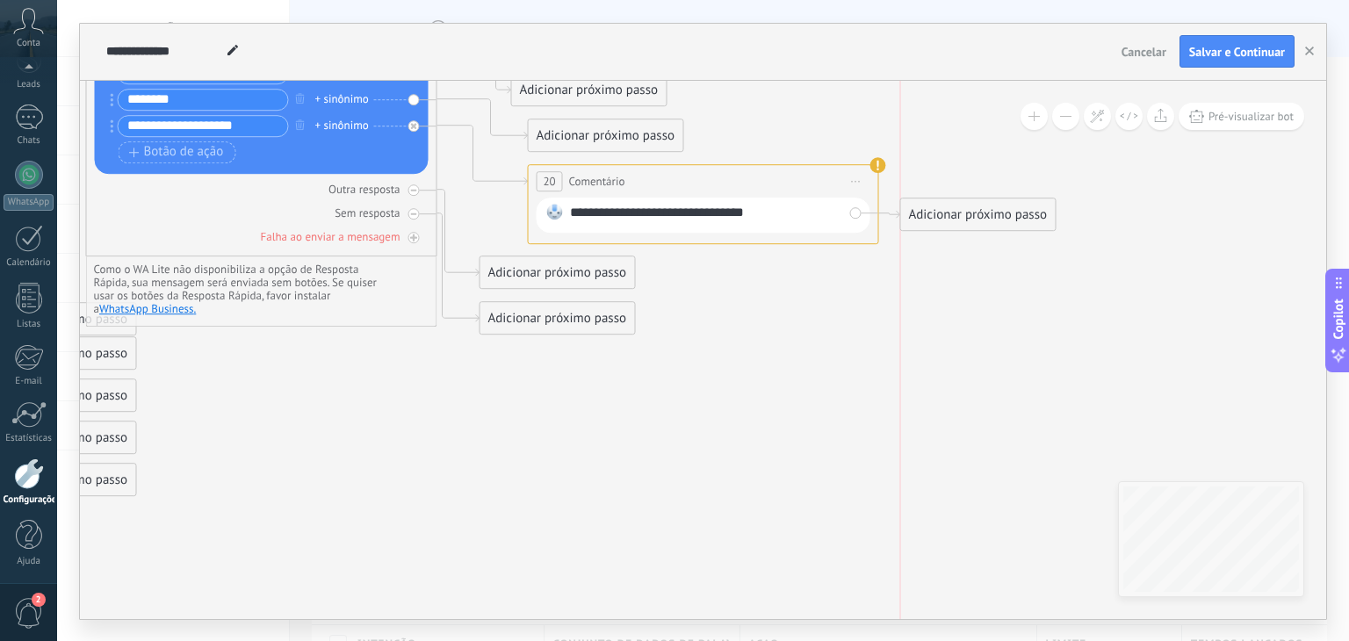
drag, startPoint x: 935, startPoint y: 203, endPoint x: 940, endPoint y: 218, distance: 15.6
click at [940, 218] on div "Adicionar próximo passo" at bounding box center [978, 214] width 155 height 29
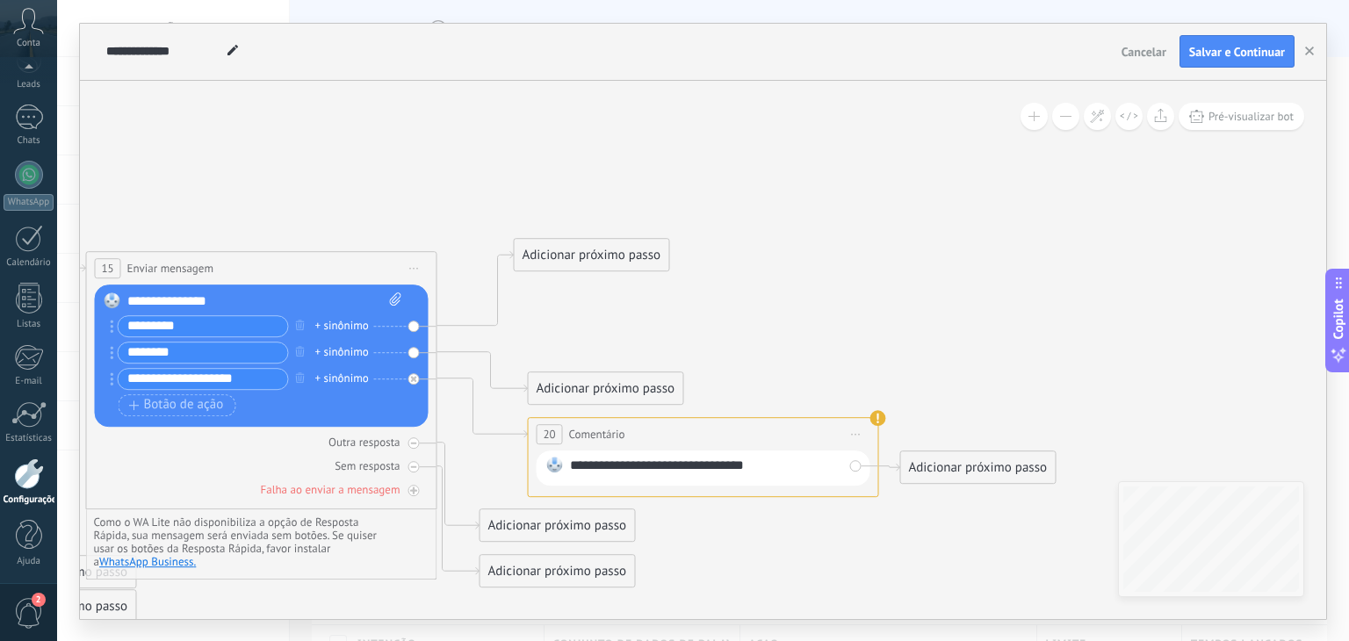
drag, startPoint x: 565, startPoint y: 281, endPoint x: 566, endPoint y: 247, distance: 34.3
click at [566, 247] on div "Adicionar próximo passo" at bounding box center [592, 255] width 155 height 29
drag, startPoint x: 569, startPoint y: 379, endPoint x: 605, endPoint y: 311, distance: 76.6
click at [605, 311] on div "Adicionar próximo passo" at bounding box center [642, 321] width 155 height 29
click at [553, 256] on div "Adicionar próximo passo" at bounding box center [592, 255] width 155 height 29
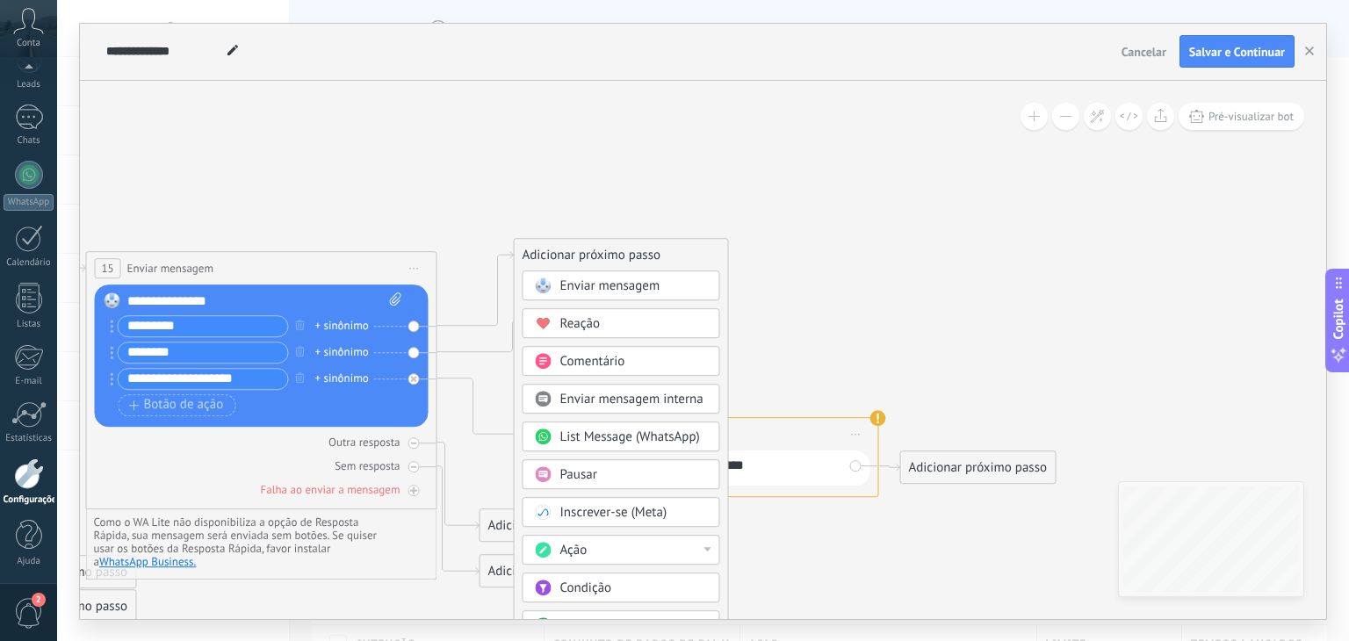
click at [573, 288] on span "Enviar mensagem" at bounding box center [610, 286] width 100 height 17
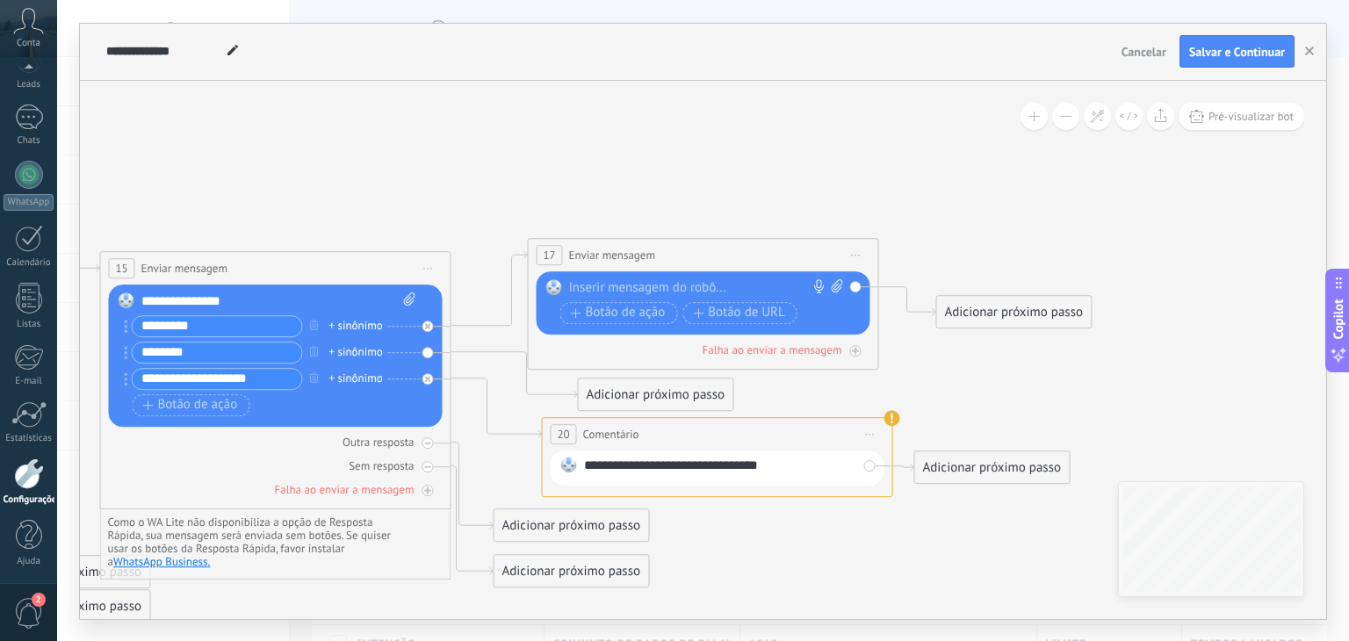
click at [636, 282] on div at bounding box center [699, 288] width 261 height 18
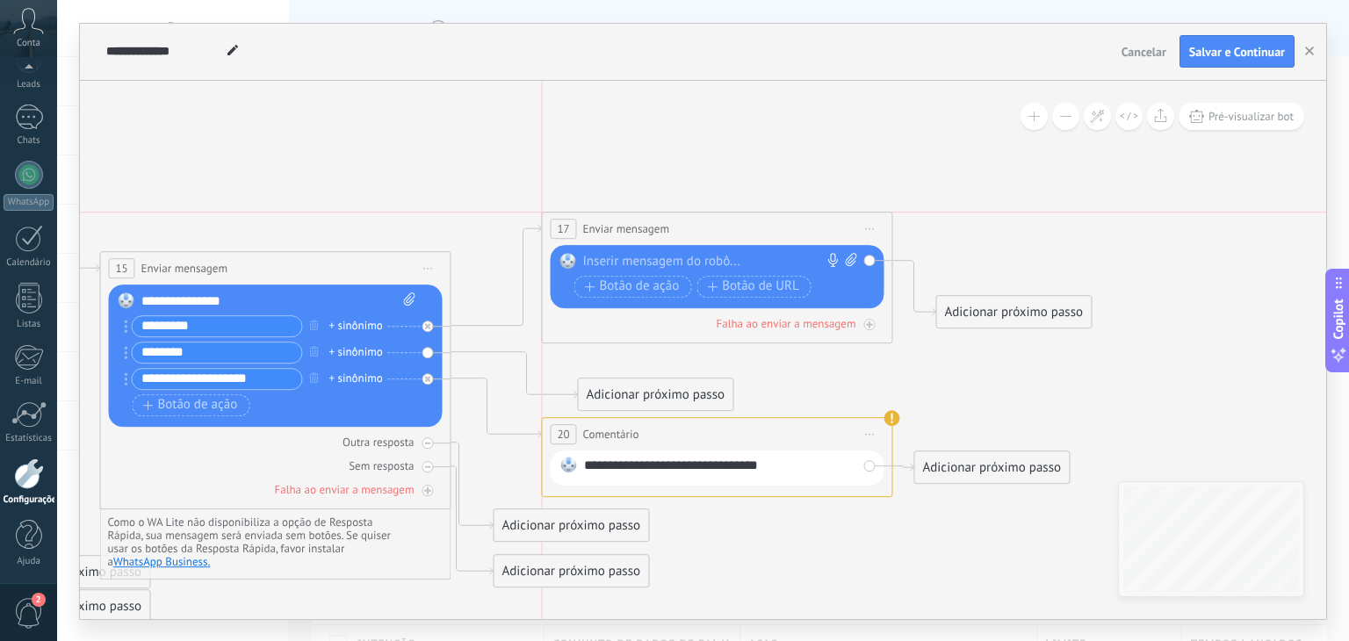
drag, startPoint x: 665, startPoint y: 257, endPoint x: 678, endPoint y: 228, distance: 31.8
click at [678, 228] on div "**********" at bounding box center [718, 229] width 350 height 32
drag, startPoint x: 685, startPoint y: 227, endPoint x: 699, endPoint y: 233, distance: 15.0
click at [699, 233] on div "**********" at bounding box center [732, 229] width 350 height 32
click at [740, 263] on div at bounding box center [727, 262] width 261 height 18
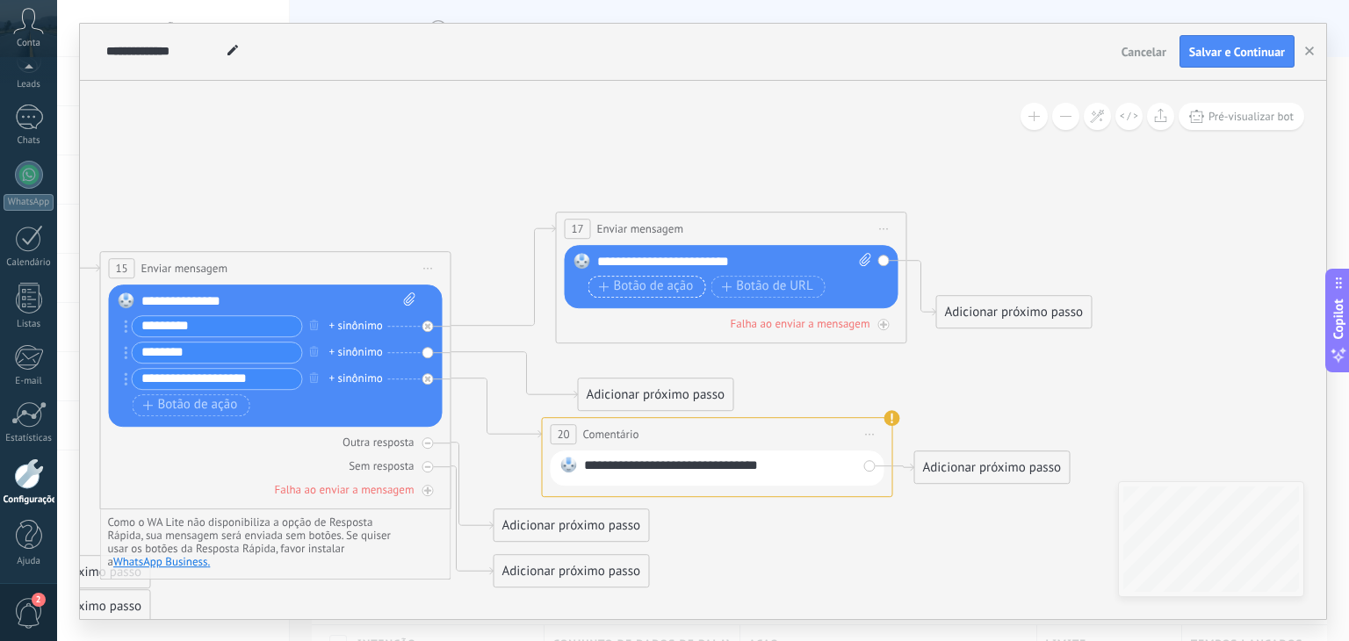
click at [662, 291] on span "Botão de ação" at bounding box center [646, 286] width 95 height 14
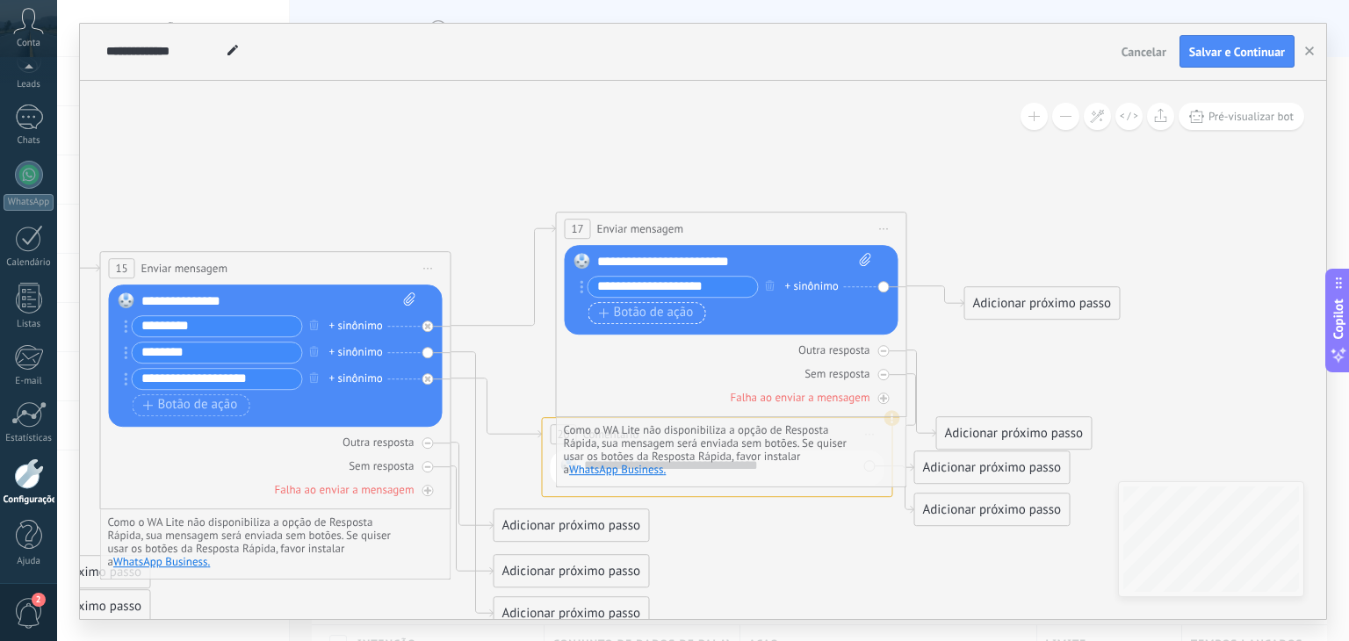
type input "**********"
click at [640, 312] on span "Botão de ação" at bounding box center [646, 313] width 95 height 14
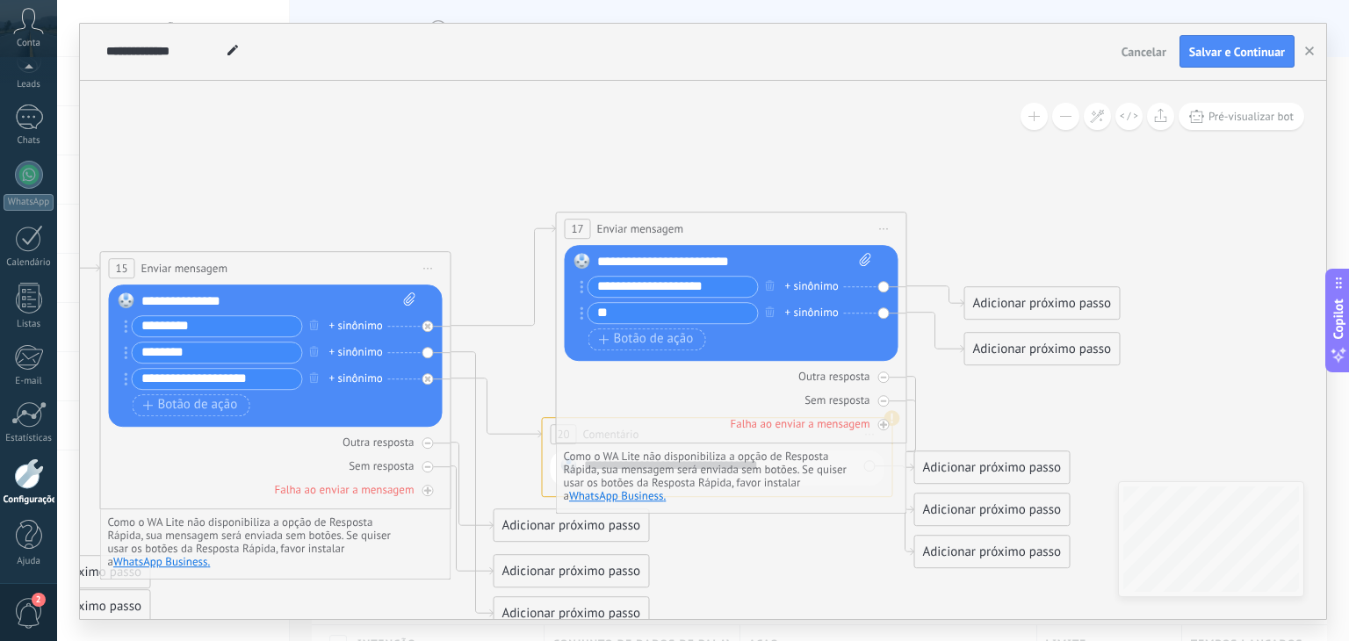
type input "*"
type input "**********"
click at [122, 299] on rect at bounding box center [127, 300] width 16 height 16
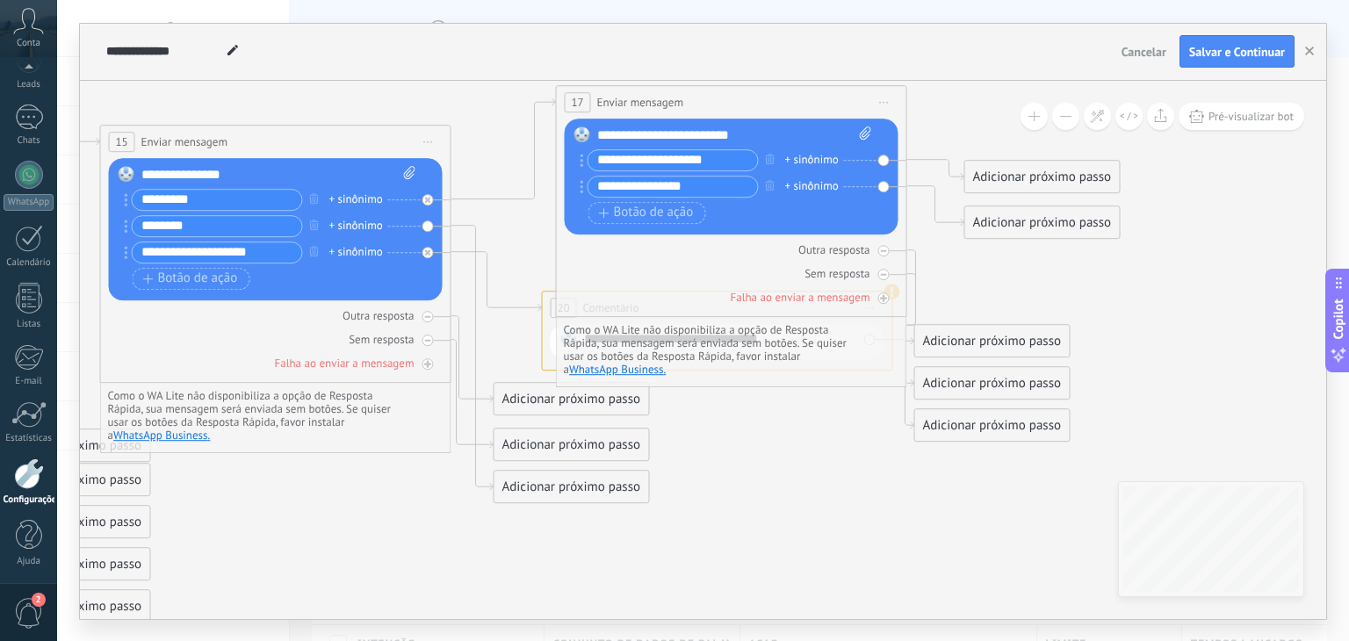
click at [478, 627] on div "**********" at bounding box center [703, 320] width 1292 height 641
click at [483, 627] on div "**********" at bounding box center [703, 320] width 1292 height 641
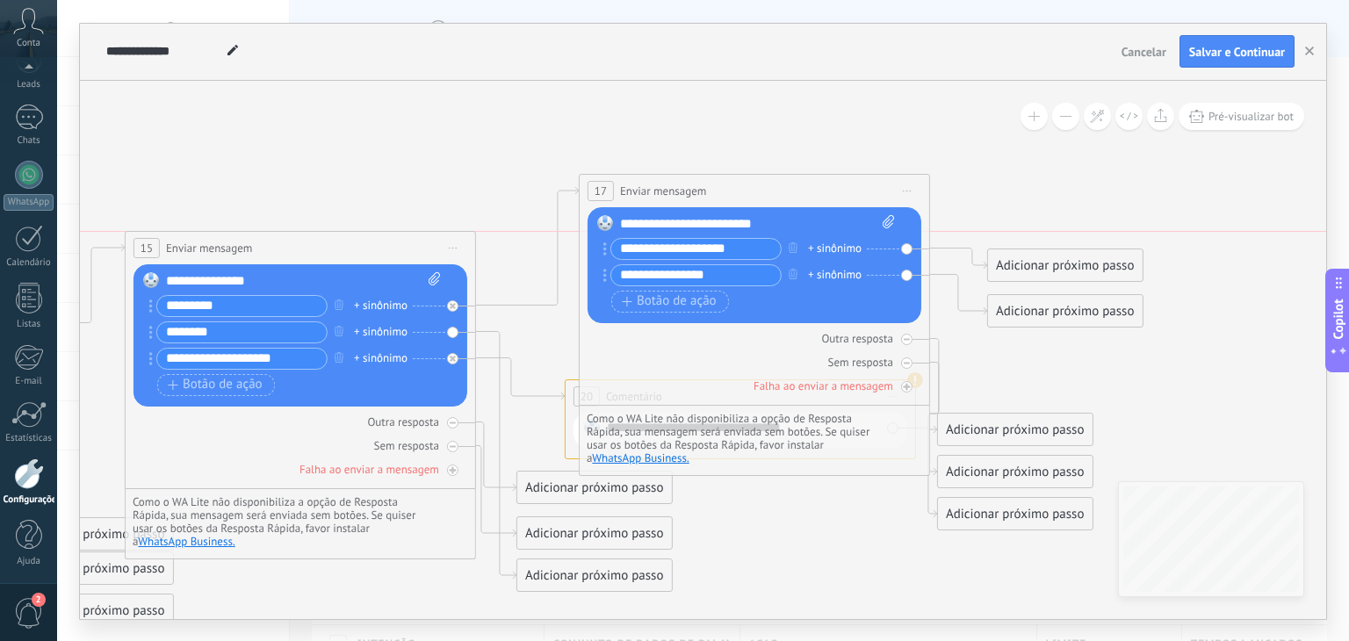
click at [375, 234] on div "**********" at bounding box center [301, 248] width 350 height 32
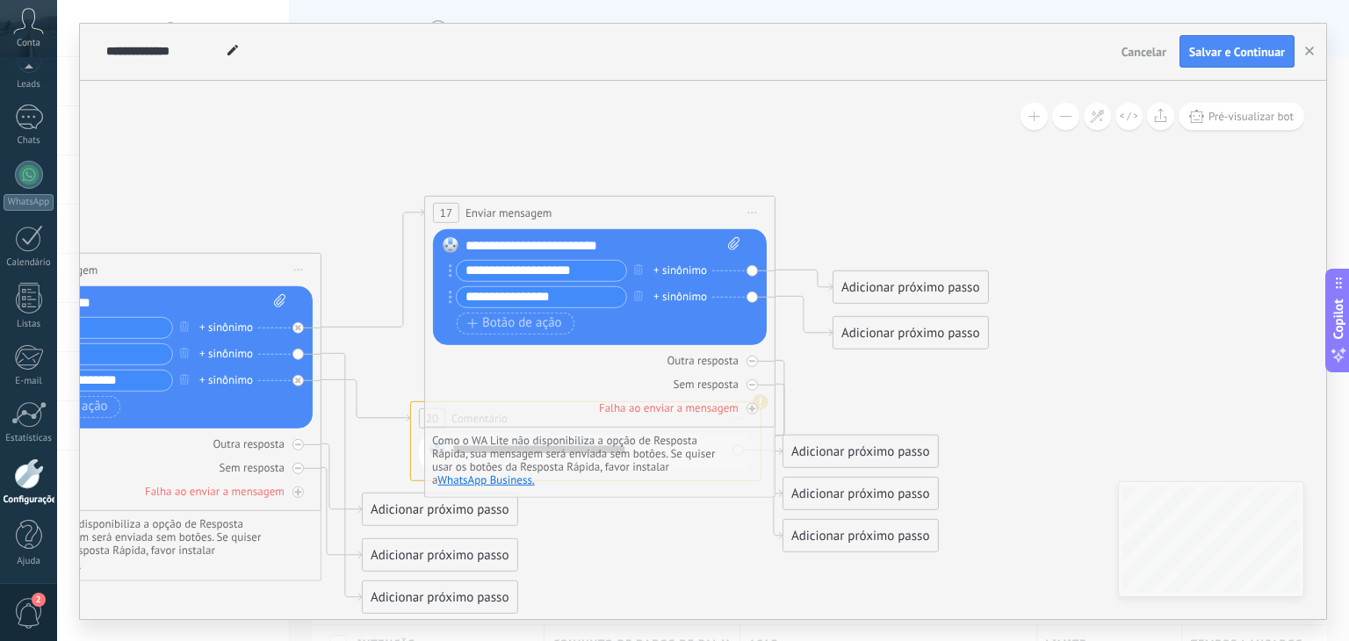
drag, startPoint x: 341, startPoint y: 152, endPoint x: 276, endPoint y: 170, distance: 67.3
click at [186, 174] on icon at bounding box center [88, 464] width 2558 height 1416
click at [527, 322] on span "Botão de ação" at bounding box center [514, 324] width 95 height 14
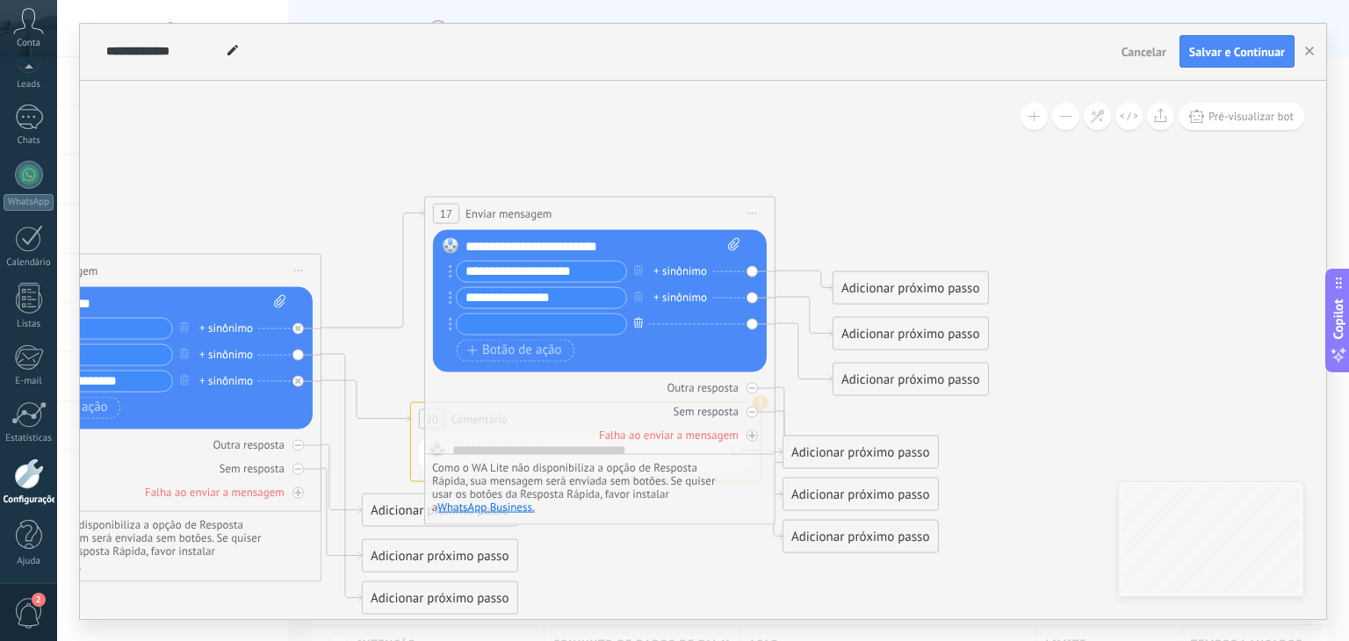
click at [639, 320] on icon "button" at bounding box center [638, 323] width 9 height 11
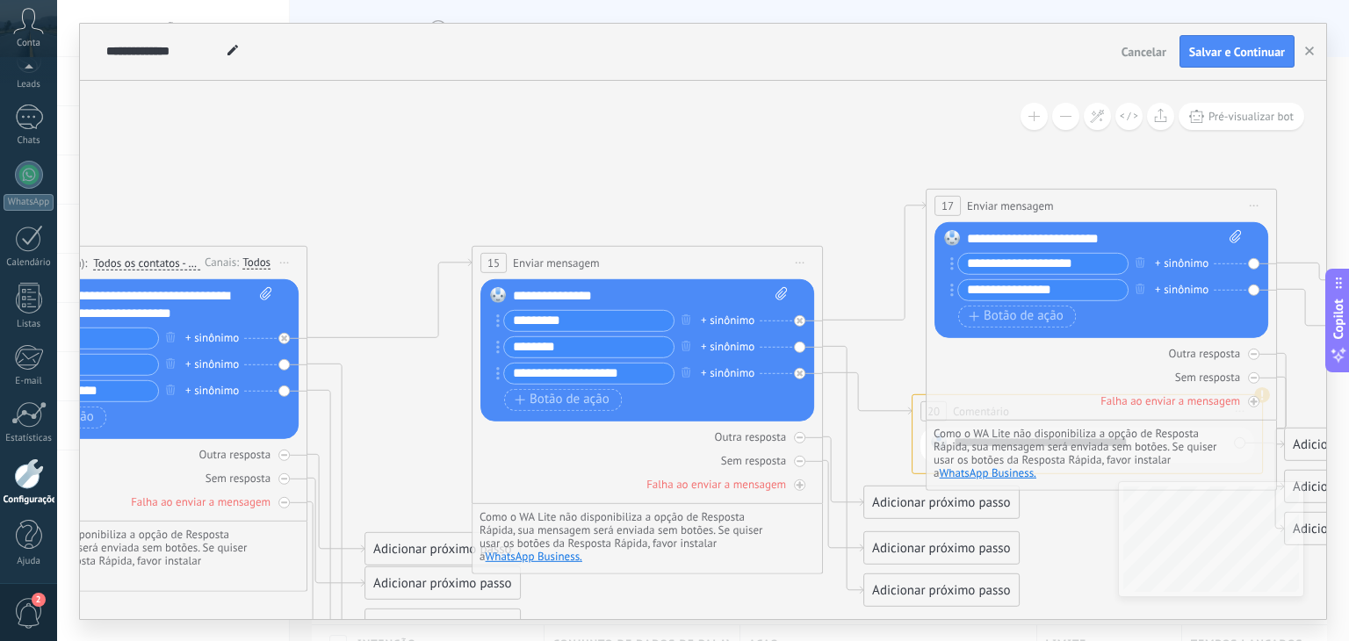
drag, startPoint x: 327, startPoint y: 155, endPoint x: 889, endPoint y: 150, distance: 562.1
click at [889, 150] on icon at bounding box center [590, 457] width 2558 height 1416
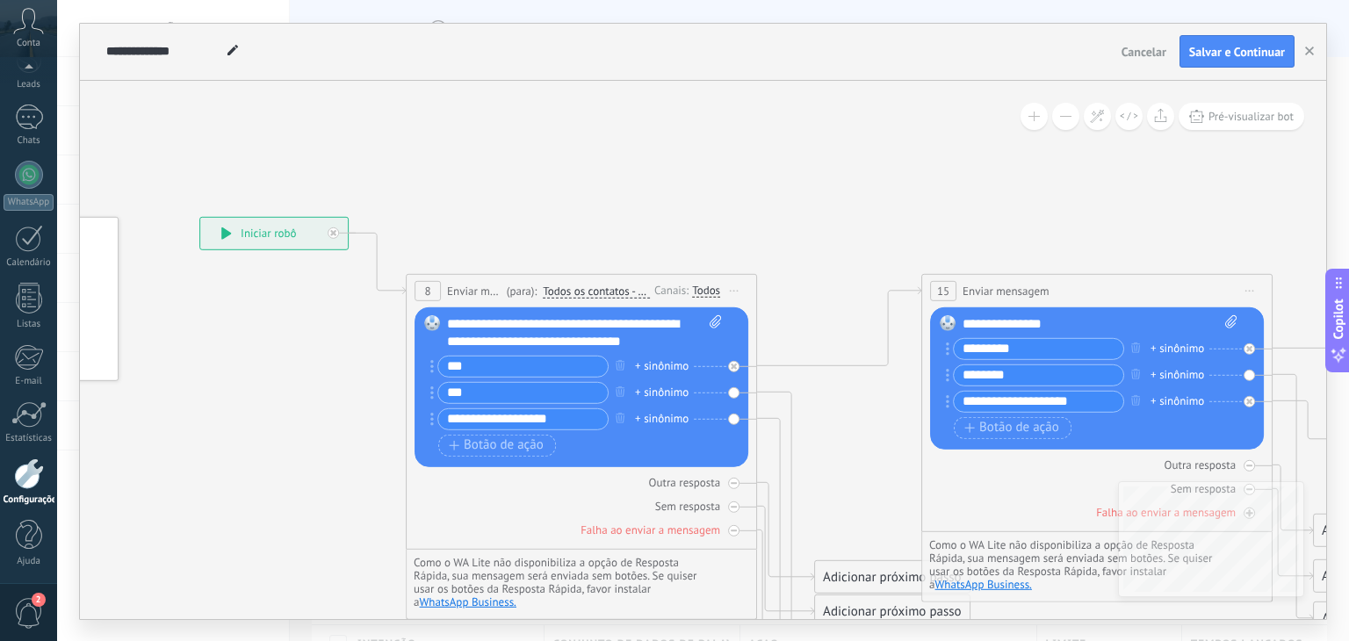
drag, startPoint x: 452, startPoint y: 164, endPoint x: 801, endPoint y: 193, distance: 349.9
click at [801, 193] on icon at bounding box center [1039, 485] width 2558 height 1416
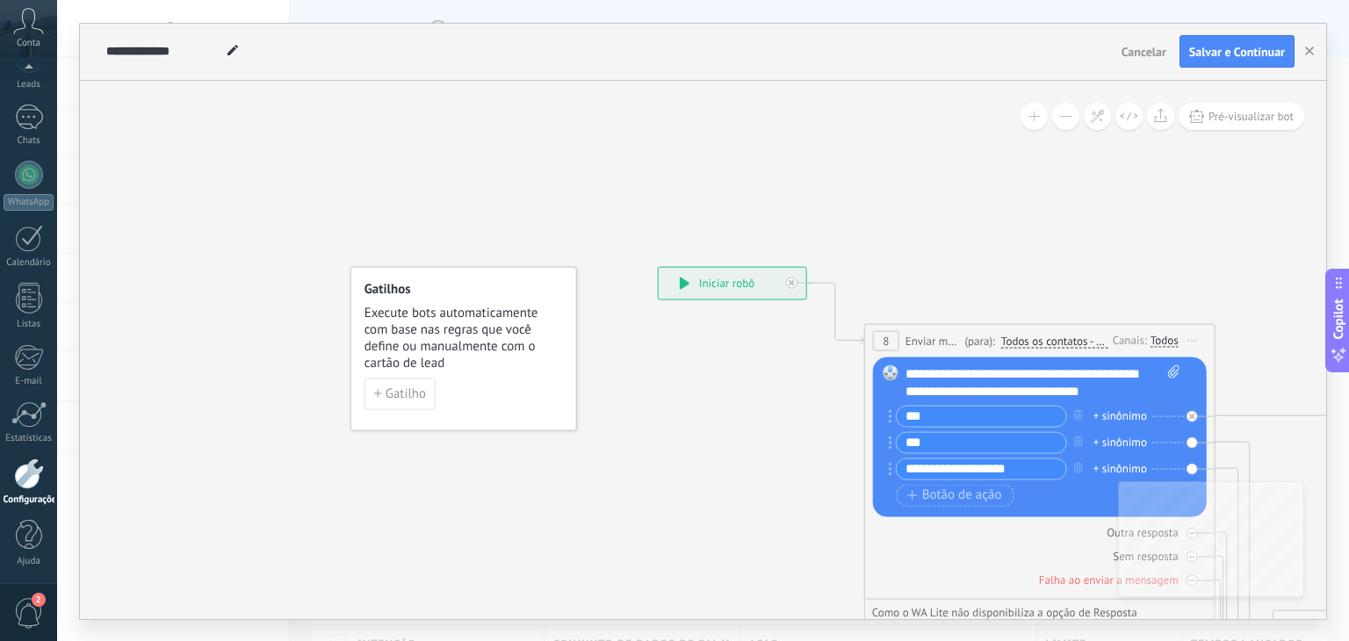
drag, startPoint x: 447, startPoint y: 150, endPoint x: 906, endPoint y: 199, distance: 461.1
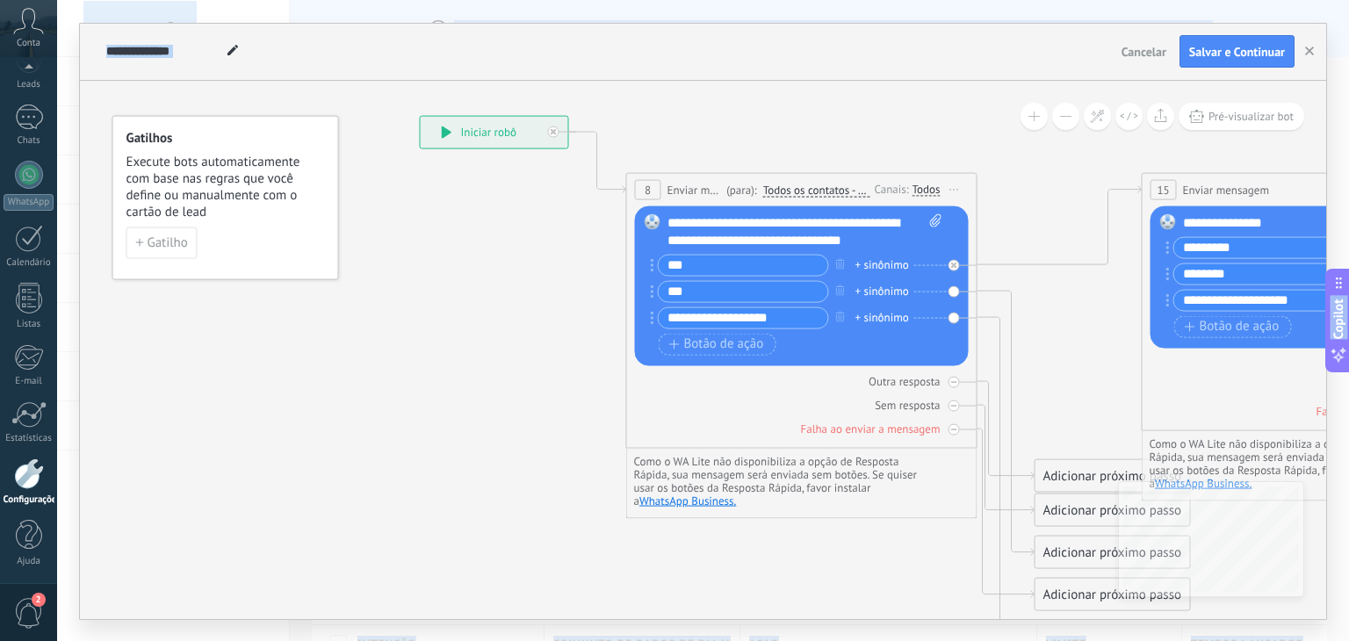
drag, startPoint x: 408, startPoint y: 144, endPoint x: 158, endPoint y: -6, distance: 291.2
click at [158, 0] on html ".abccls-1,.abccls-2{fill-rule:evenodd}.abccls-2{fill:#fff} .abfcls-1{fill:none}…" at bounding box center [674, 320] width 1349 height 641
click at [397, 219] on icon at bounding box center [1260, 384] width 2558 height 1416
click at [1203, 52] on span "Salvar e Continuar" at bounding box center [1237, 52] width 96 height 12
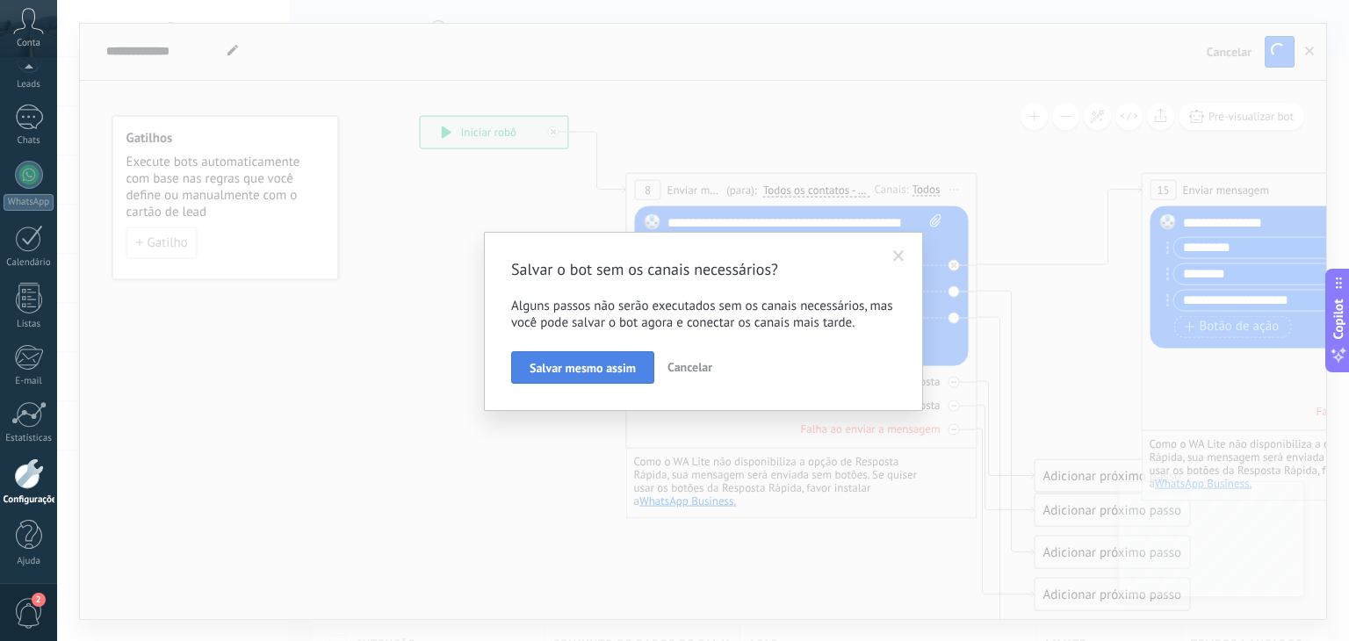
click at [577, 373] on span "Salvar mesmo assim" at bounding box center [583, 368] width 106 height 12
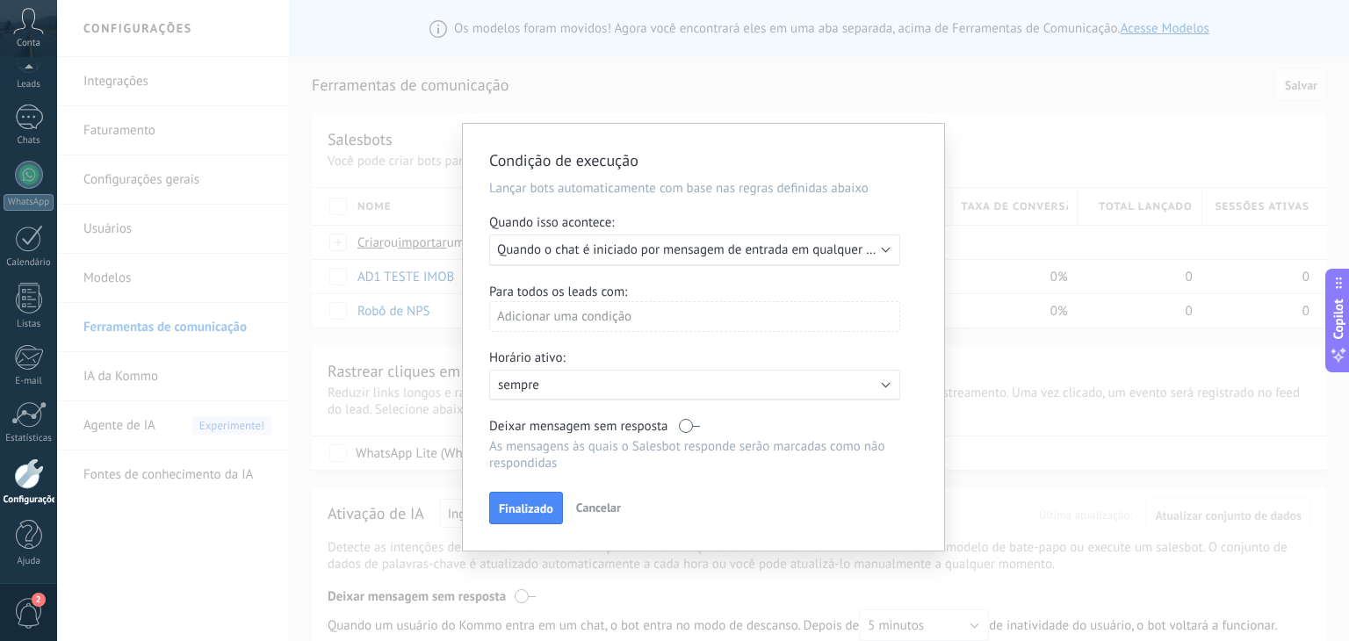
click at [651, 254] on span "Quando o chat é iniciado por mensagem de entrada em qualquer canal" at bounding box center [696, 250] width 399 height 17
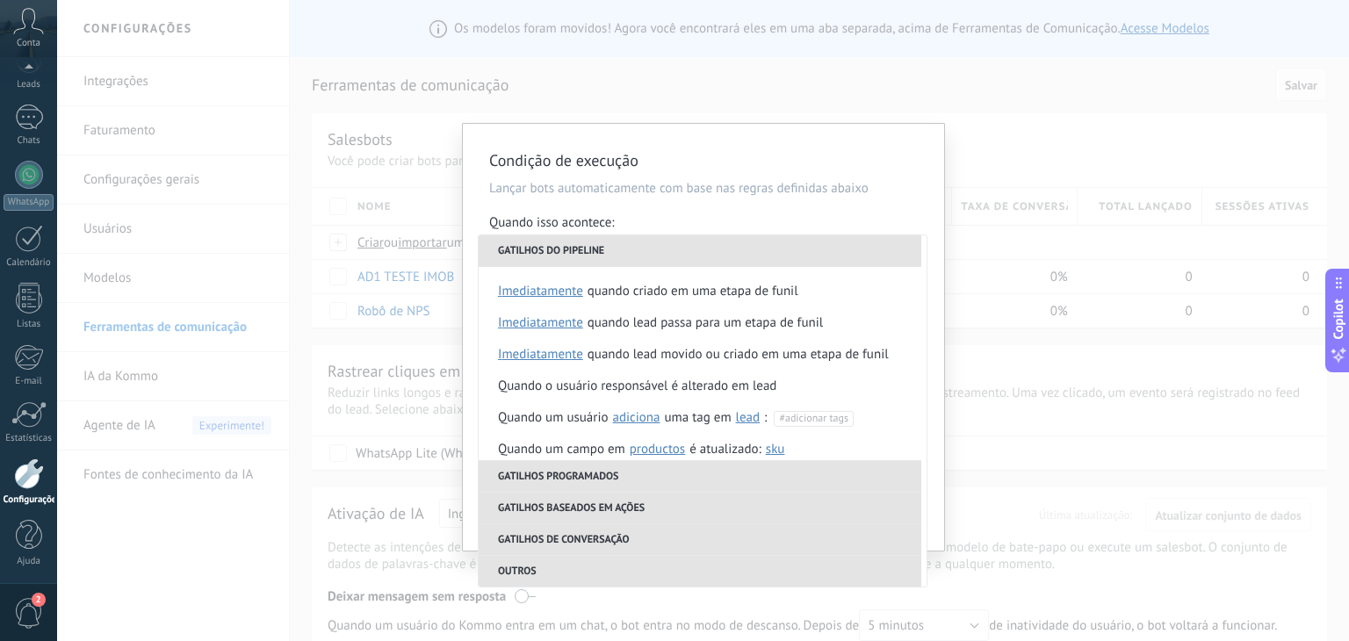
click at [651, 254] on li "Gatilhos do pipeline" at bounding box center [700, 251] width 443 height 32
click at [429, 442] on div "Condição de execução Lançar bots automaticamente com base nas regras definidas …" at bounding box center [703, 320] width 1292 height 641
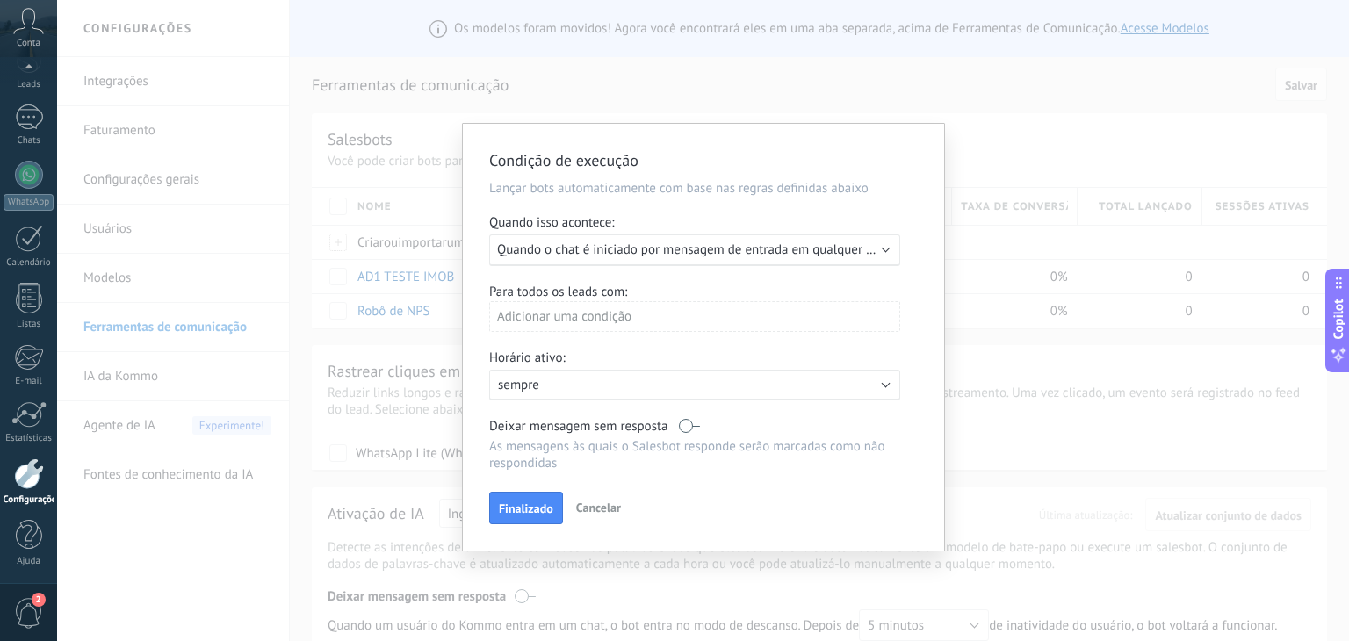
click at [595, 513] on span "Cancelar" at bounding box center [598, 508] width 45 height 16
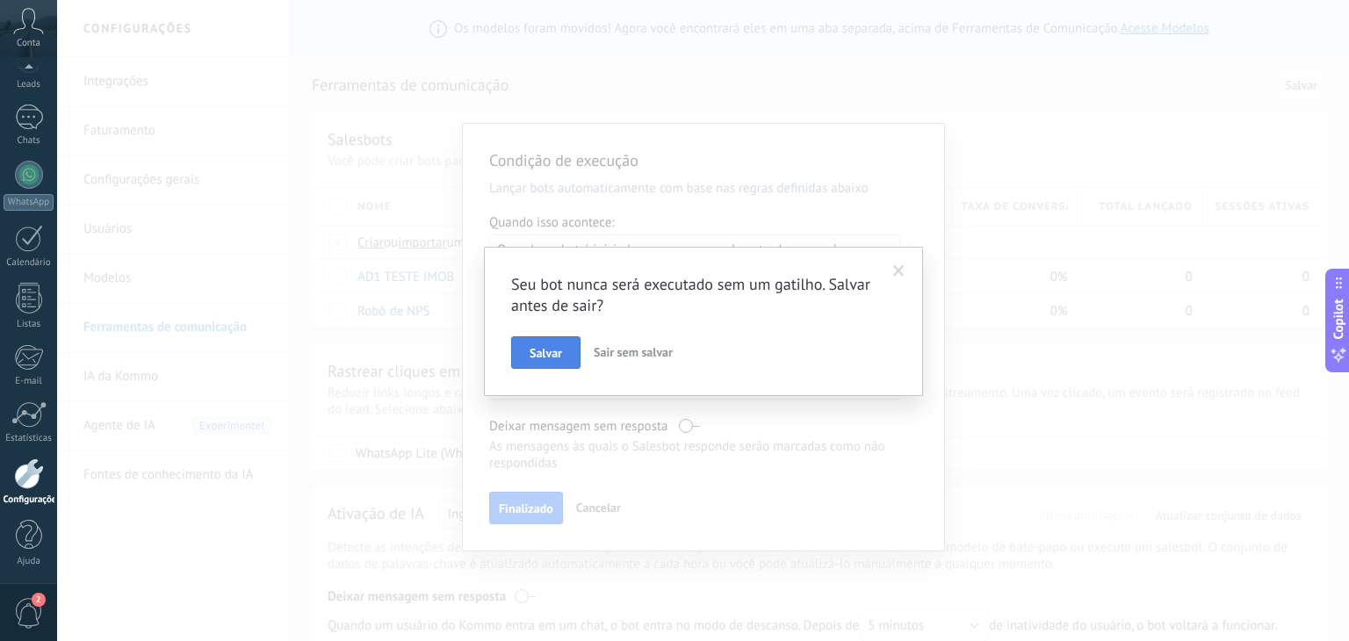
click at [559, 359] on span "Salvar" at bounding box center [546, 353] width 32 height 12
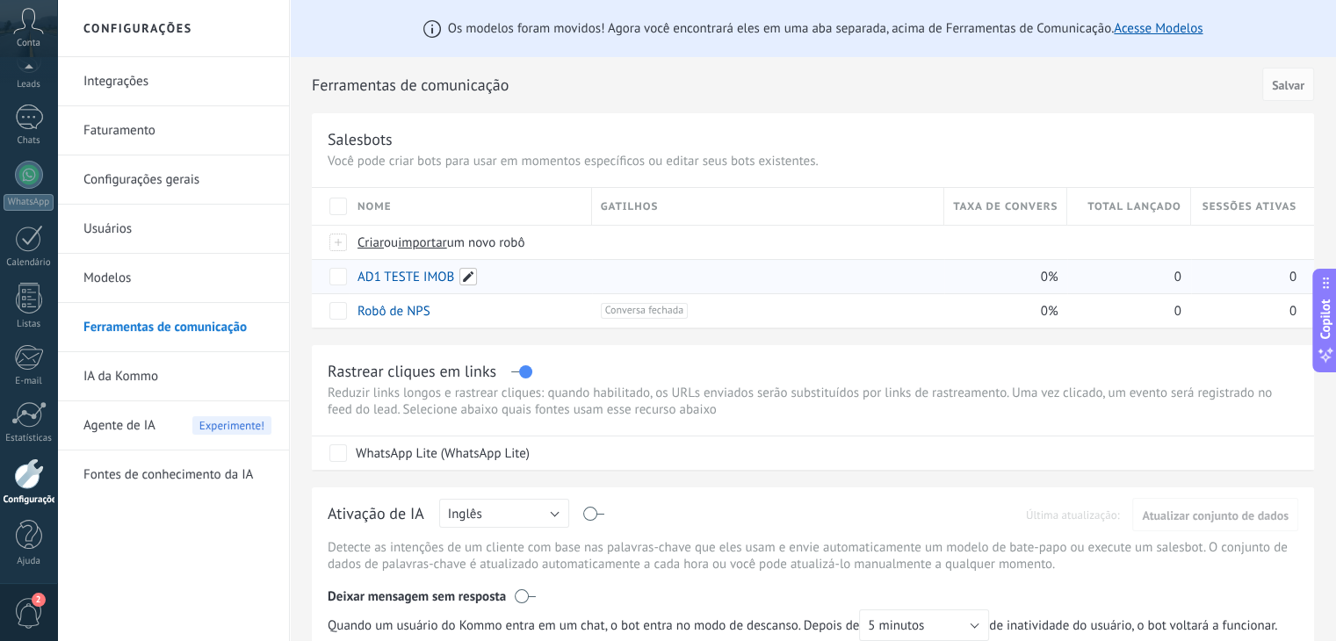
click at [469, 280] on span at bounding box center [468, 277] width 18 height 18
click at [449, 320] on span "Cancelar" at bounding box center [463, 316] width 45 height 16
drag, startPoint x: 465, startPoint y: 278, endPoint x: 391, endPoint y: 352, distance: 105.0
click at [391, 352] on div "Rastrear cliques em links Reduzir links longos e rastrear cliques: quando habil…" at bounding box center [813, 407] width 1002 height 125
click at [372, 274] on div "excluir mais" at bounding box center [414, 276] width 119 height 34
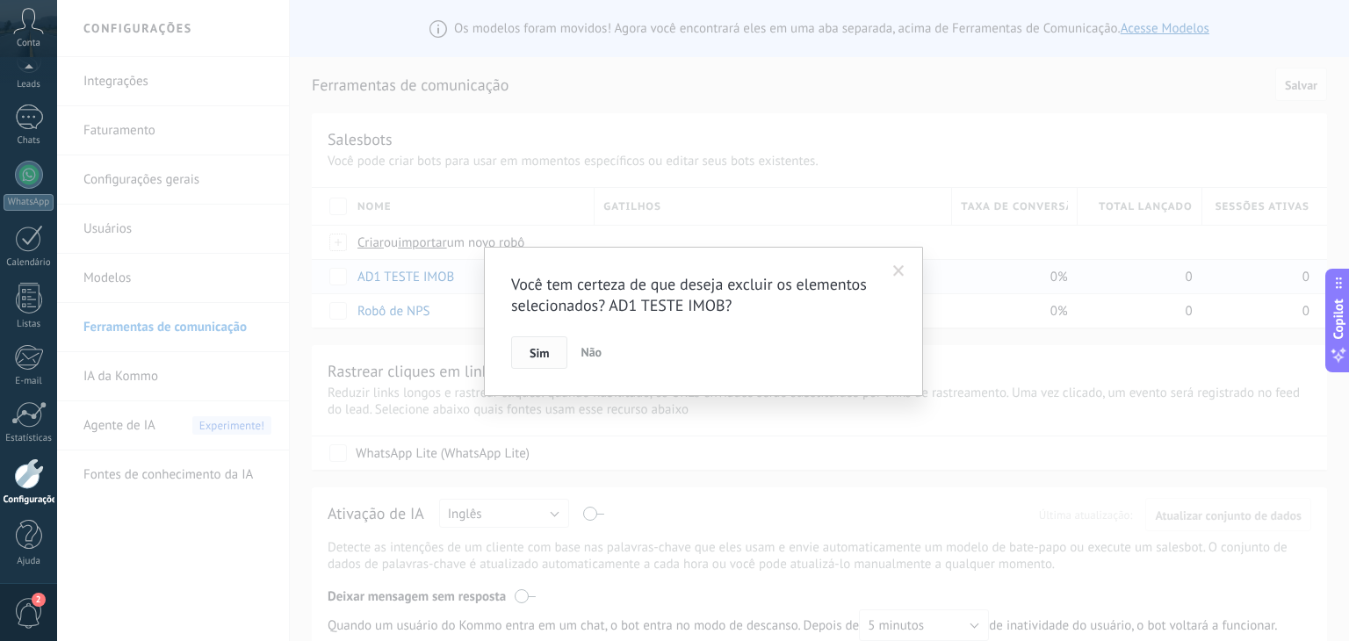
click at [520, 359] on button "Sim" at bounding box center [539, 352] width 56 height 33
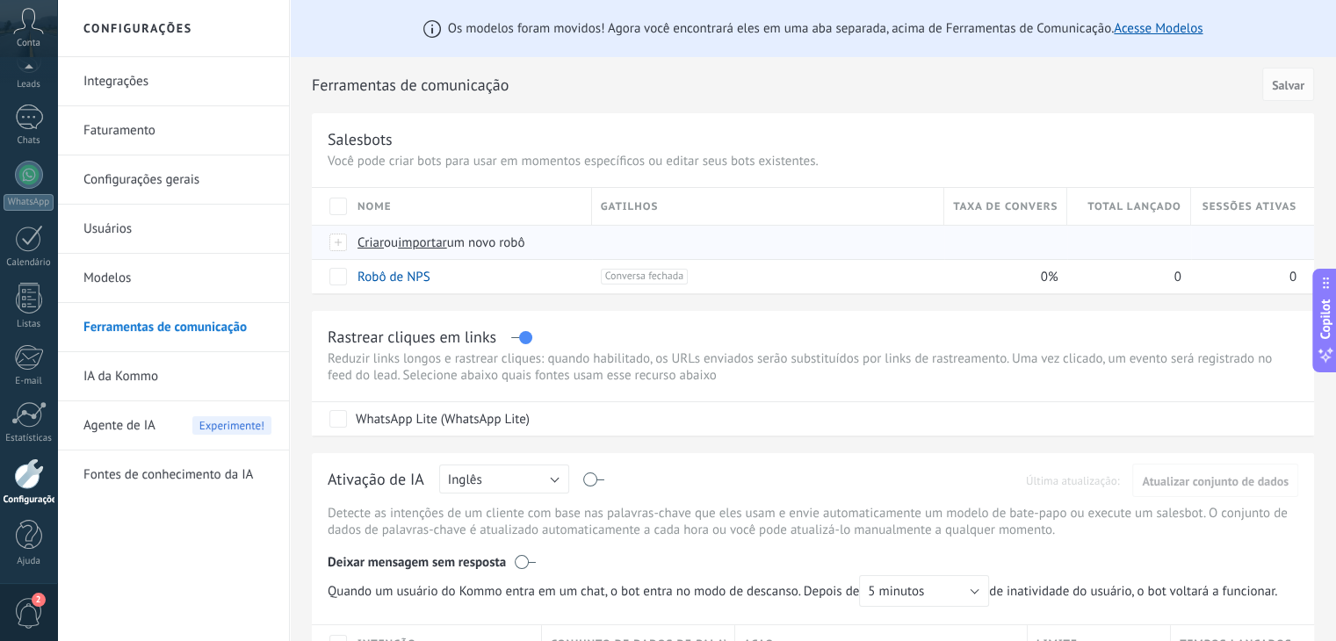
click at [343, 243] on div at bounding box center [338, 243] width 19 height 16
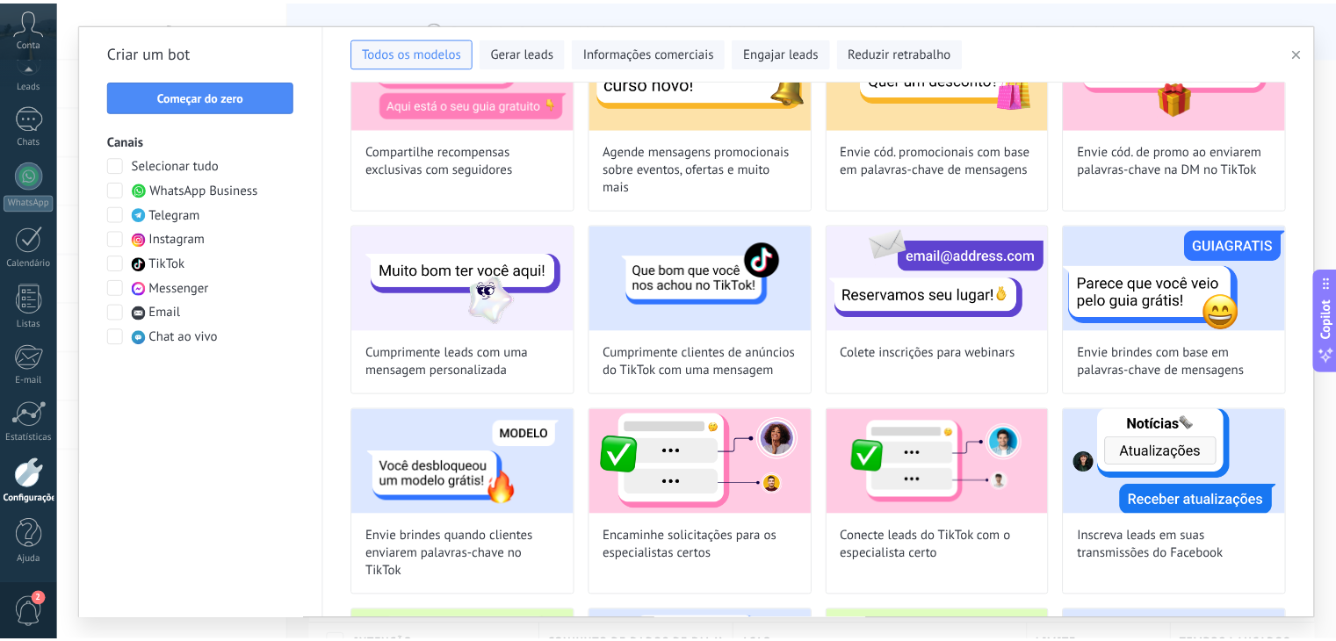
scroll to position [351, 0]
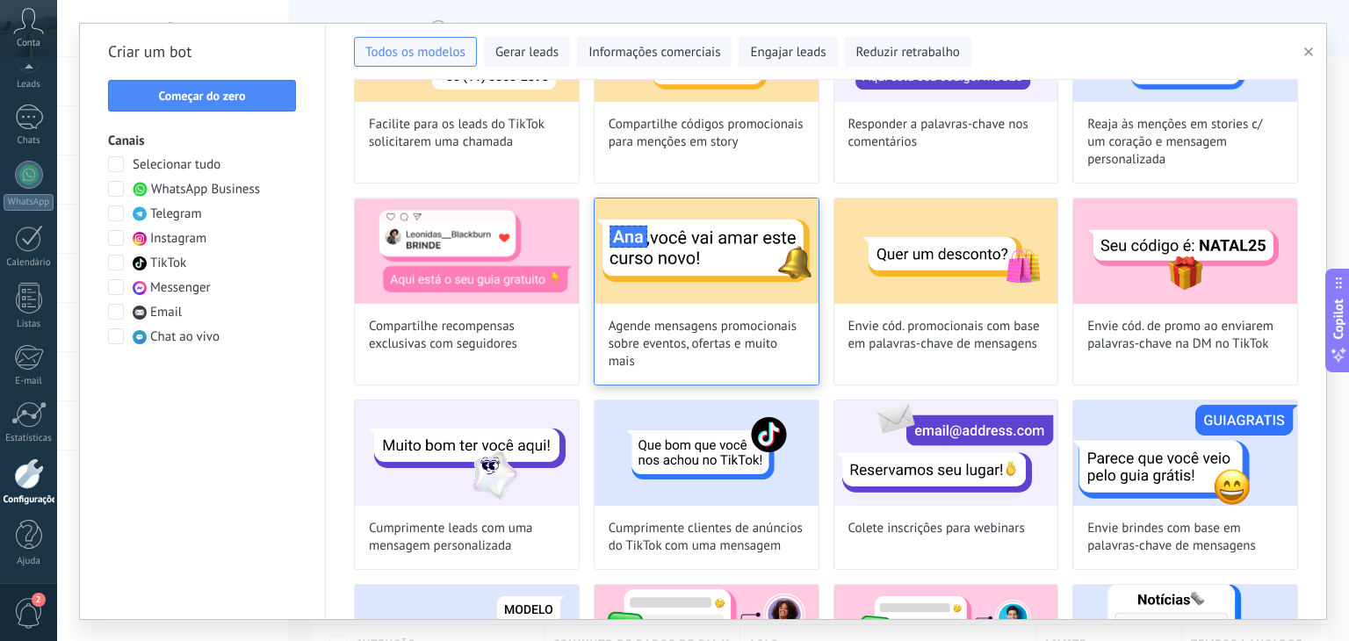
click at [718, 321] on span "Agende mensagens promocionais sobre eventos, ofertas e muito mais" at bounding box center [707, 344] width 196 height 53
type input "**********"
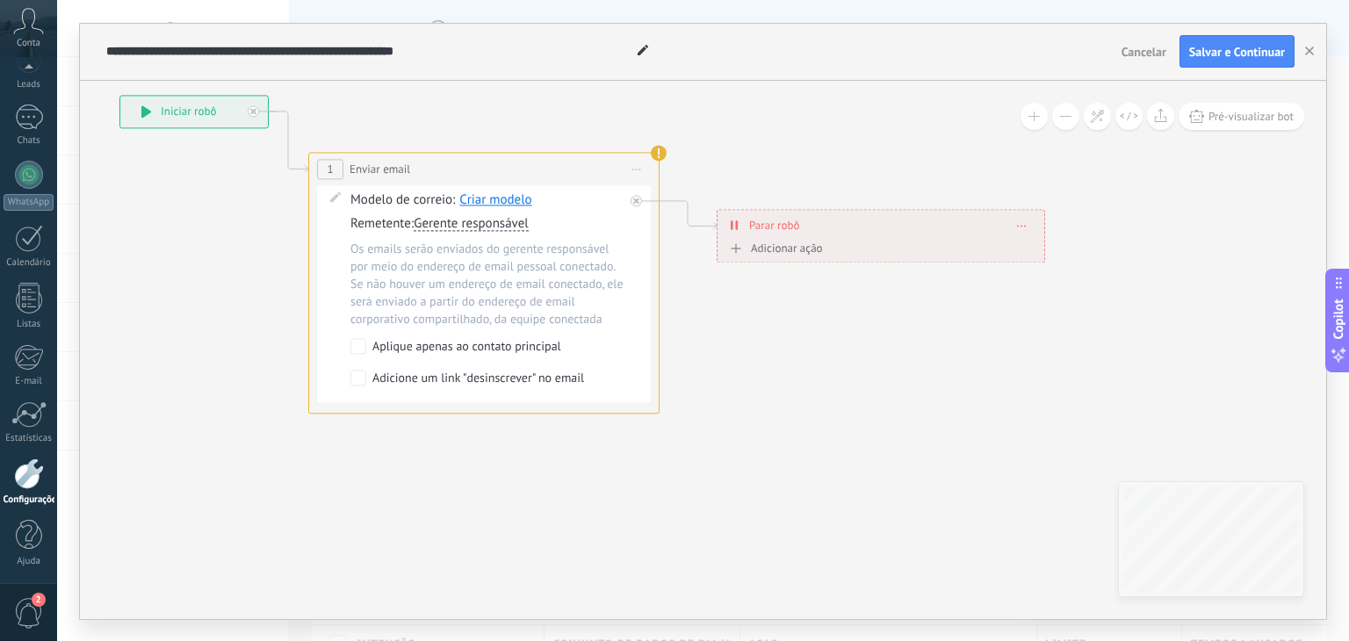
drag, startPoint x: 571, startPoint y: 545, endPoint x: 213, endPoint y: 414, distance: 380.7
click at [213, 414] on icon at bounding box center [582, 253] width 1804 height 1194
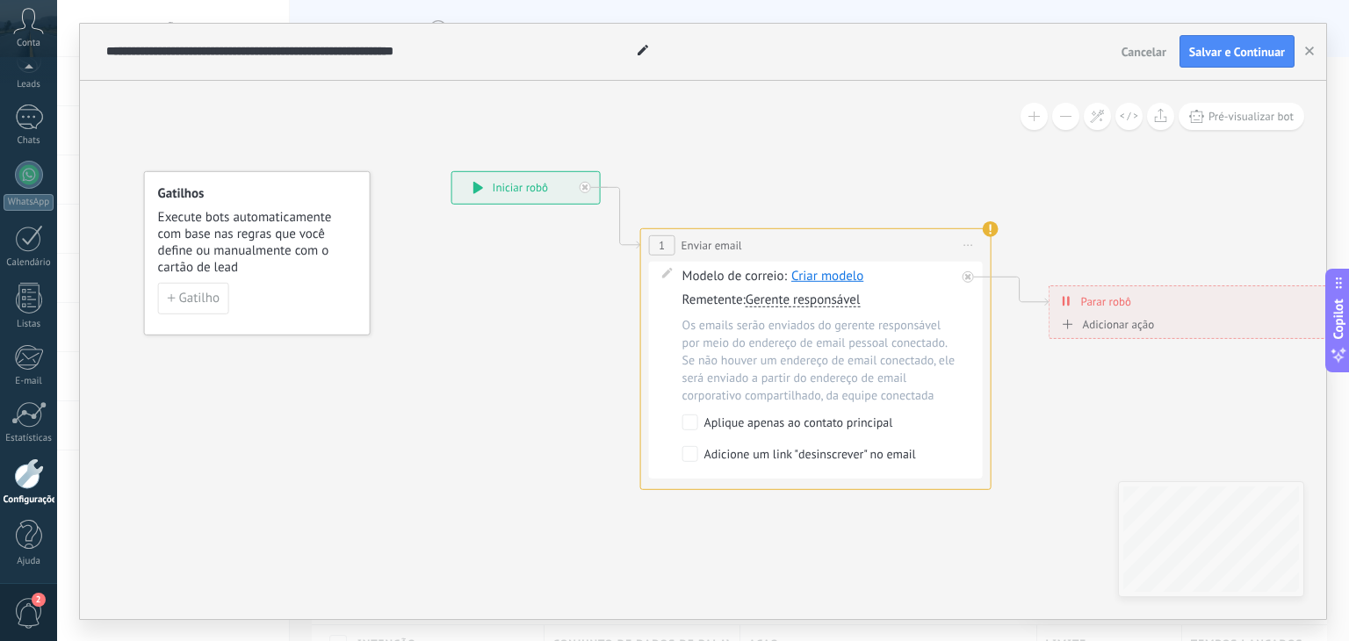
drag, startPoint x: 732, startPoint y: 386, endPoint x: 1117, endPoint y: 487, distance: 398.4
click at [1117, 487] on icon at bounding box center [914, 328] width 1804 height 1194
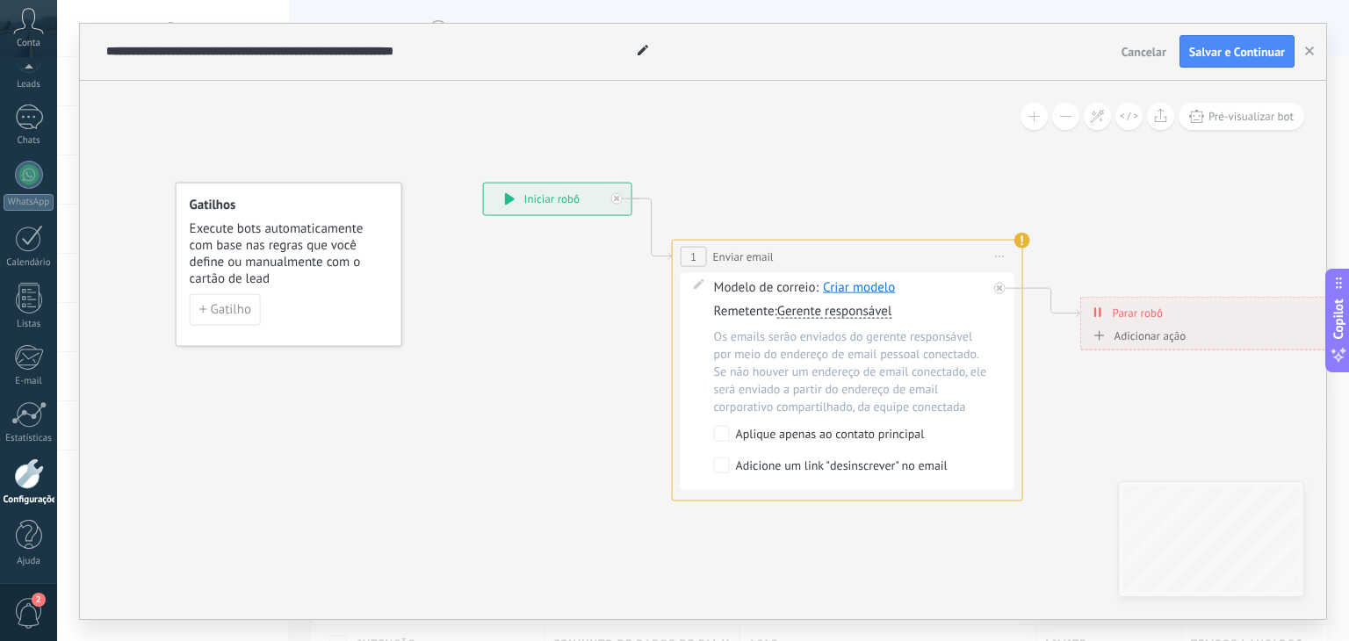
click at [595, 206] on div "**********" at bounding box center [558, 199] width 148 height 32
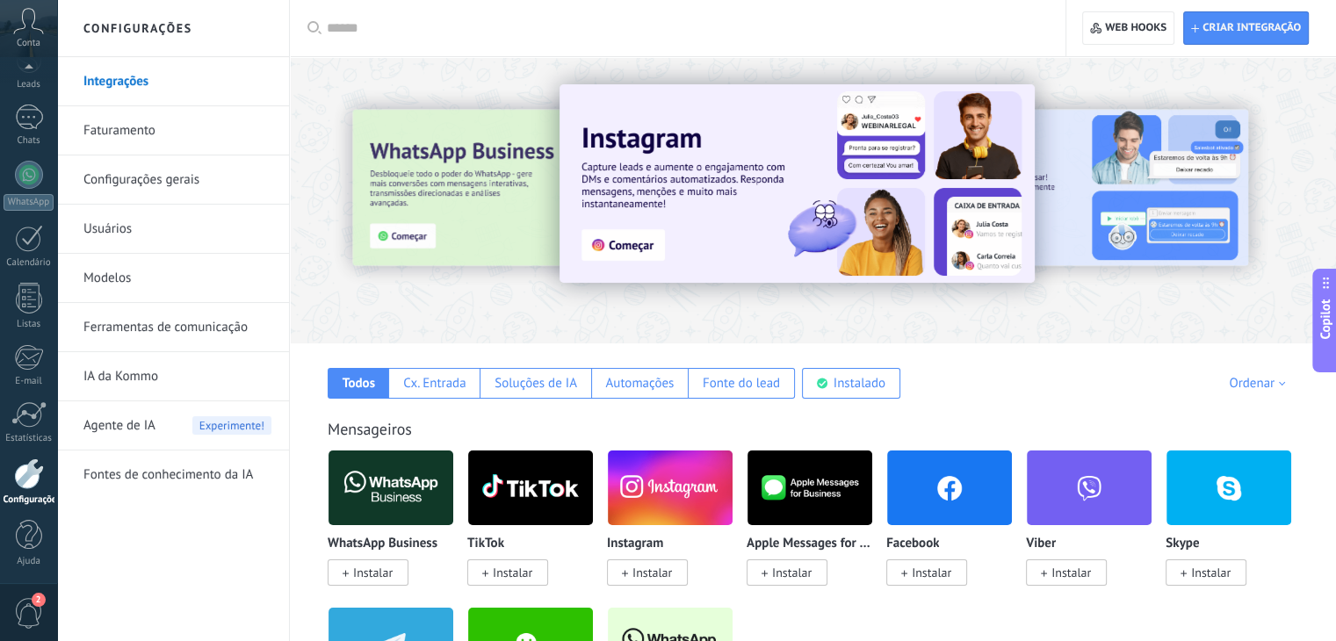
click at [181, 326] on link "Ferramentas de comunicação" at bounding box center [177, 327] width 188 height 49
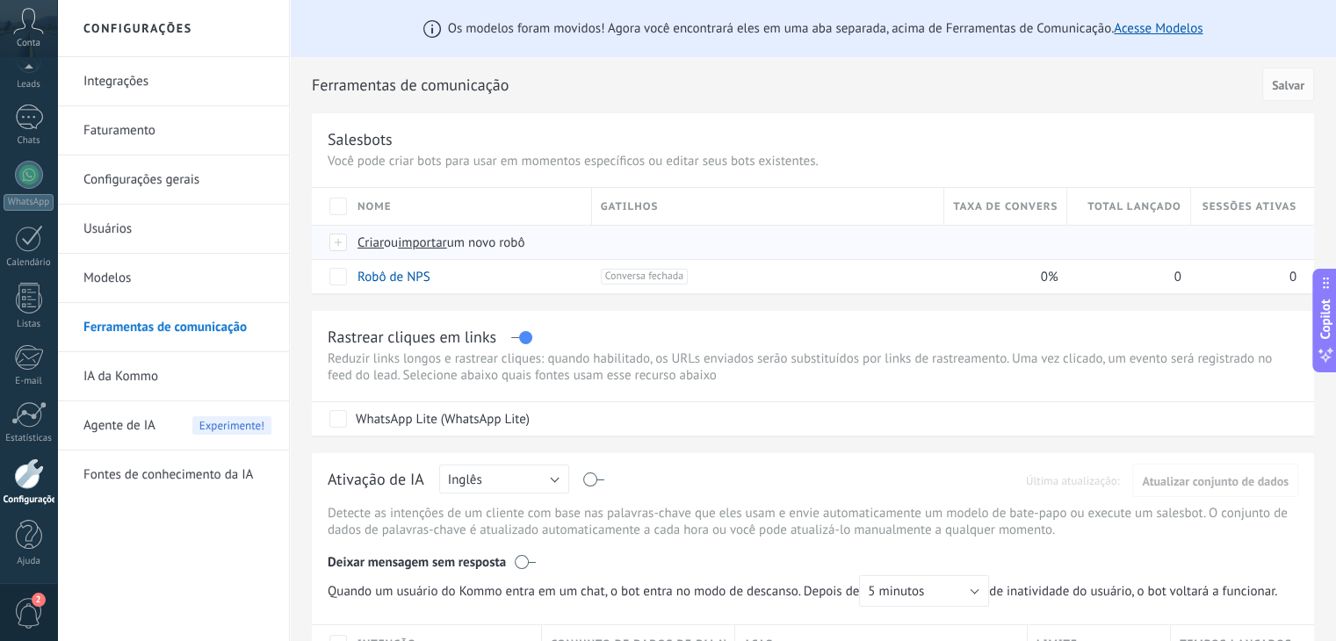
click at [432, 250] on span "importar" at bounding box center [422, 243] width 49 height 17
click at [0, 0] on input "importar um novo robô" at bounding box center [0, 0] width 0 height 0
click at [393, 238] on span "ou" at bounding box center [391, 243] width 14 height 17
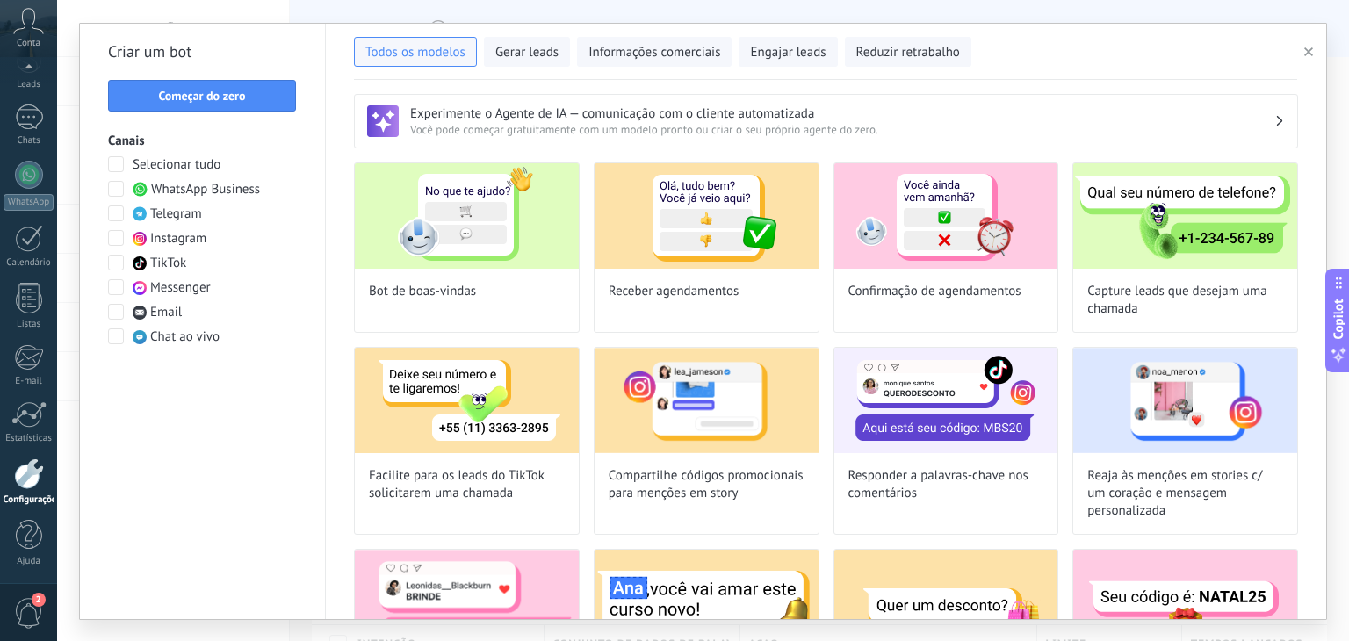
click at [115, 192] on span at bounding box center [116, 189] width 16 height 16
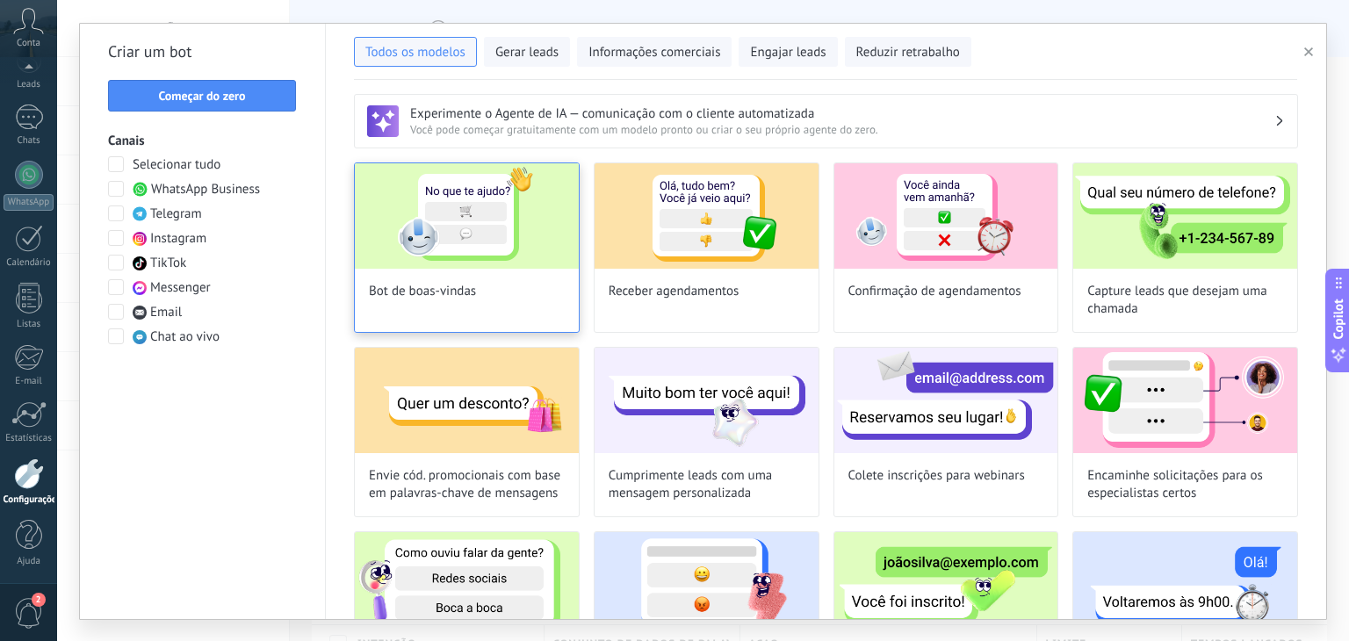
click at [477, 310] on div "Bot de boas-vindas" at bounding box center [467, 247] width 226 height 170
type input "**********"
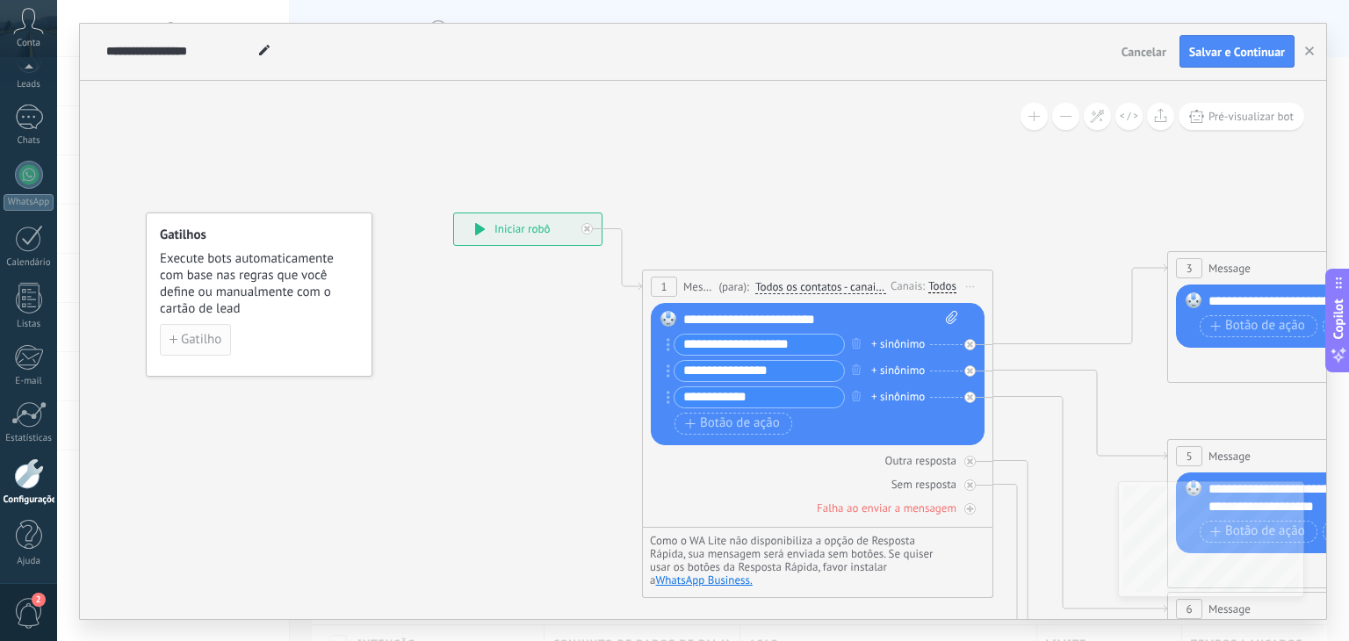
click at [191, 348] on button "Gatilho" at bounding box center [195, 340] width 71 height 32
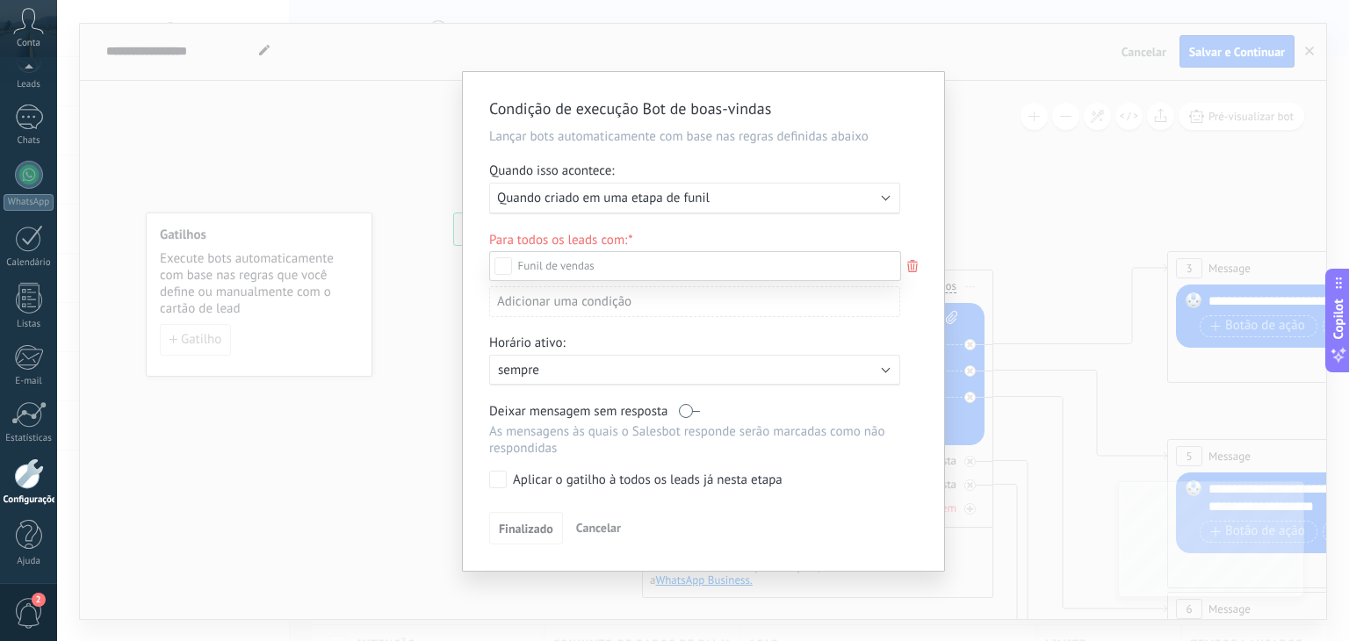
click at [1020, 131] on div at bounding box center [703, 320] width 1292 height 641
click at [1020, 131] on div "Condição de execução Bot de boas-vindas Lançar bots automaticamente com base na…" at bounding box center [703, 320] width 1292 height 641
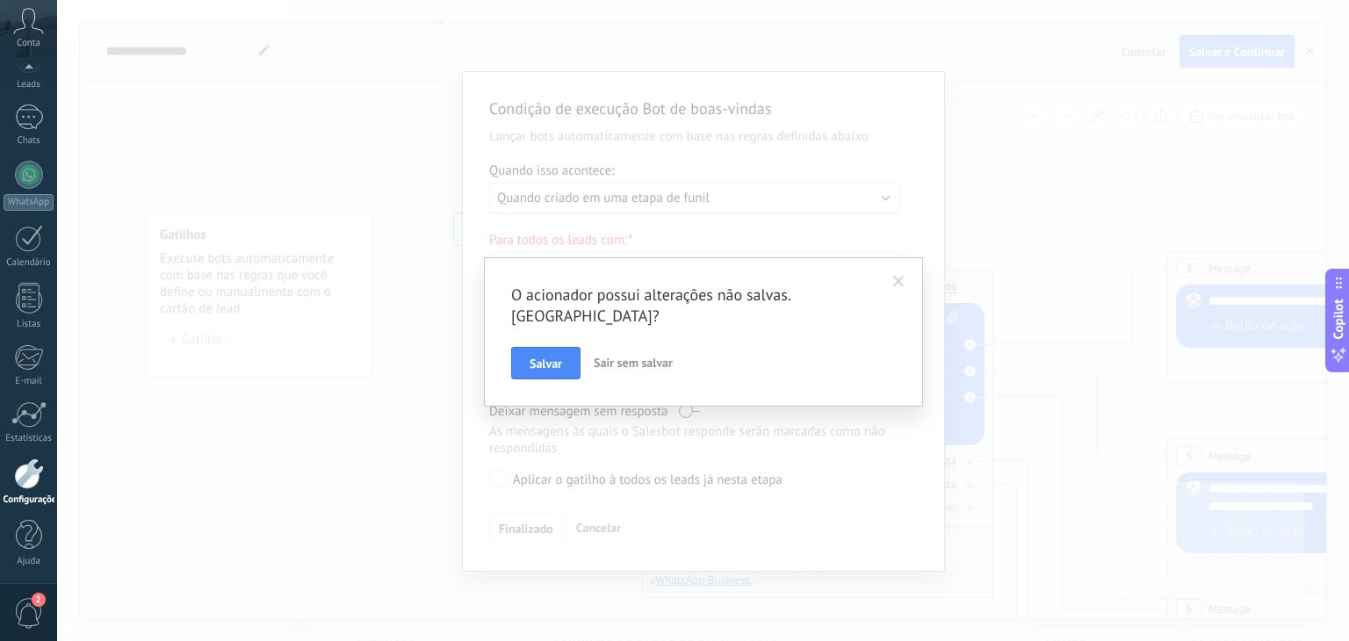
click at [899, 285] on span at bounding box center [898, 282] width 11 height 12
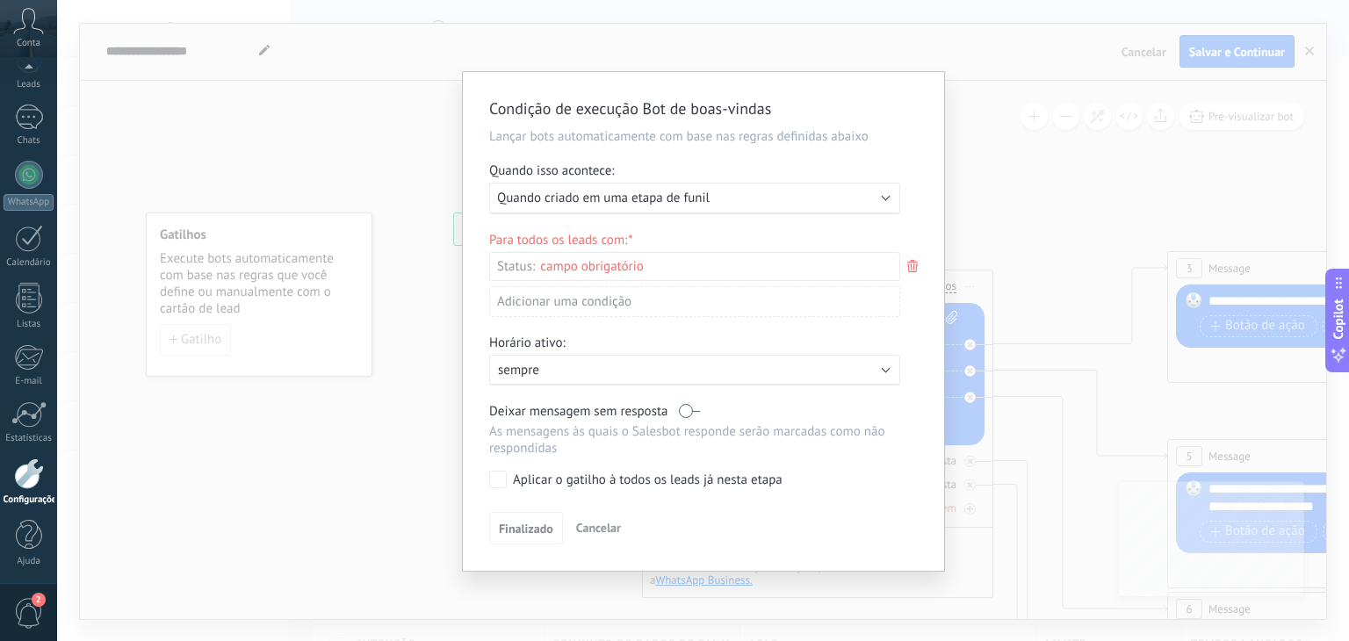
click at [605, 530] on span "Cancelar" at bounding box center [598, 528] width 45 height 16
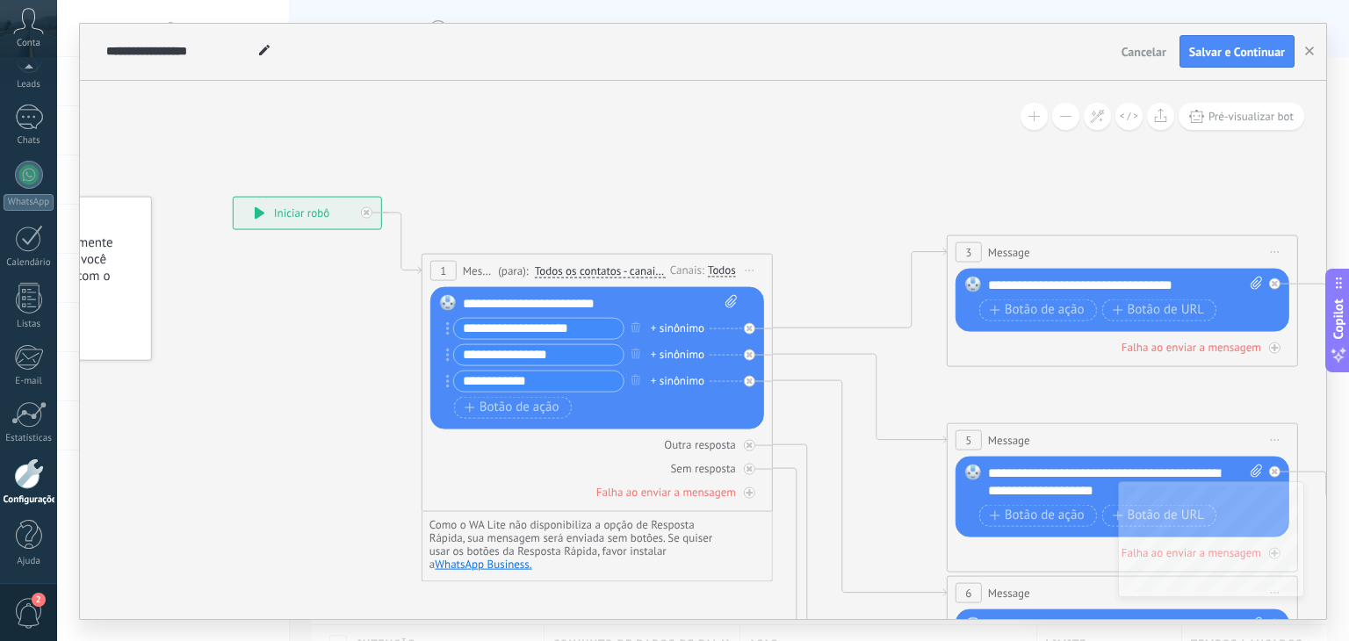
drag, startPoint x: 566, startPoint y: 345, endPoint x: 346, endPoint y: 328, distance: 221.1
click at [346, 328] on icon at bounding box center [1163, 652] width 2738 height 1791
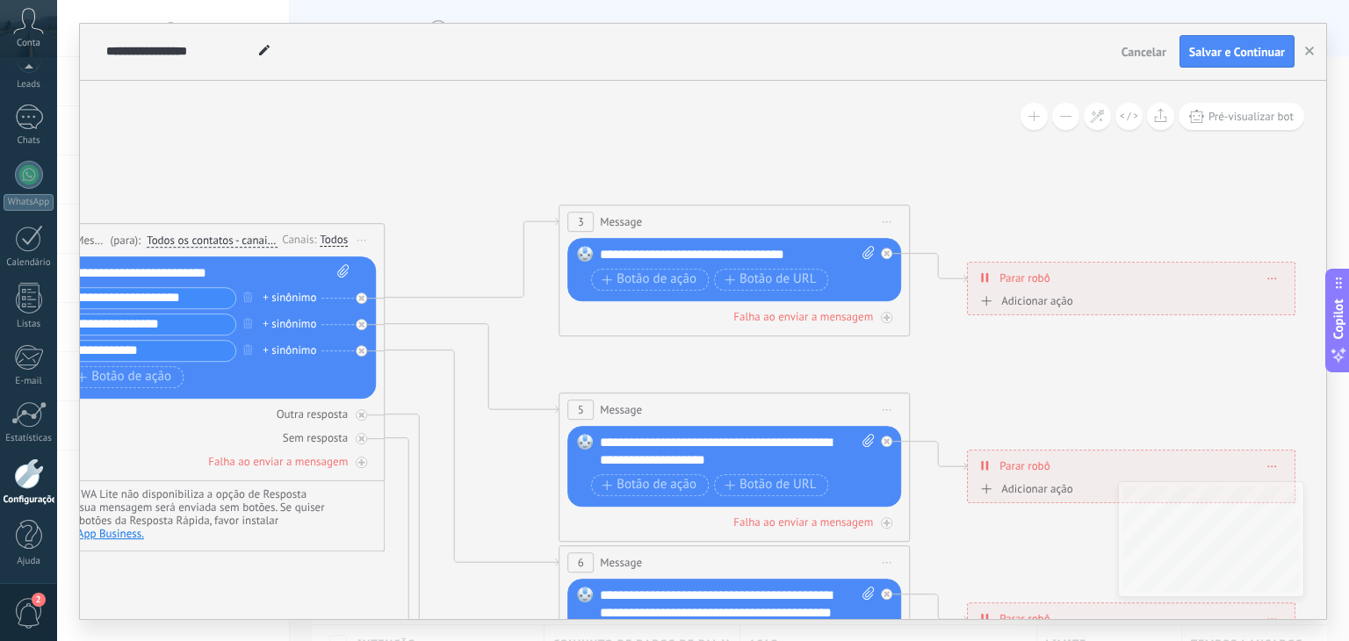
drag, startPoint x: 555, startPoint y: 150, endPoint x: 361, endPoint y: 123, distance: 196.0
click at [361, 123] on icon at bounding box center [774, 622] width 2738 height 1791
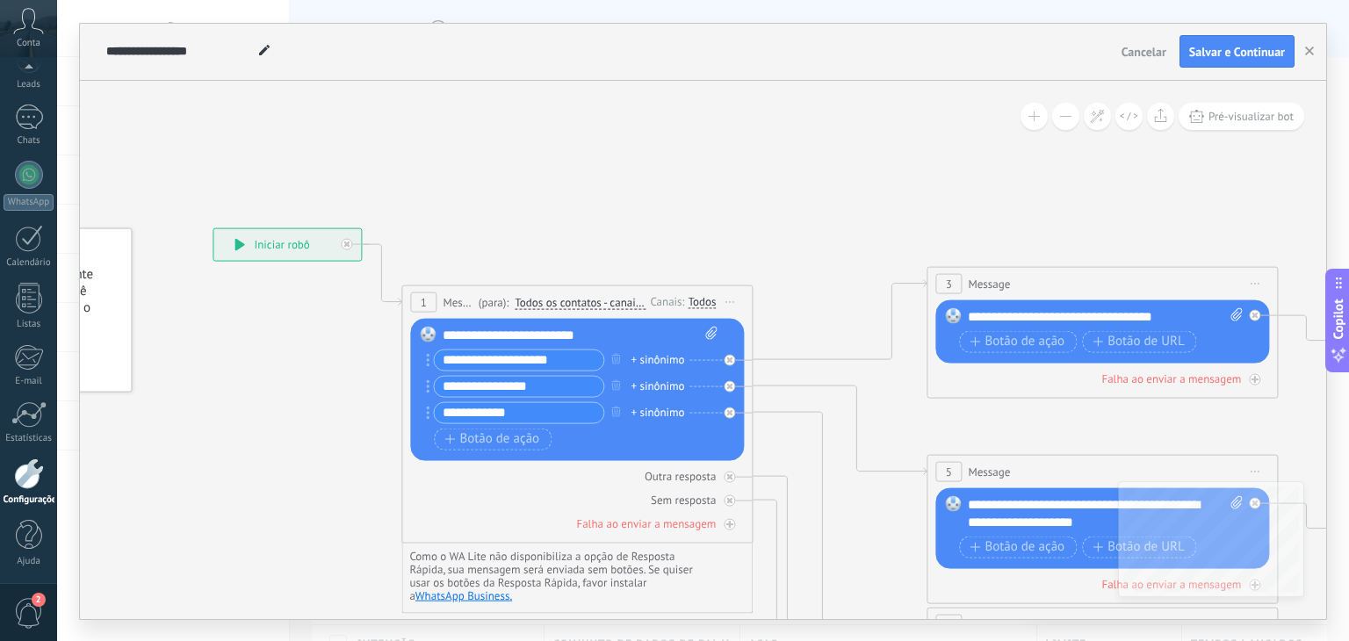
drag, startPoint x: 516, startPoint y: 137, endPoint x: 853, endPoint y: 145, distance: 336.5
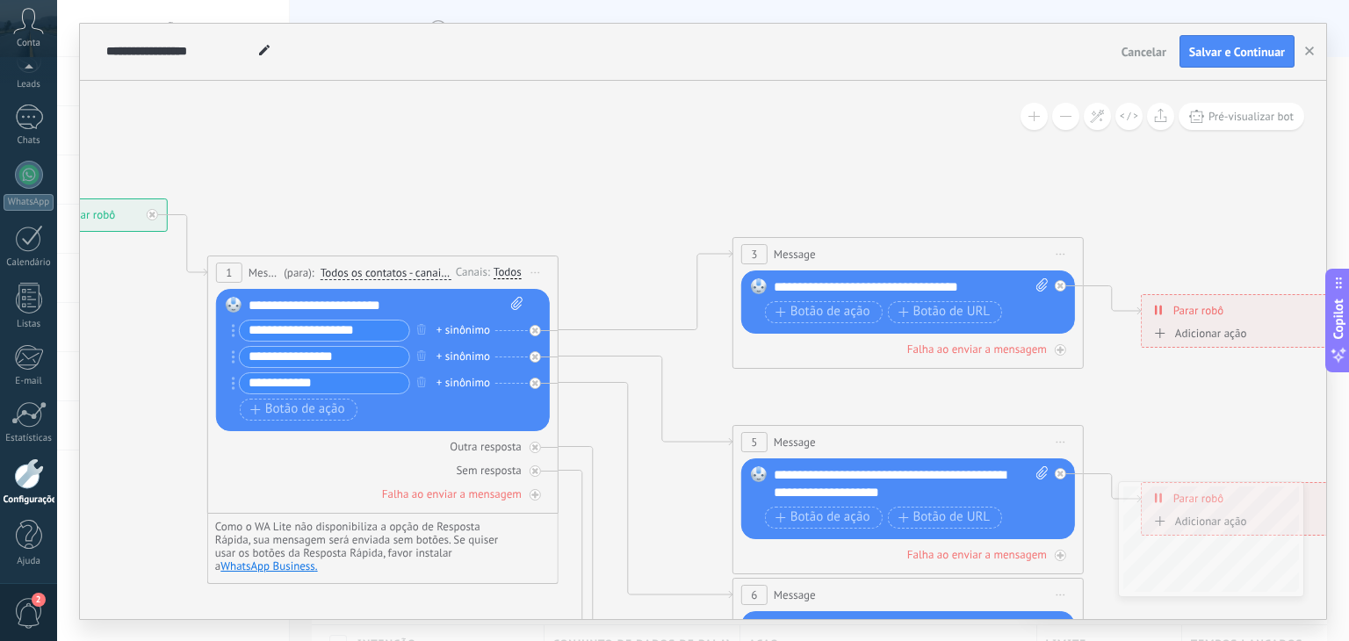
drag, startPoint x: 601, startPoint y: 162, endPoint x: 369, endPoint y: 131, distance: 233.9
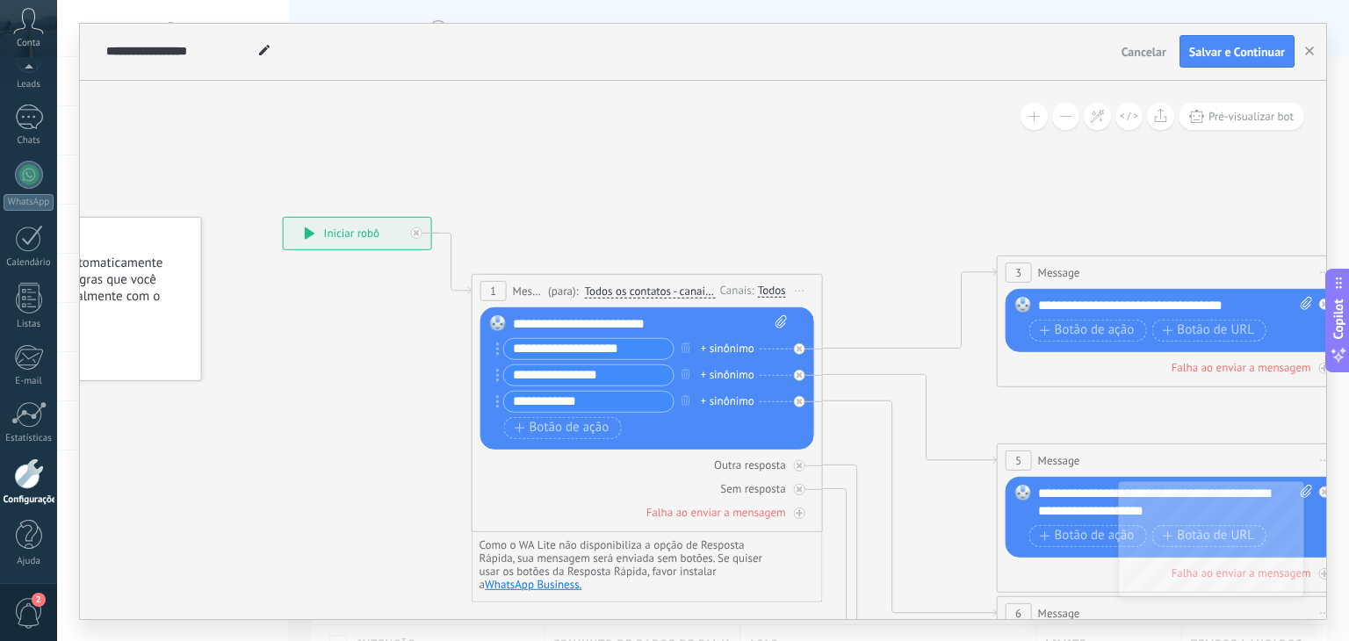
drag, startPoint x: 505, startPoint y: 137, endPoint x: 769, endPoint y: 155, distance: 265.0
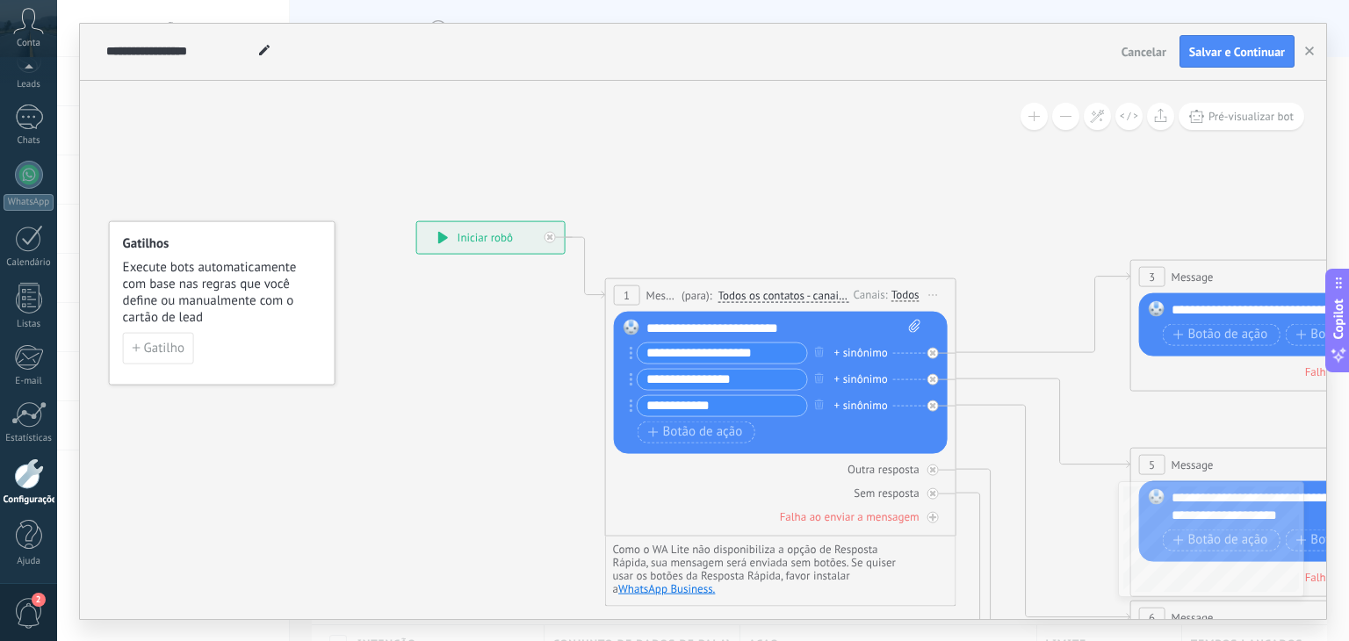
drag, startPoint x: 541, startPoint y: 124, endPoint x: 715, endPoint y: 123, distance: 173.9
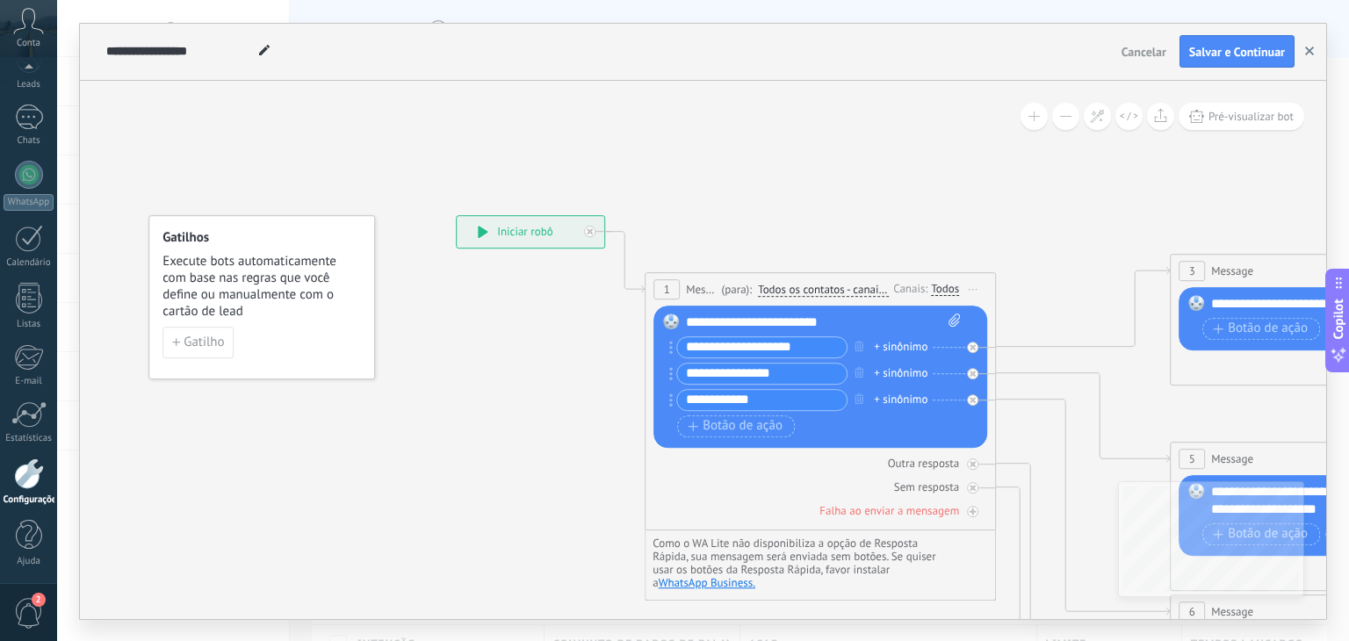
click at [1310, 50] on use "button" at bounding box center [1309, 51] width 9 height 9
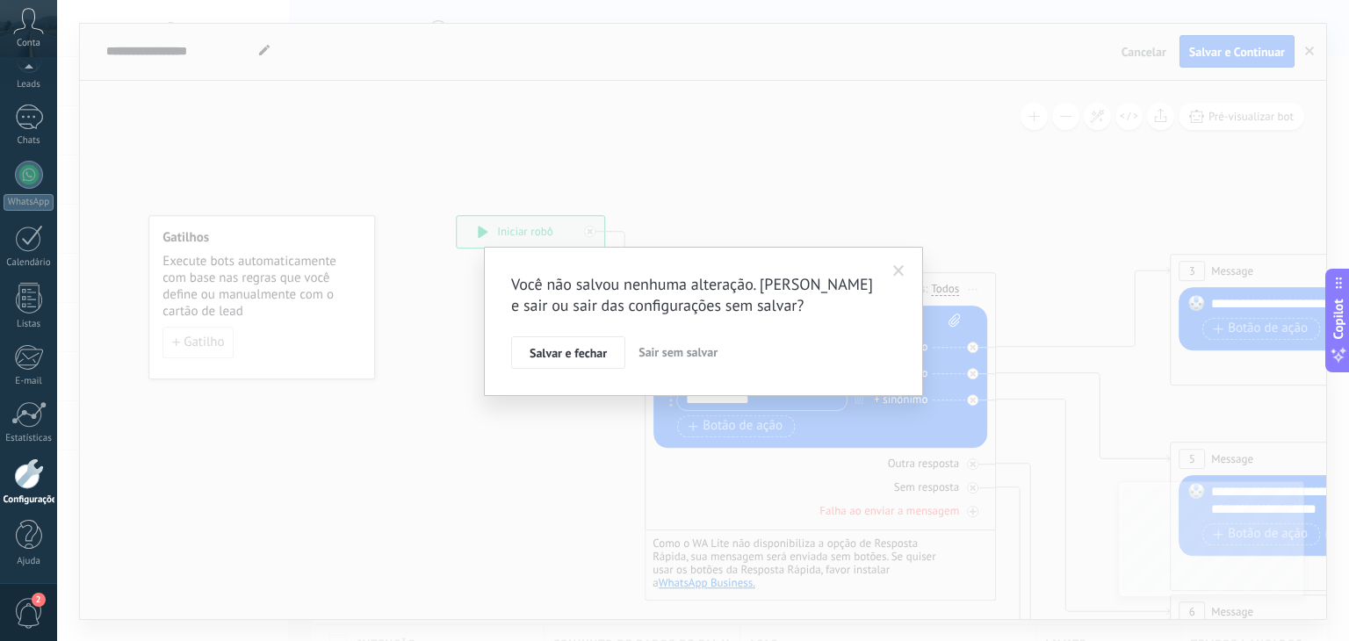
click at [689, 359] on button "Sair sem salvar" at bounding box center [677, 352] width 93 height 33
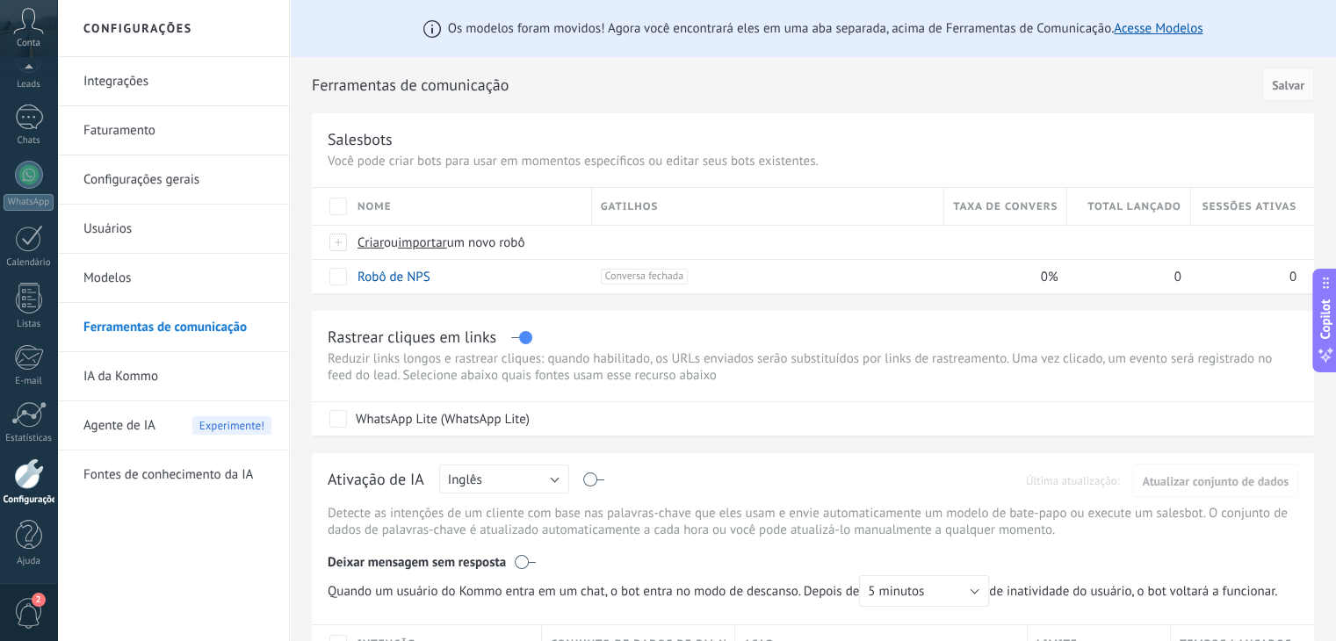
click at [121, 90] on link "Integrações" at bounding box center [177, 81] width 188 height 49
